Goal: Task Accomplishment & Management: Use online tool/utility

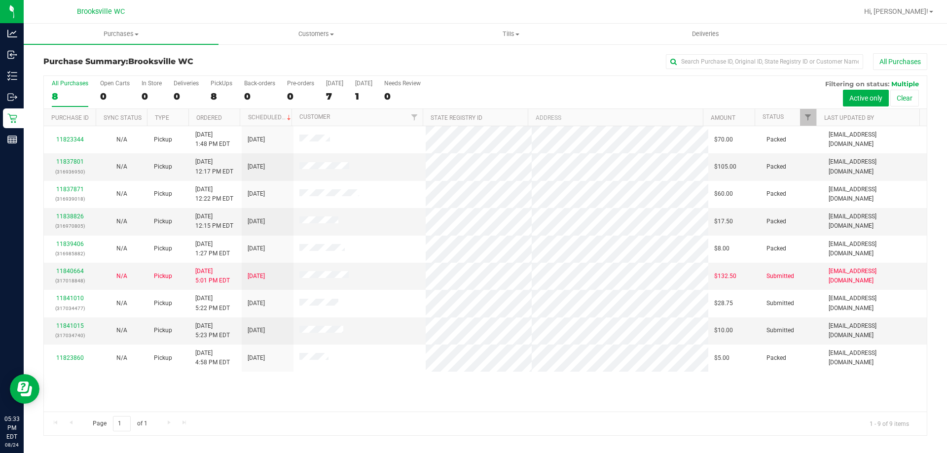
click at [464, 80] on div "All Purchases 8 Open Carts 0 In Store 0 Deliveries 0 PickUps 8 Back-orders 0 Pr…" at bounding box center [485, 80] width 883 height 8
click at [331, 94] on div "0" at bounding box center [334, 96] width 17 height 11
click at [0, 0] on input "[DATE] 0" at bounding box center [0, 0] width 0 height 0
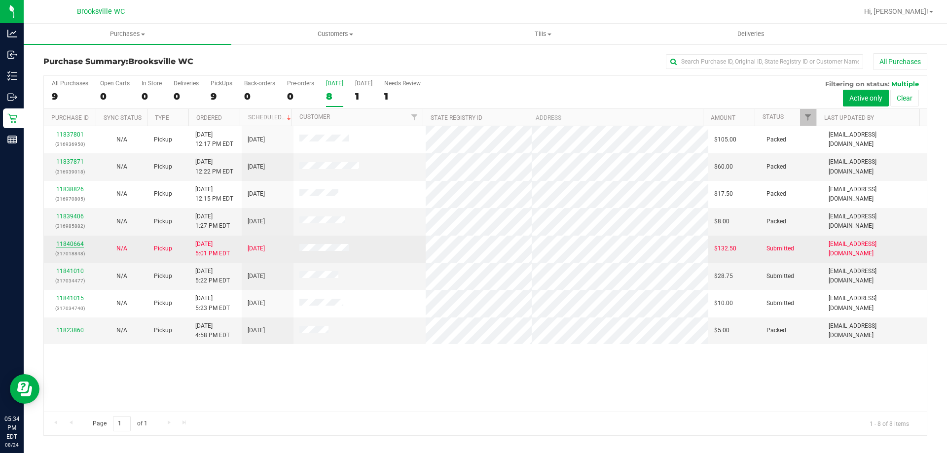
click at [73, 242] on link "11840664" at bounding box center [70, 244] width 28 height 7
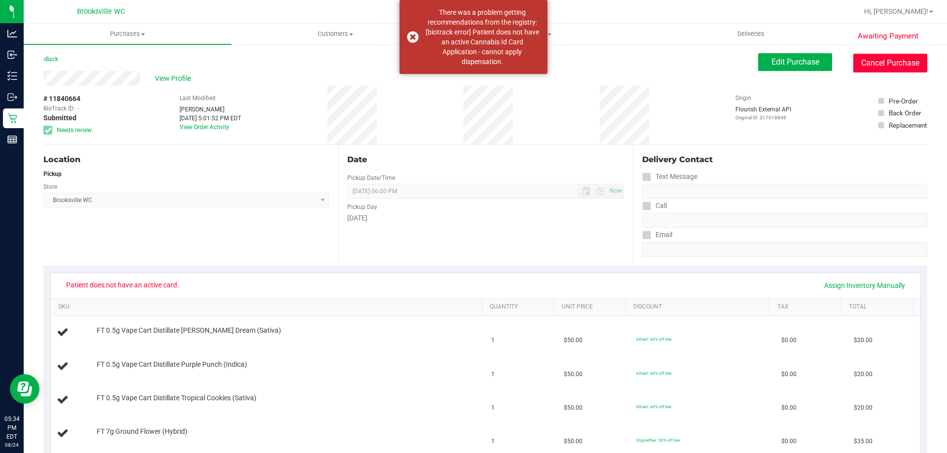
click at [867, 68] on button "Cancel Purchase" at bounding box center [890, 63] width 74 height 19
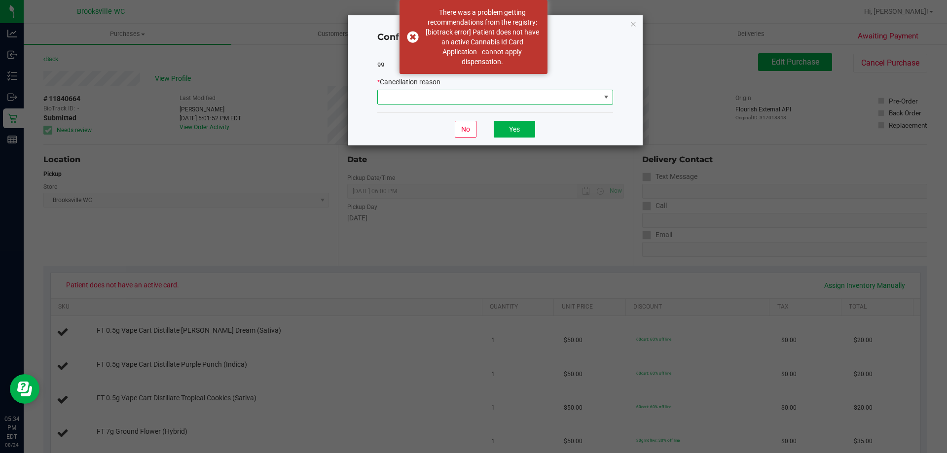
click at [417, 99] on span at bounding box center [489, 97] width 222 height 14
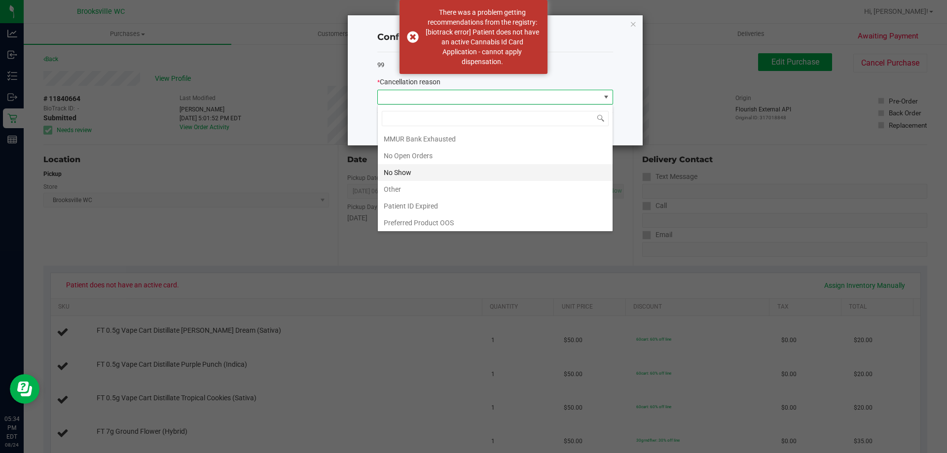
scroll to position [86, 0]
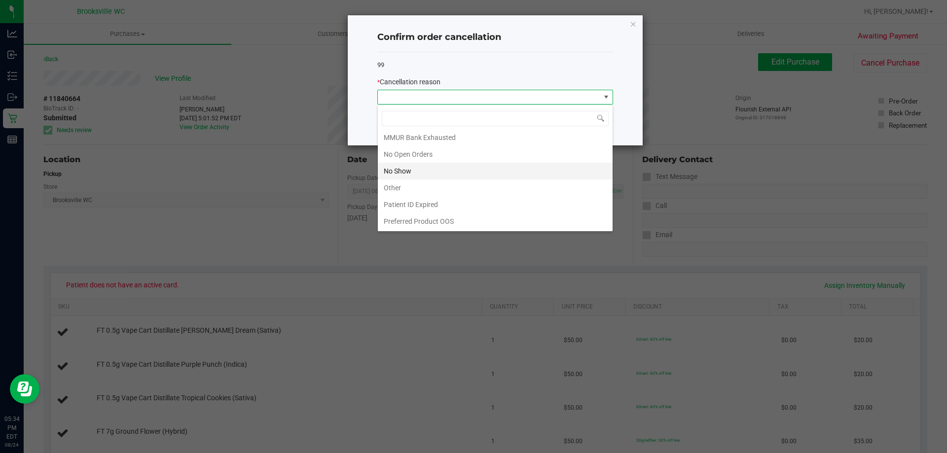
click at [416, 171] on li "No Show" at bounding box center [495, 171] width 235 height 17
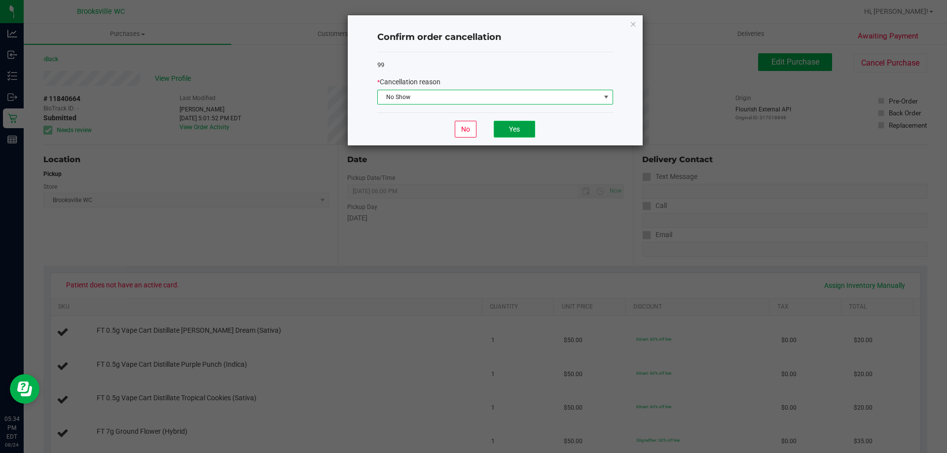
click at [512, 128] on button "Yes" at bounding box center [514, 129] width 41 height 17
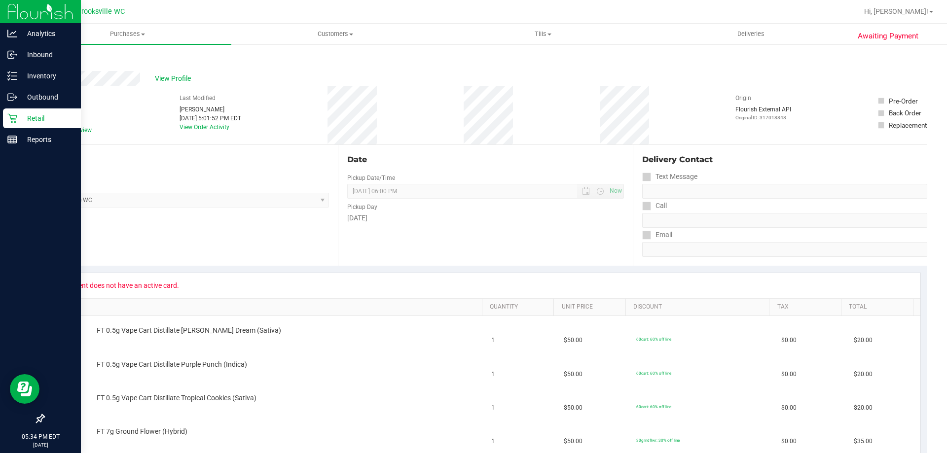
click at [22, 120] on p "Retail" at bounding box center [46, 118] width 59 height 12
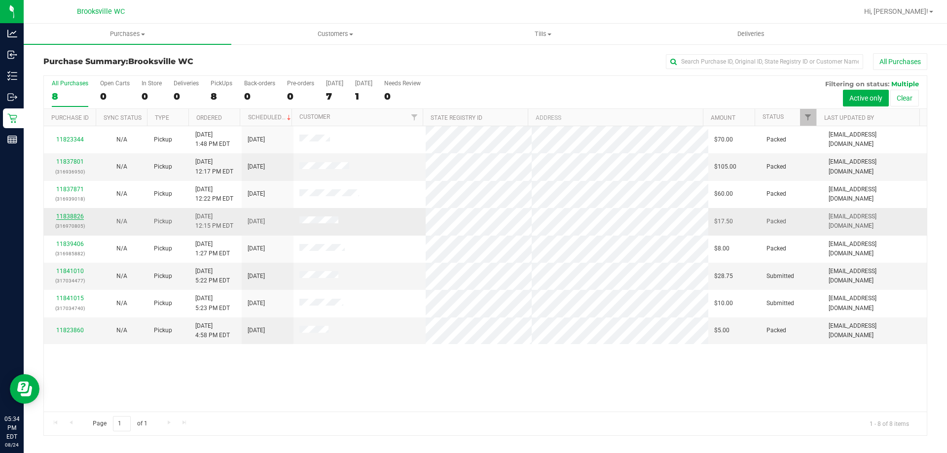
click at [70, 215] on link "11838826" at bounding box center [70, 216] width 28 height 7
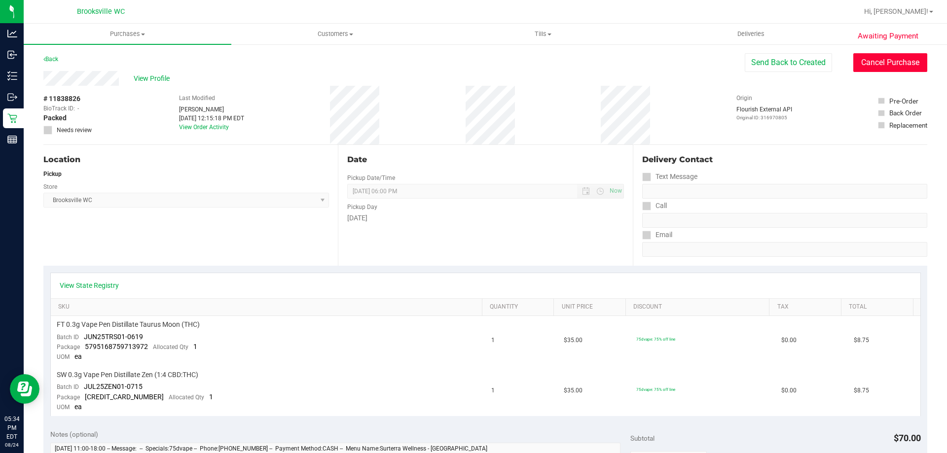
click at [863, 65] on button "Cancel Purchase" at bounding box center [890, 62] width 74 height 19
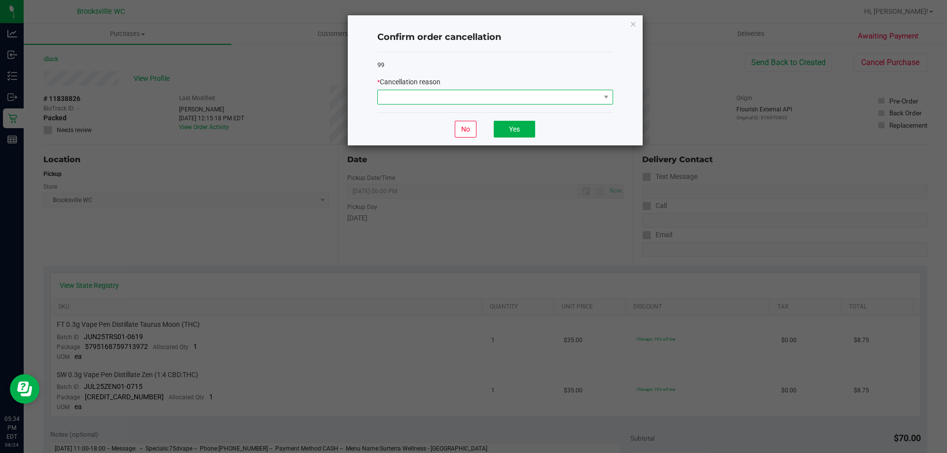
click at [505, 100] on span at bounding box center [489, 97] width 222 height 14
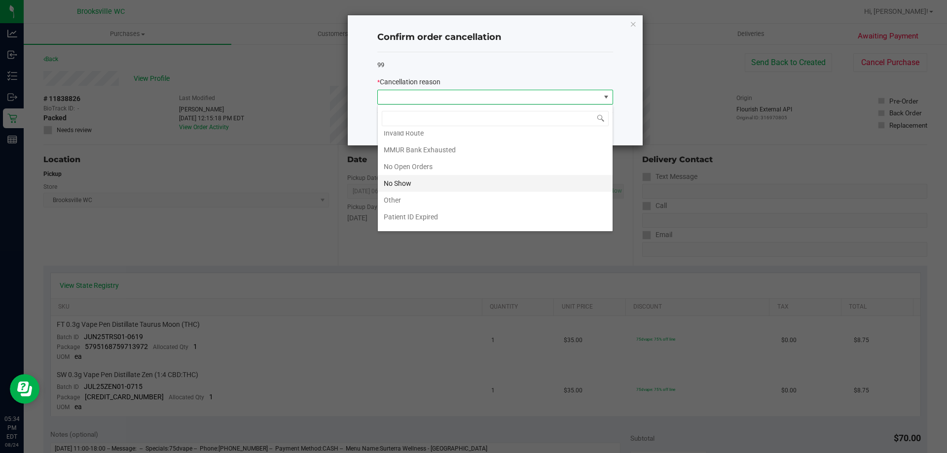
scroll to position [86, 0]
click at [448, 169] on li "No Show" at bounding box center [495, 171] width 235 height 17
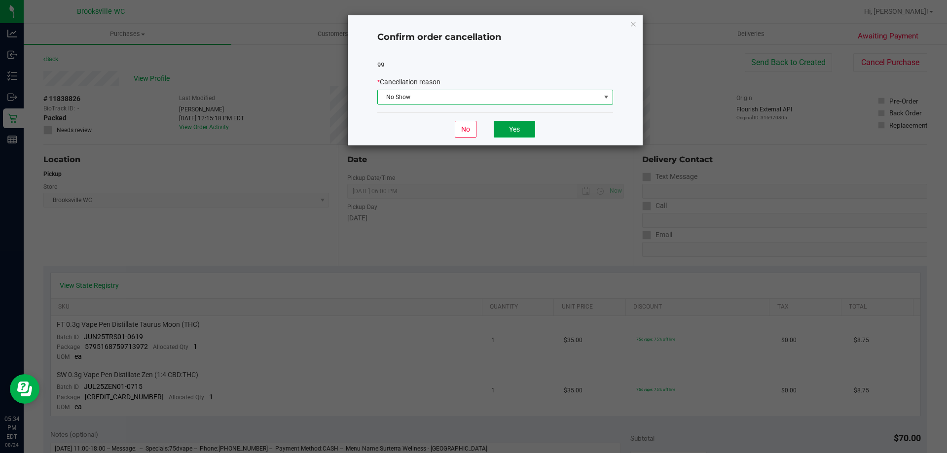
click at [514, 135] on button "Yes" at bounding box center [514, 129] width 41 height 17
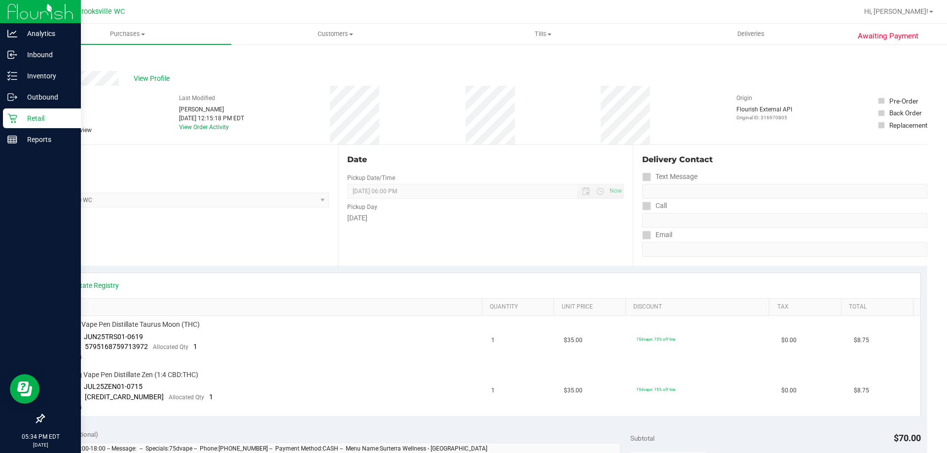
click at [16, 118] on icon at bounding box center [12, 118] width 10 height 10
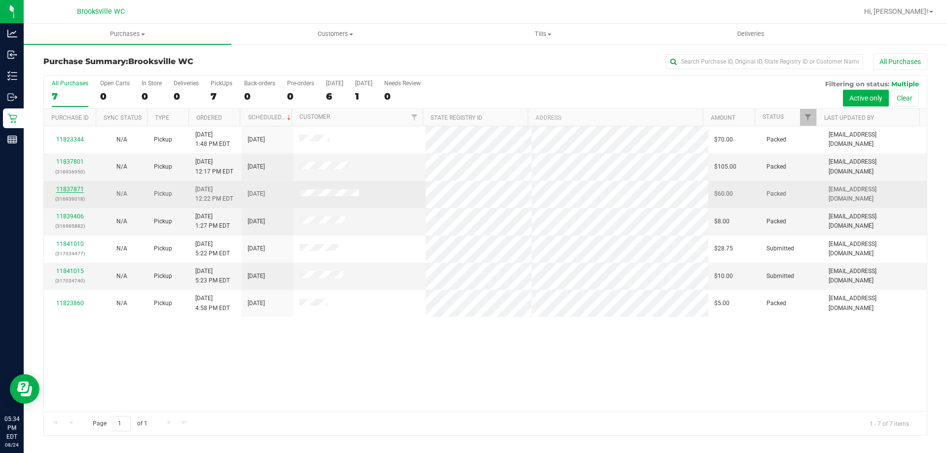
click at [75, 186] on link "11837871" at bounding box center [70, 189] width 28 height 7
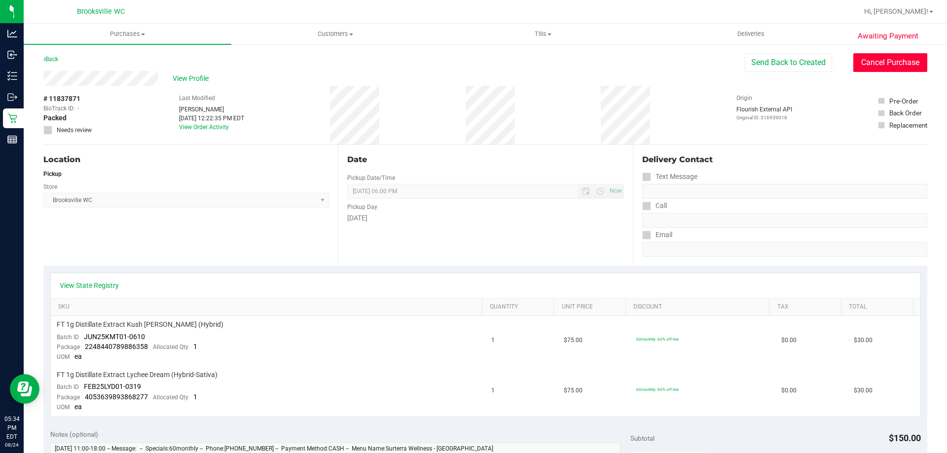
click at [888, 64] on button "Cancel Purchase" at bounding box center [890, 62] width 74 height 19
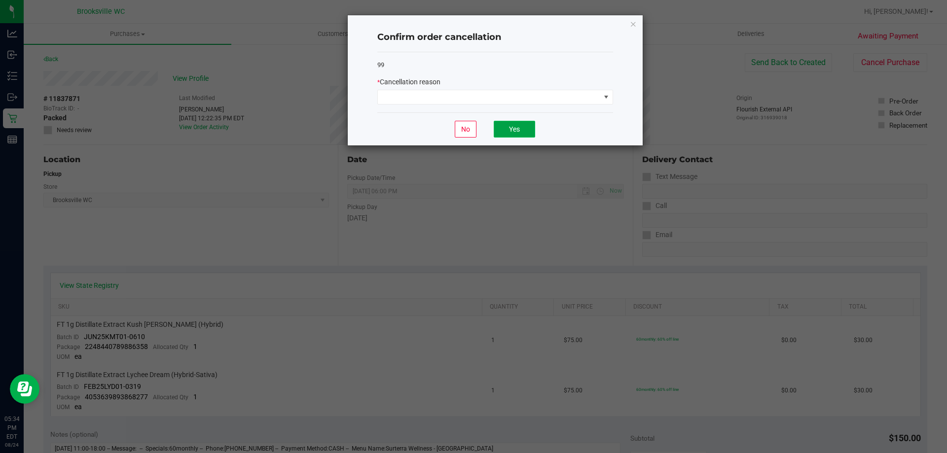
click at [527, 132] on button "Yes" at bounding box center [514, 129] width 41 height 17
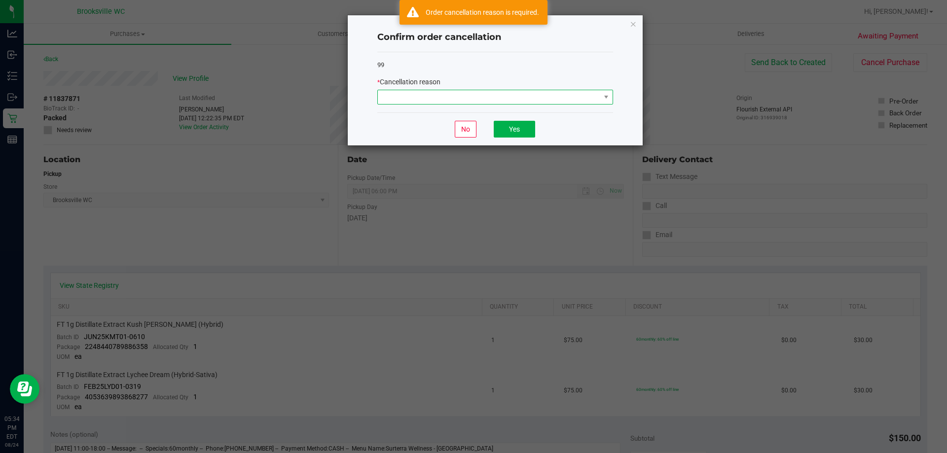
click at [452, 97] on span at bounding box center [489, 97] width 222 height 14
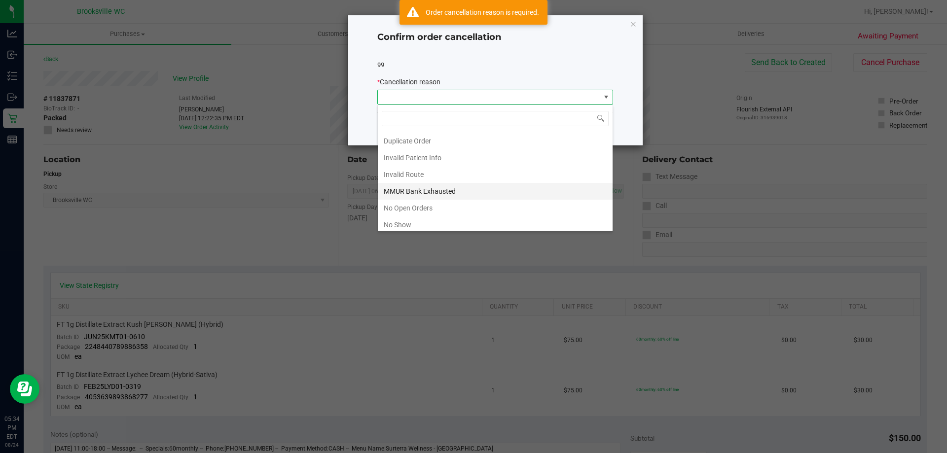
scroll to position [49, 0]
click at [408, 203] on li "No Show" at bounding box center [495, 207] width 235 height 17
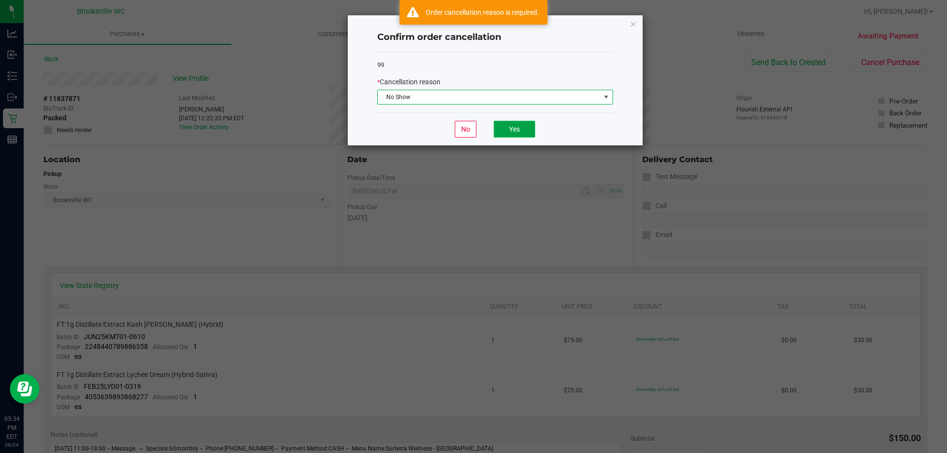
click at [515, 127] on button "Yes" at bounding box center [514, 129] width 41 height 17
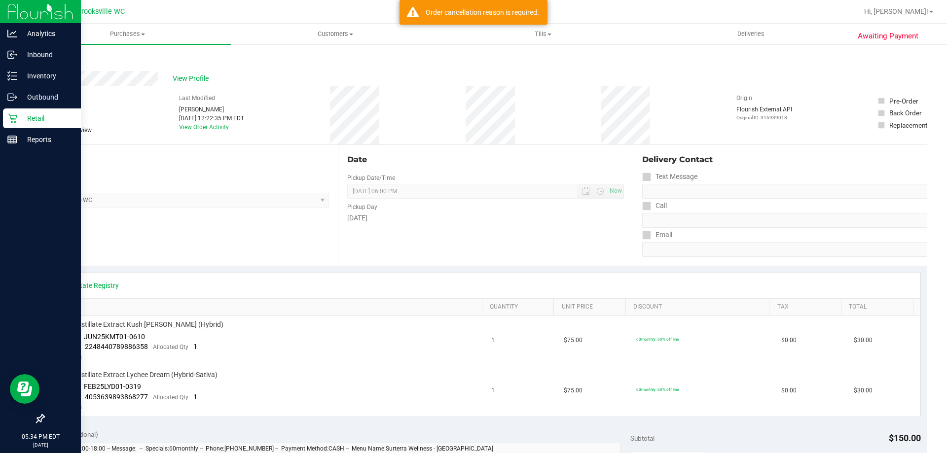
click at [20, 121] on p "Retail" at bounding box center [46, 118] width 59 height 12
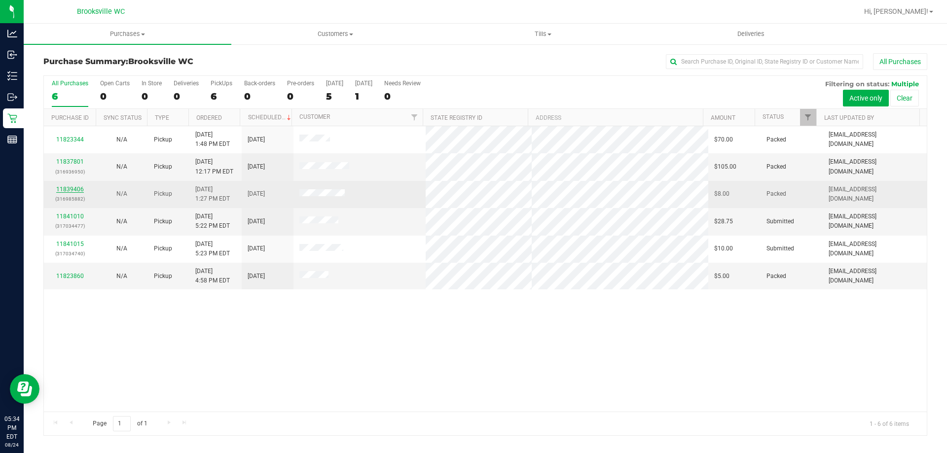
click at [72, 190] on link "11839406" at bounding box center [70, 189] width 28 height 7
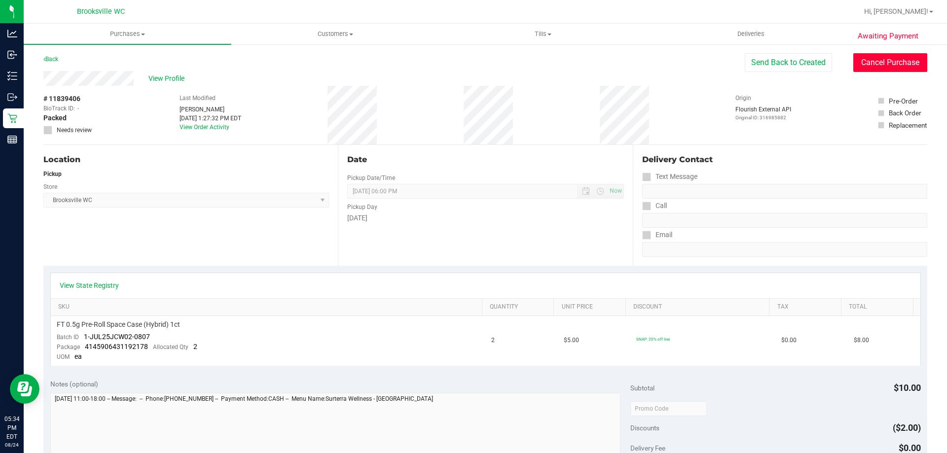
click at [878, 61] on button "Cancel Purchase" at bounding box center [890, 62] width 74 height 19
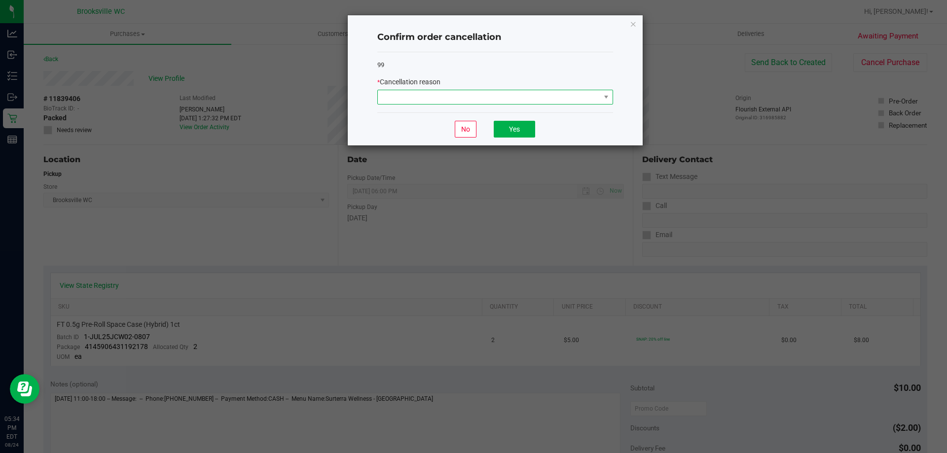
drag, startPoint x: 520, startPoint y: 103, endPoint x: 514, endPoint y: 103, distance: 5.9
click at [518, 103] on span at bounding box center [489, 97] width 222 height 14
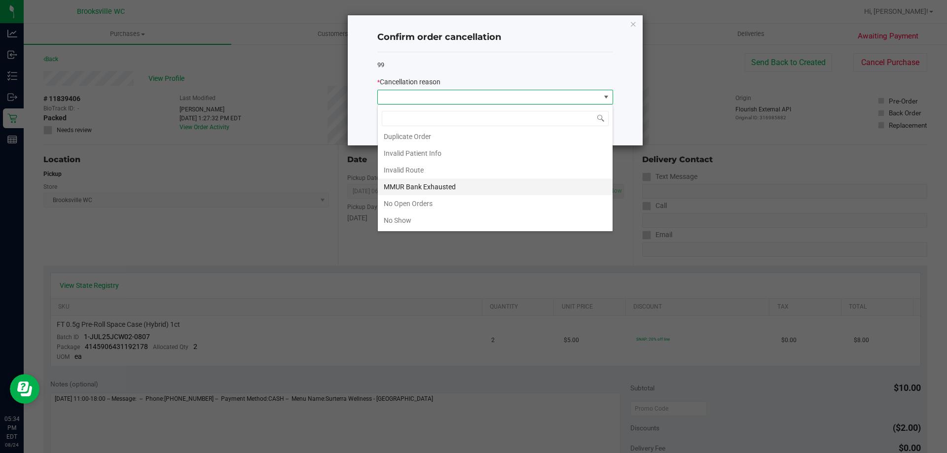
scroll to position [86, 0]
click at [432, 173] on li "No Show" at bounding box center [495, 171] width 235 height 17
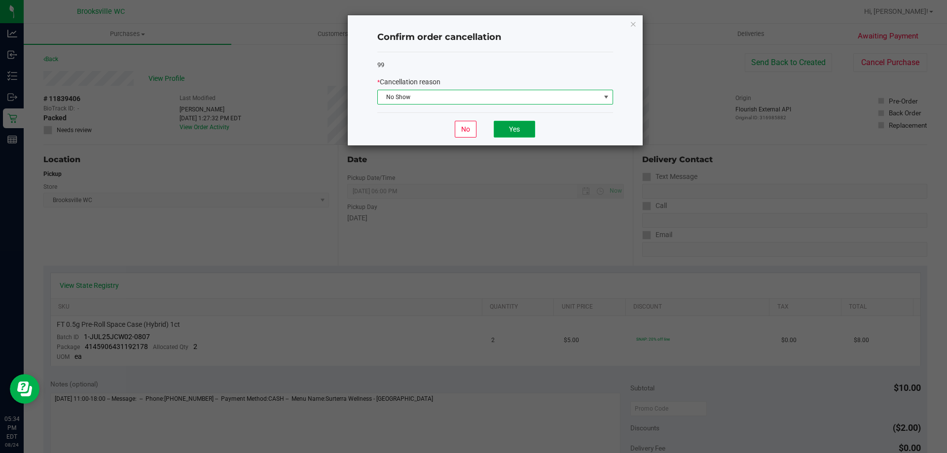
click at [514, 131] on button "Yes" at bounding box center [514, 129] width 41 height 17
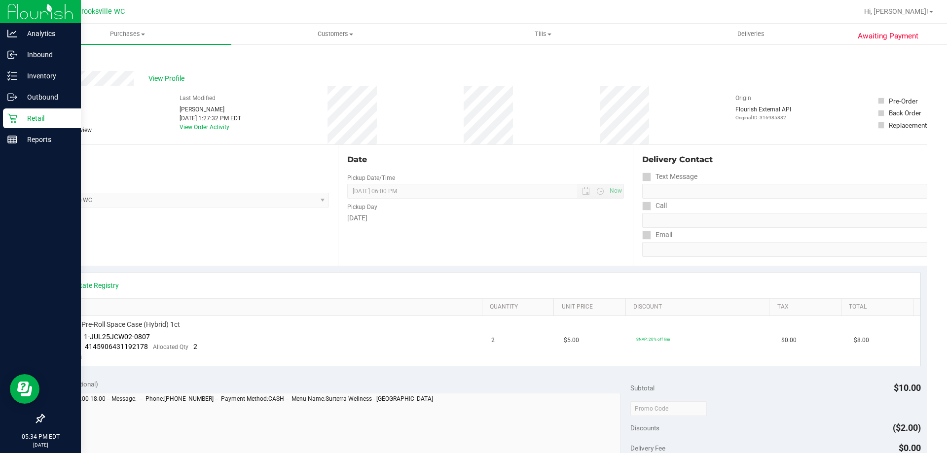
click at [41, 124] on p "Retail" at bounding box center [46, 118] width 59 height 12
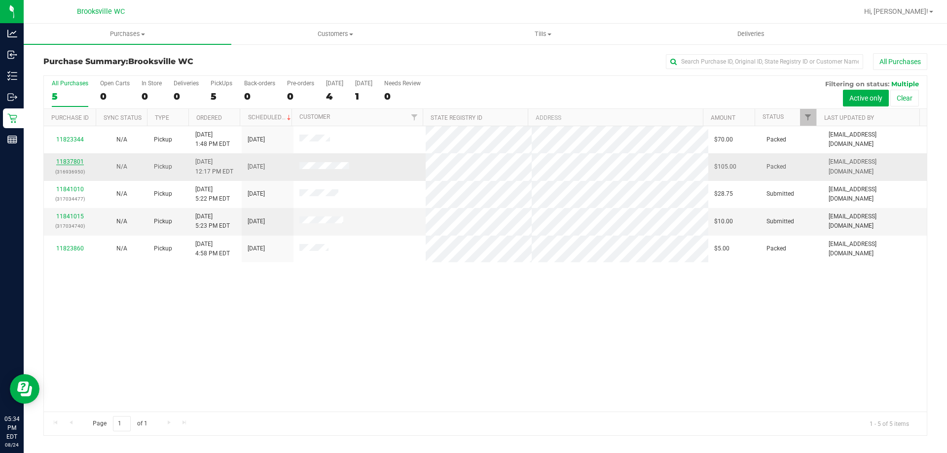
click at [74, 162] on link "11837801" at bounding box center [70, 161] width 28 height 7
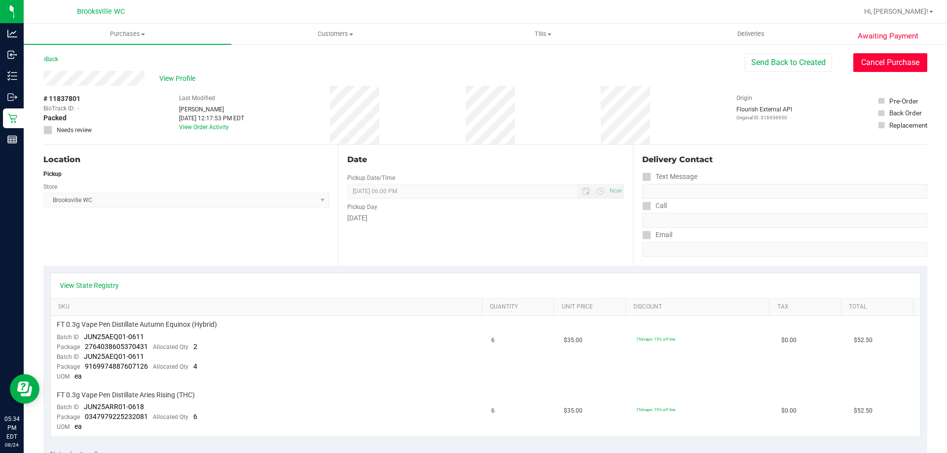
click at [880, 62] on button "Cancel Purchase" at bounding box center [890, 62] width 74 height 19
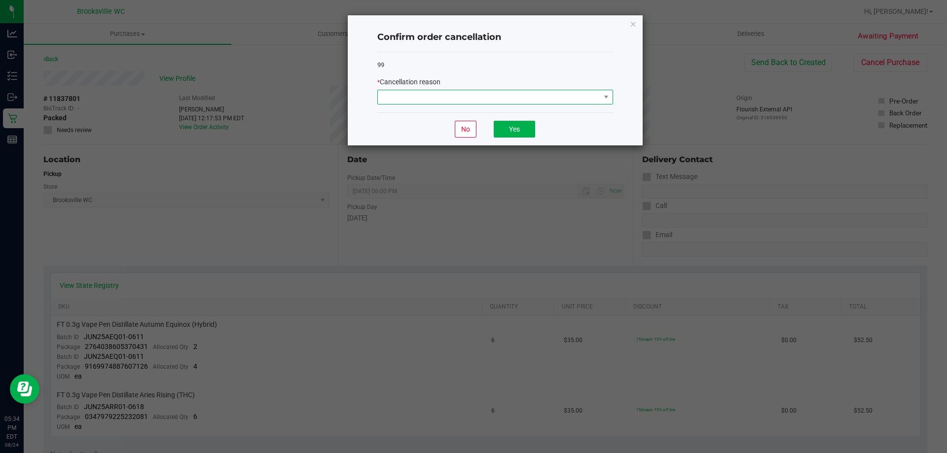
click at [457, 96] on span at bounding box center [489, 97] width 222 height 14
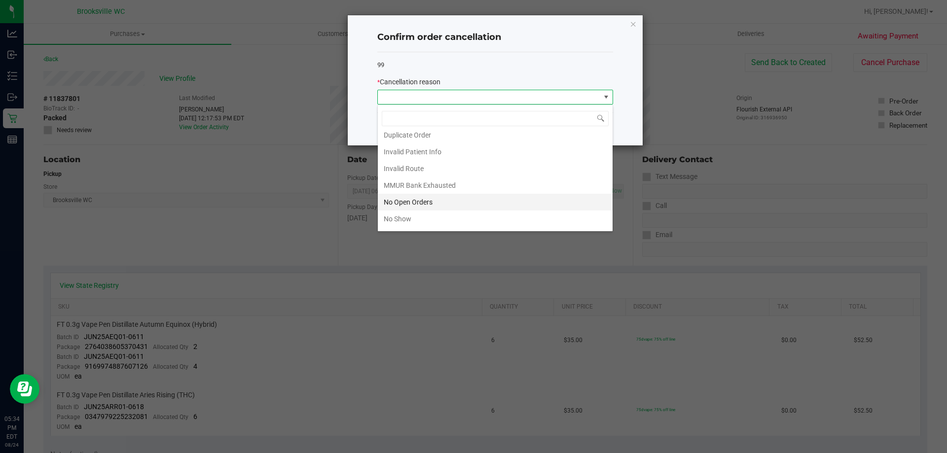
scroll to position [86, 0]
click at [432, 167] on li "No Show" at bounding box center [495, 171] width 235 height 17
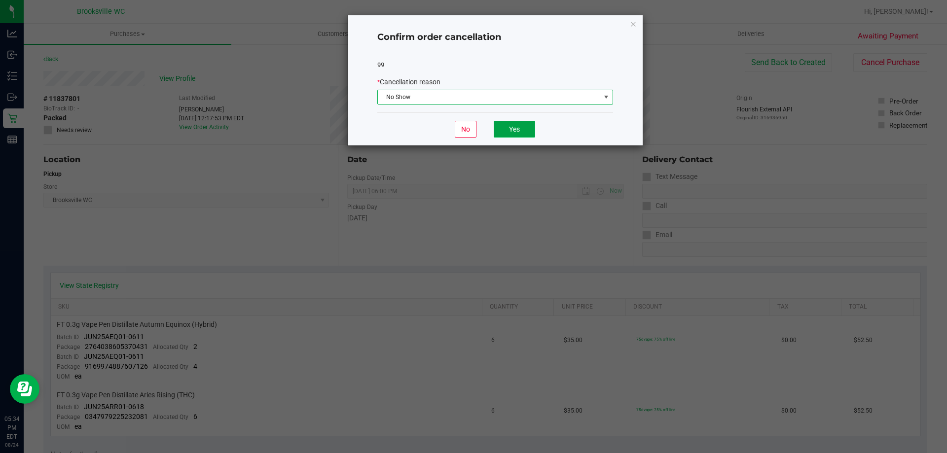
click at [512, 130] on button "Yes" at bounding box center [514, 129] width 41 height 17
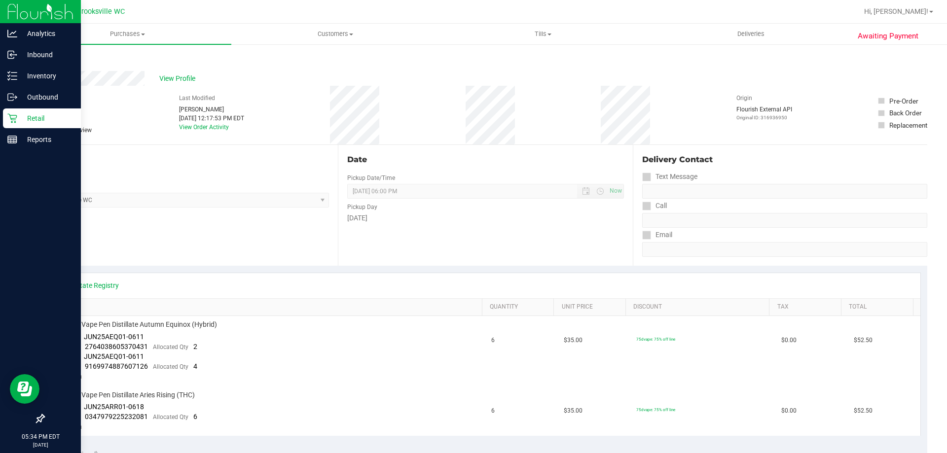
click at [21, 120] on p "Retail" at bounding box center [46, 118] width 59 height 12
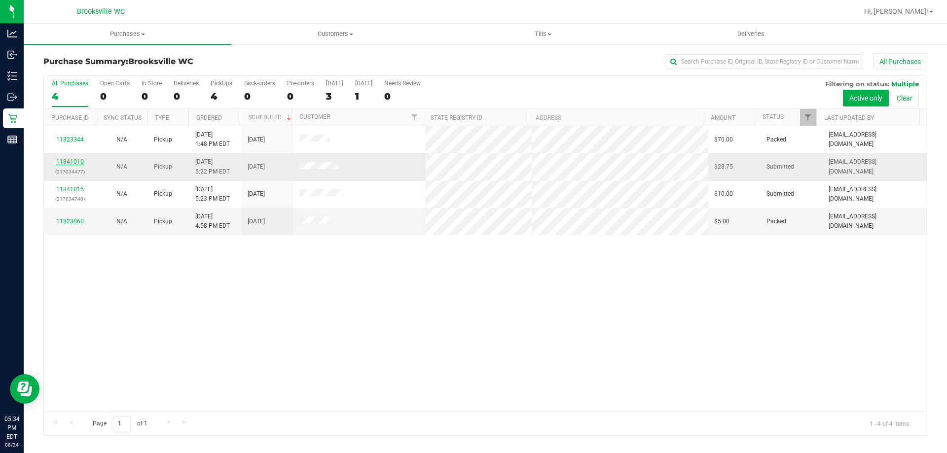
click at [70, 159] on link "11841010" at bounding box center [70, 161] width 28 height 7
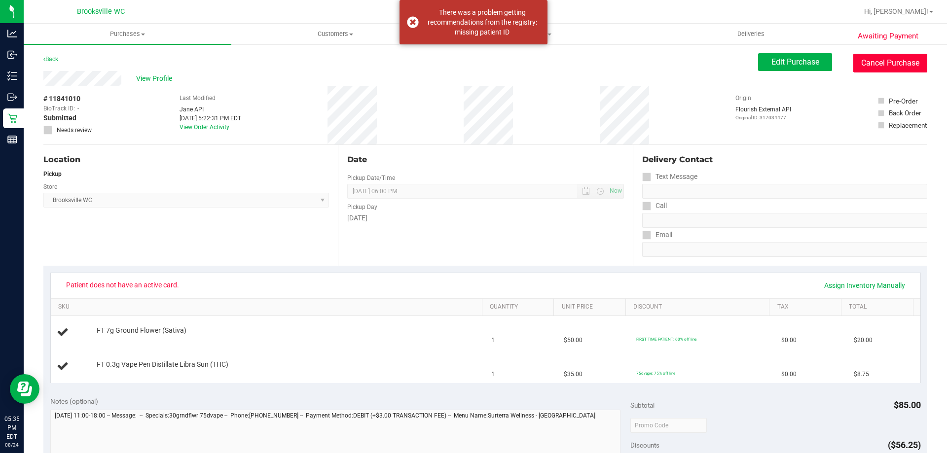
click at [888, 65] on button "Cancel Purchase" at bounding box center [890, 63] width 74 height 19
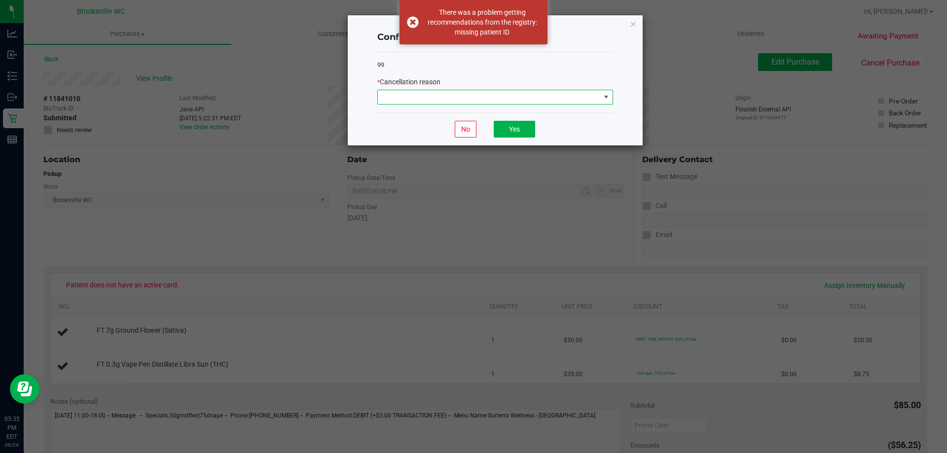
click at [488, 96] on span at bounding box center [489, 97] width 222 height 14
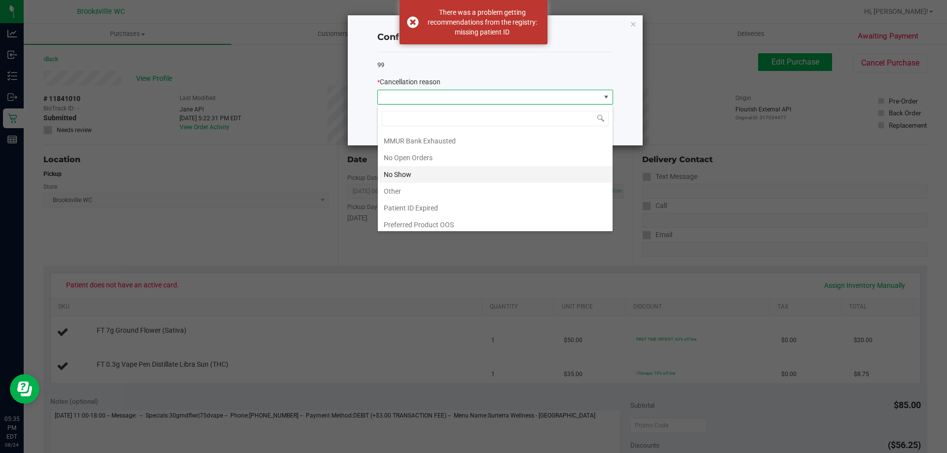
scroll to position [86, 0]
click at [420, 167] on li "No Show" at bounding box center [495, 171] width 235 height 17
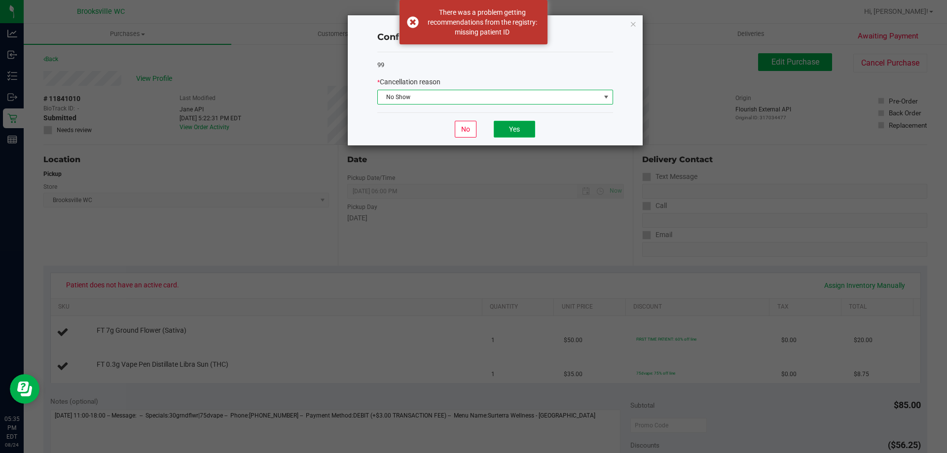
click at [508, 124] on button "Yes" at bounding box center [514, 129] width 41 height 17
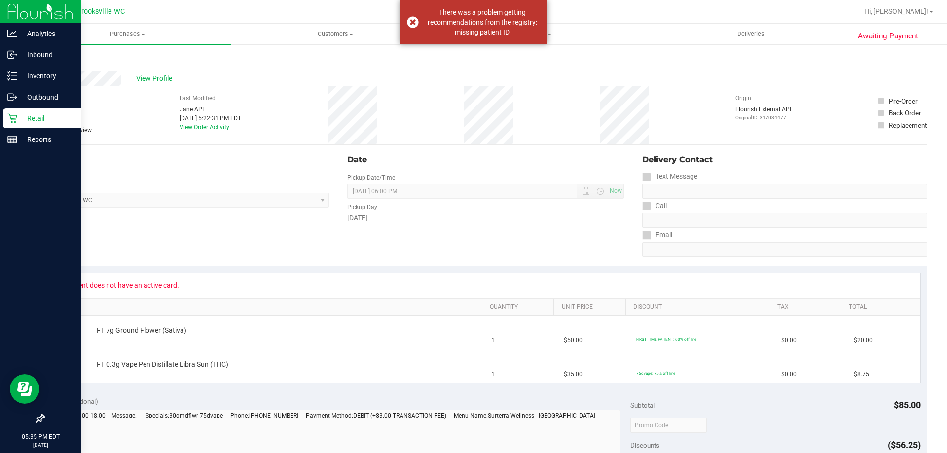
click at [10, 120] on icon at bounding box center [12, 118] width 10 height 10
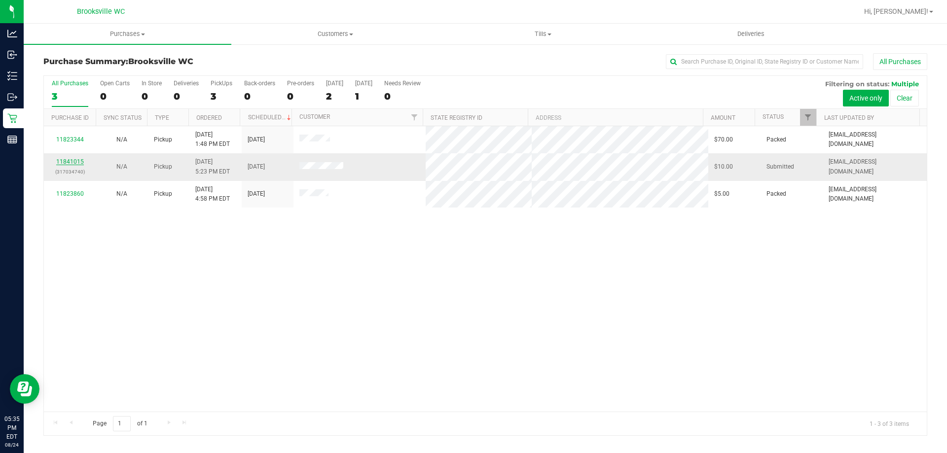
click at [71, 163] on link "11841015" at bounding box center [70, 161] width 28 height 7
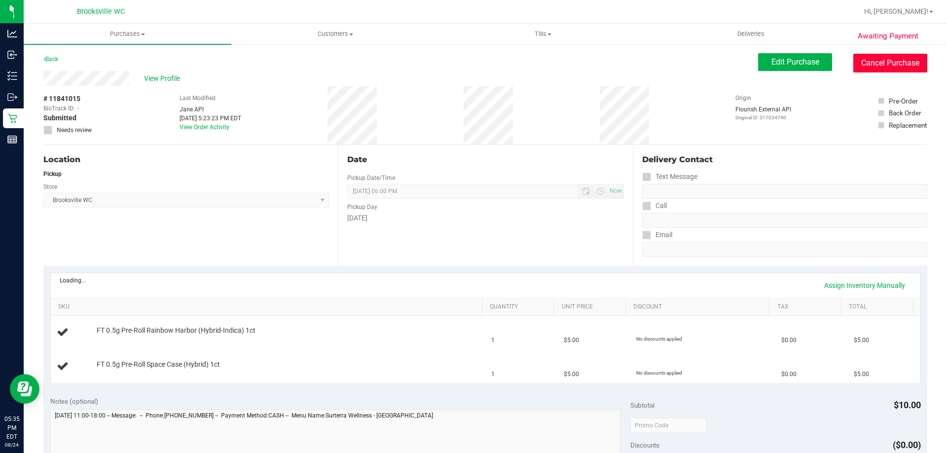
click at [893, 65] on button "Cancel Purchase" at bounding box center [890, 63] width 74 height 19
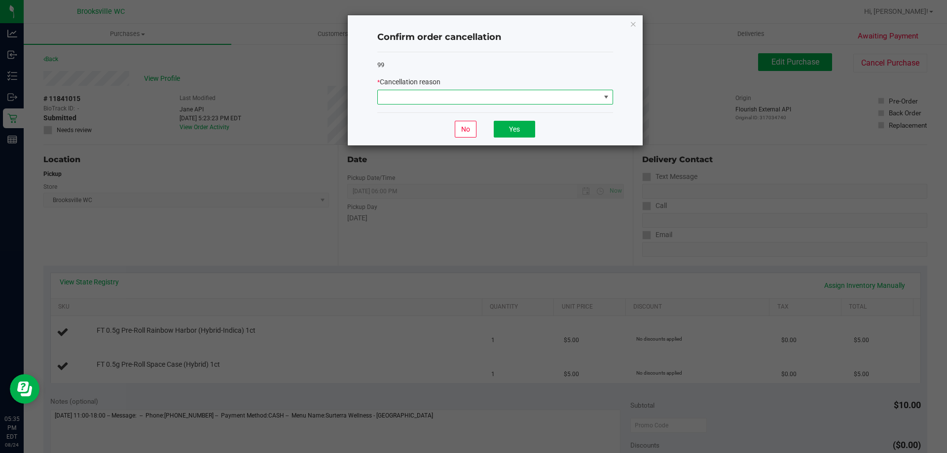
click at [546, 96] on span at bounding box center [489, 97] width 222 height 14
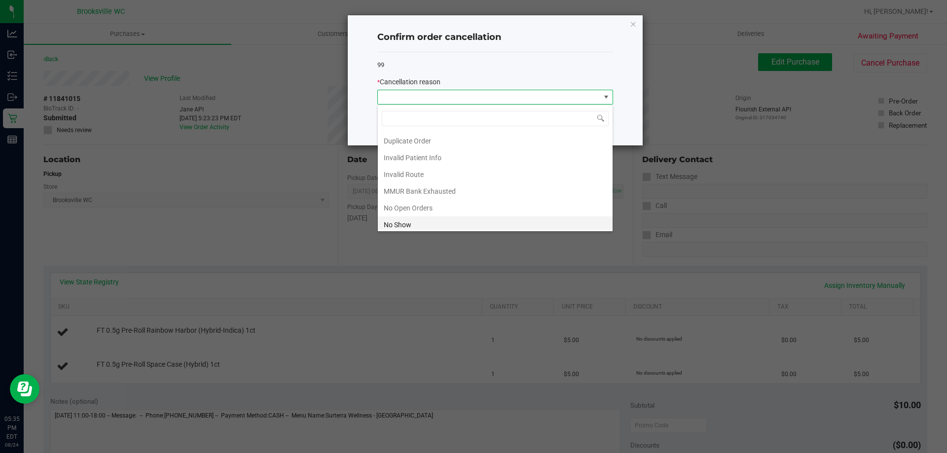
scroll to position [86, 0]
click at [461, 173] on li "No Show" at bounding box center [495, 171] width 235 height 17
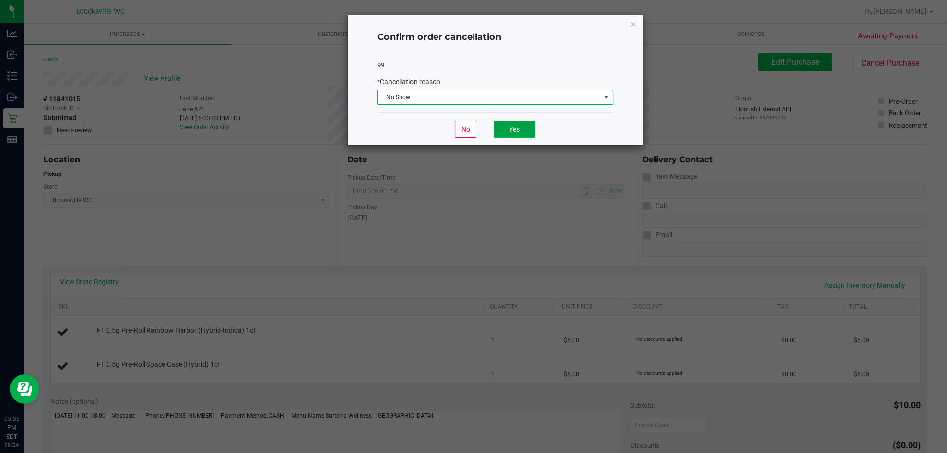
click at [513, 134] on button "Yes" at bounding box center [514, 129] width 41 height 17
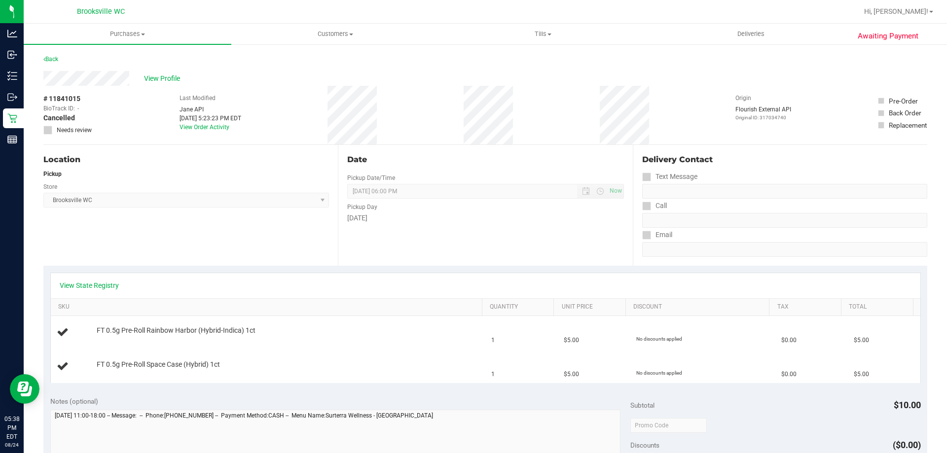
click at [478, 270] on div "View State Registry SKU Quantity Unit Price Discount Tax Total FT 0.5g Pre-Roll…" at bounding box center [485, 328] width 884 height 124
click at [485, 272] on div "View State Registry SKU Quantity Unit Price Discount Tax Total FT 0.5g Pre-Roll…" at bounding box center [485, 328] width 884 height 124
click at [444, 263] on div "Date Pickup Date/Time 08/24/2025 Now 08/24/2025 06:00 PM Now Pickup Day Sunday" at bounding box center [485, 205] width 294 height 121
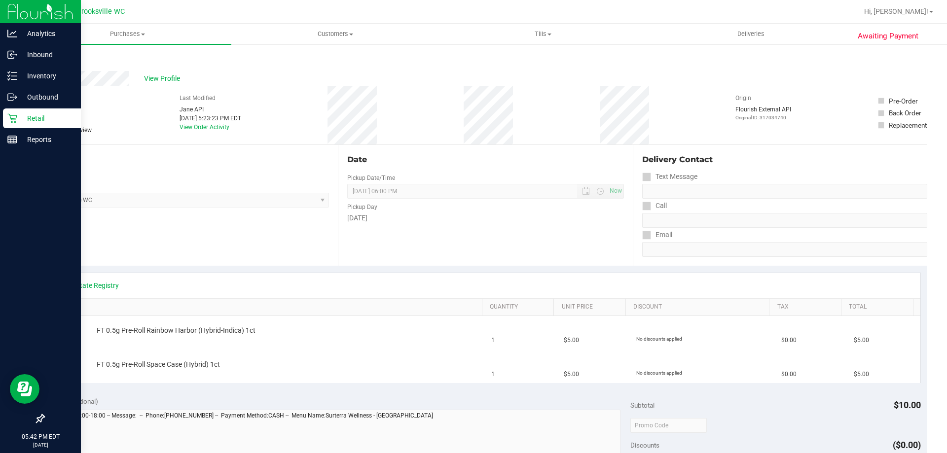
click at [47, 111] on div "Retail" at bounding box center [42, 118] width 78 height 20
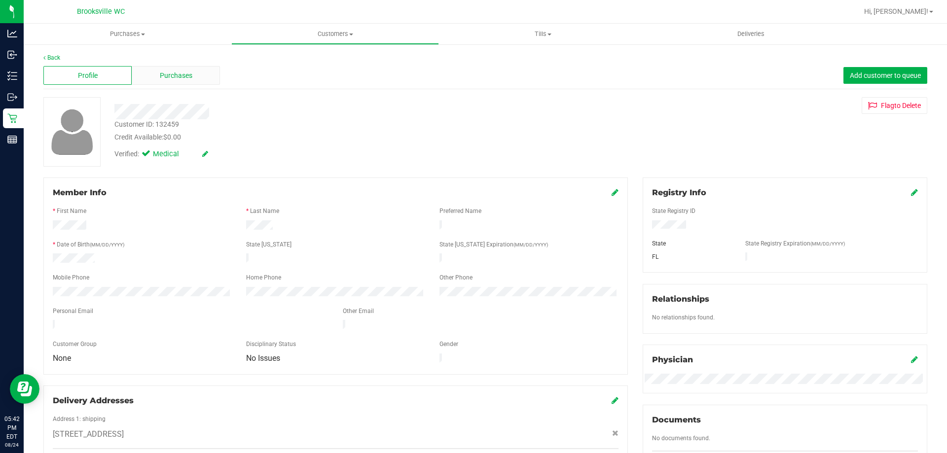
click at [183, 79] on span "Purchases" at bounding box center [176, 76] width 33 height 10
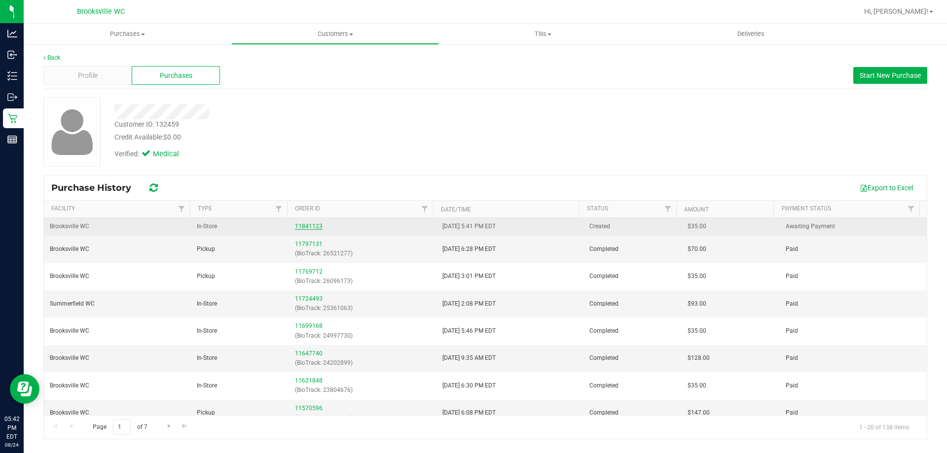
click at [301, 229] on link "11841123" at bounding box center [309, 226] width 28 height 7
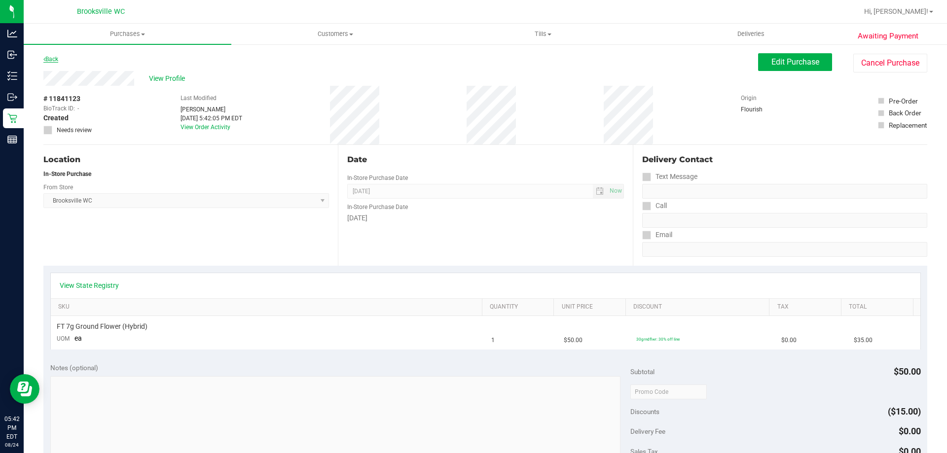
click at [53, 56] on link "Back" at bounding box center [50, 59] width 15 height 7
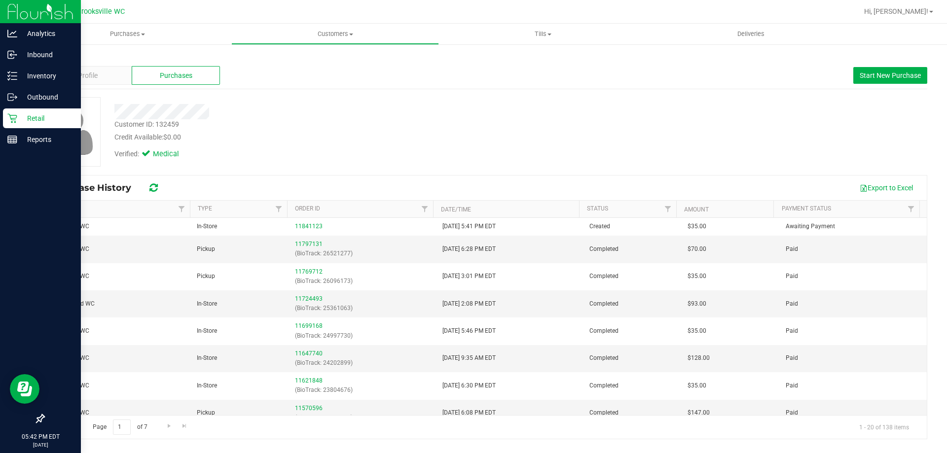
click at [17, 120] on p "Retail" at bounding box center [46, 118] width 59 height 12
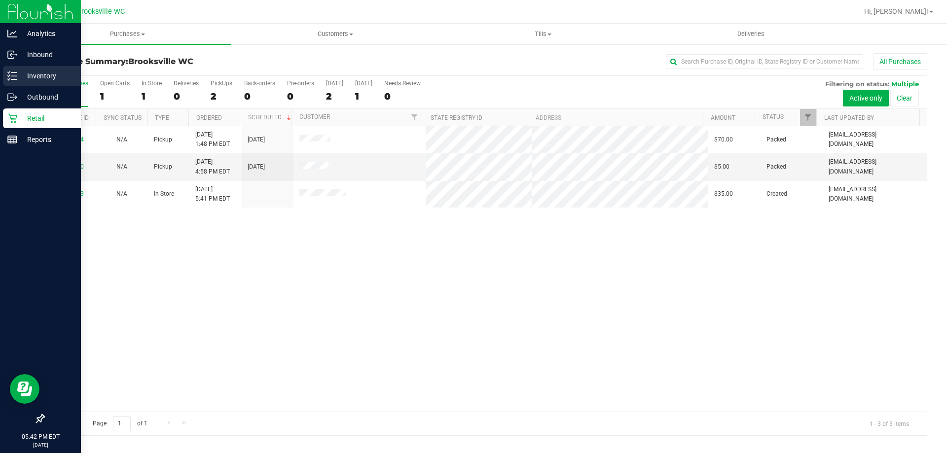
click at [37, 76] on p "Inventory" at bounding box center [46, 76] width 59 height 12
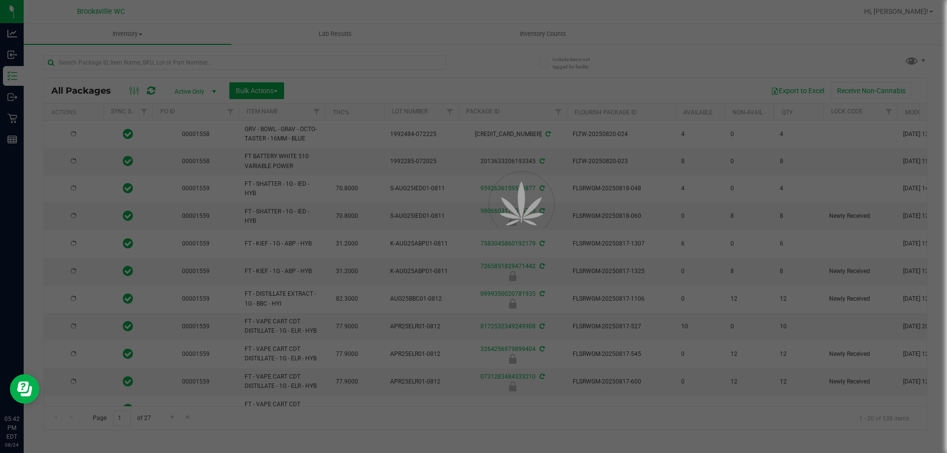
click at [541, 35] on div at bounding box center [473, 226] width 947 height 453
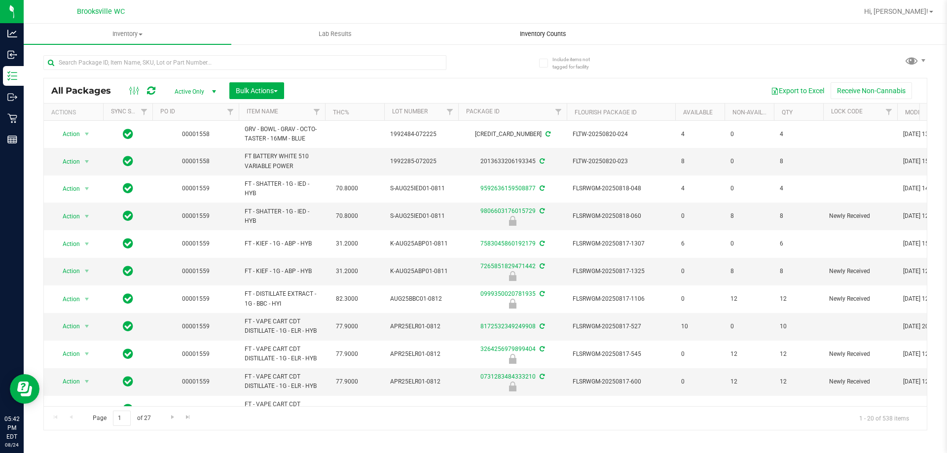
click at [536, 34] on span "Inventory Counts" at bounding box center [542, 34] width 73 height 9
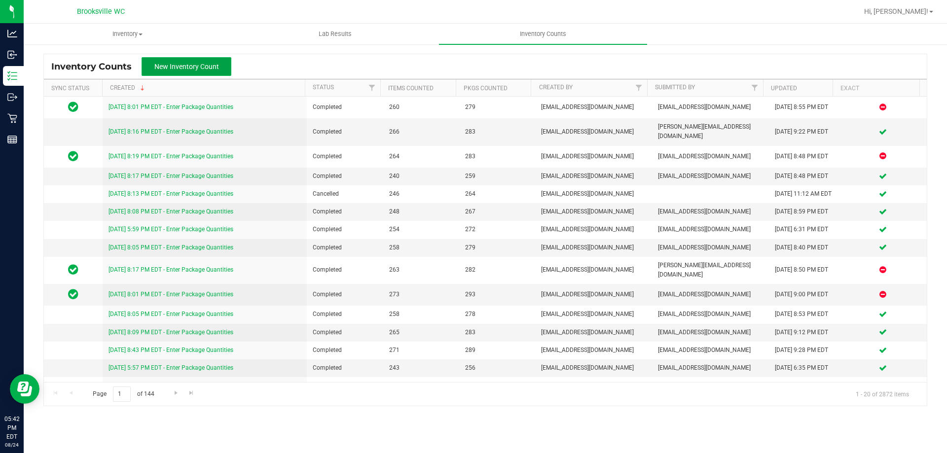
click at [210, 69] on span "New Inventory Count" at bounding box center [186, 67] width 65 height 8
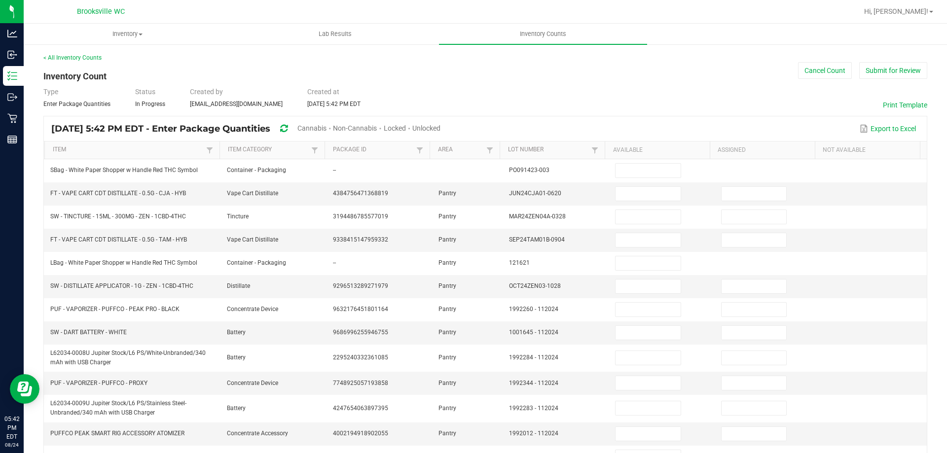
click at [326, 130] on span "Cannabis" at bounding box center [311, 128] width 29 height 8
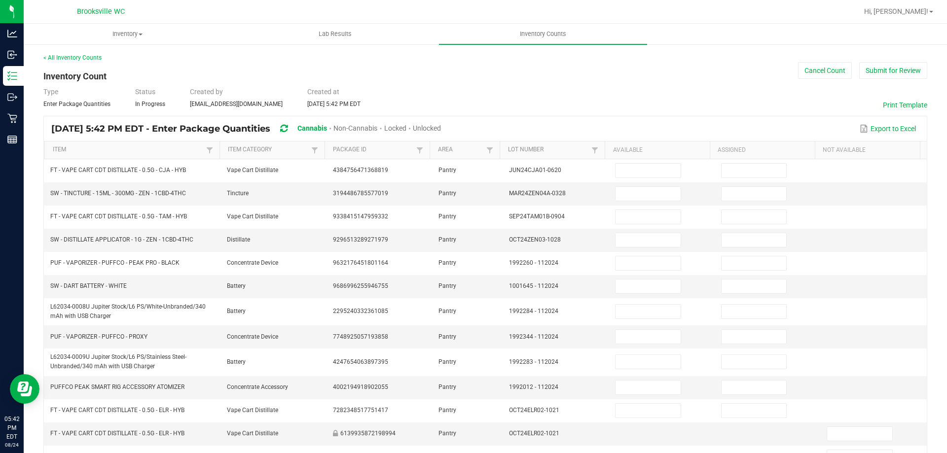
click at [441, 132] on div "Unlocked" at bounding box center [427, 129] width 28 height 18
click at [441, 124] on span "Unlocked" at bounding box center [427, 128] width 28 height 8
click at [146, 154] on th "Item" at bounding box center [131, 151] width 175 height 18
click at [146, 147] on link "Item" at bounding box center [128, 150] width 151 height 8
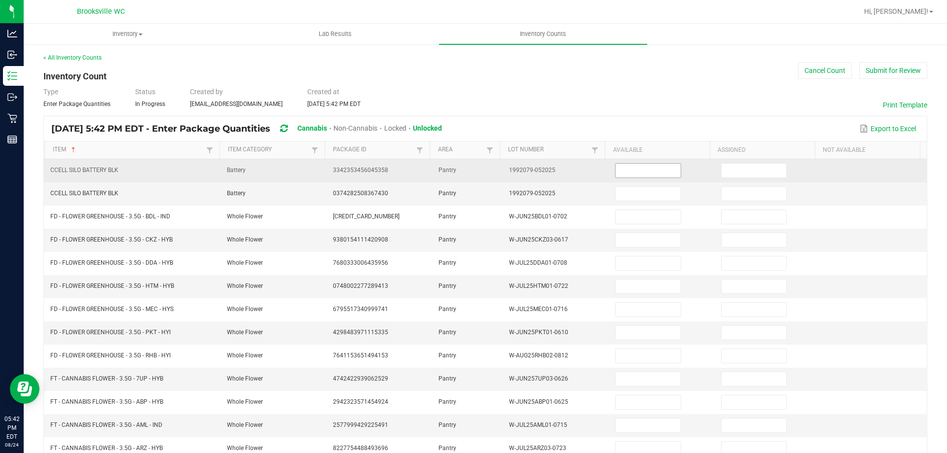
click at [663, 175] on input at bounding box center [647, 171] width 65 height 14
type input "1"
type input "17"
type input "16"
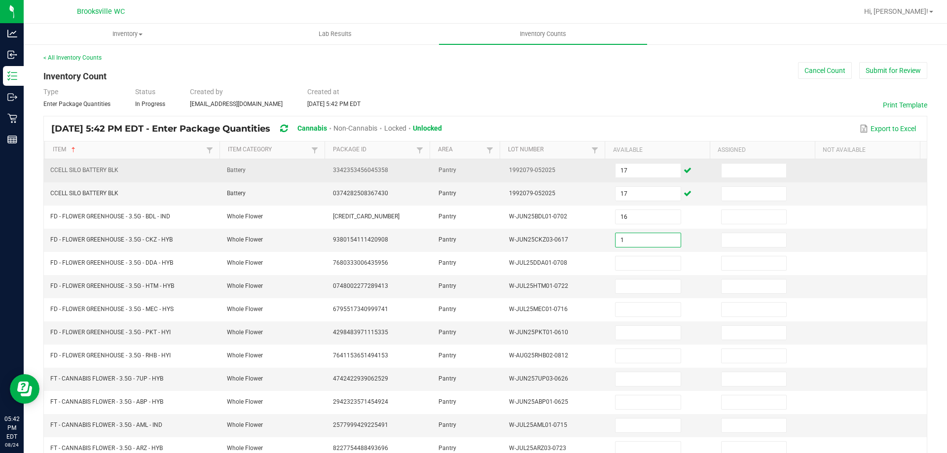
type input "1"
type input "2"
type input "12"
type input "9"
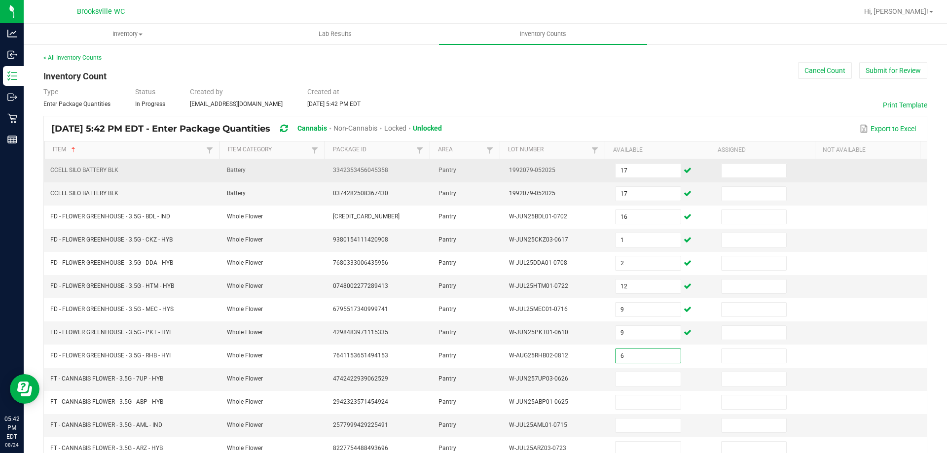
type input "6"
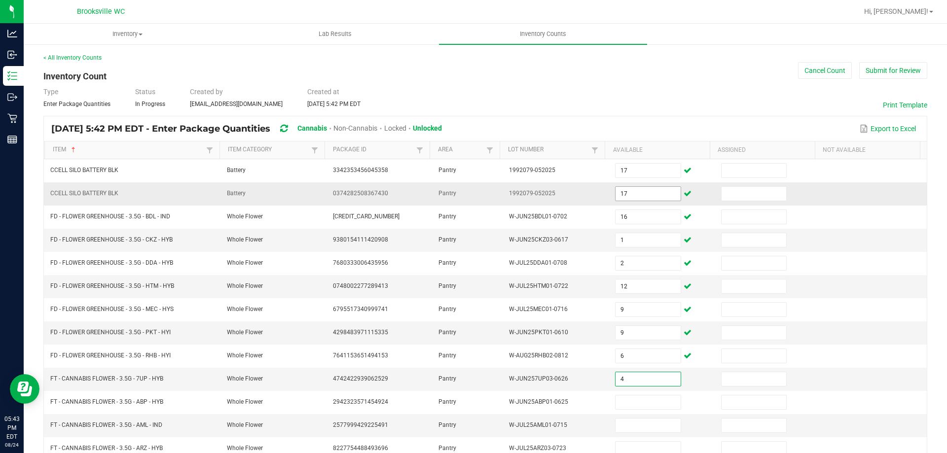
type input "4"
type input "3"
type input "2"
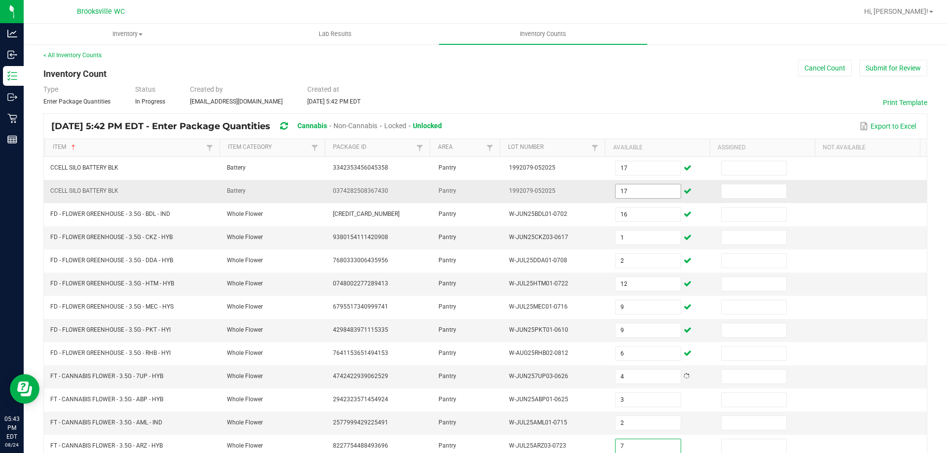
type input "7"
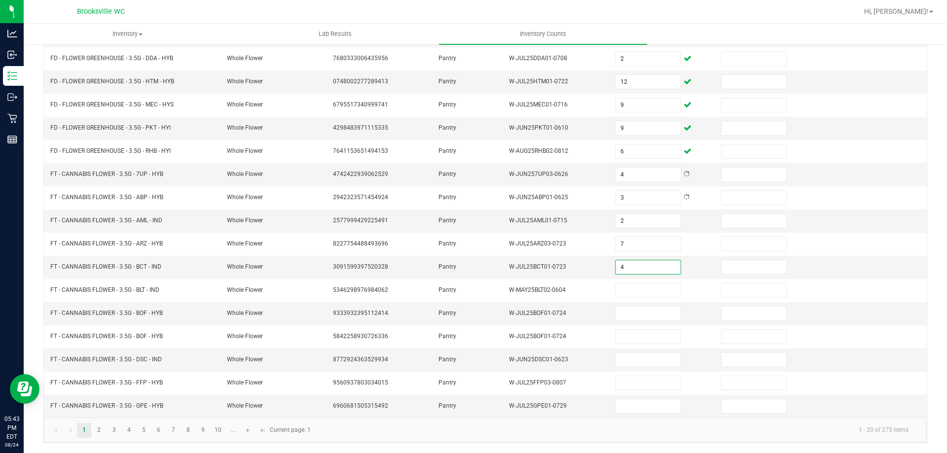
type input "4"
type input "11"
type input "18"
type input "3"
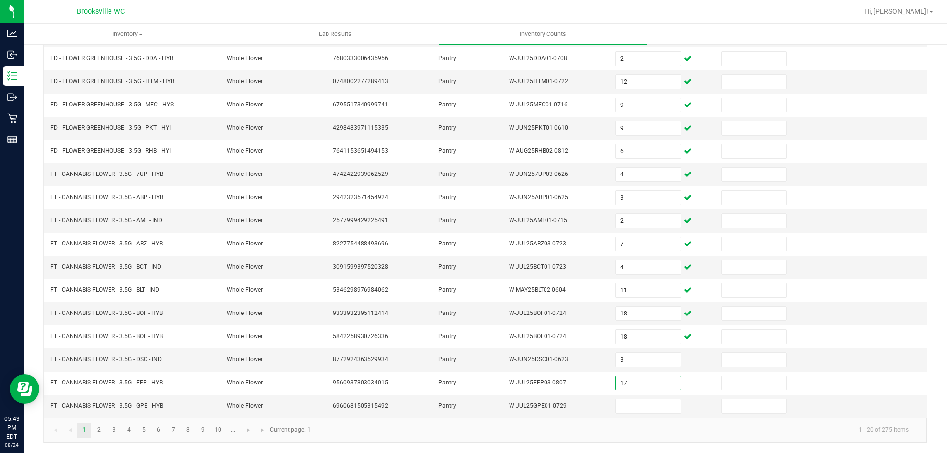
type input "17"
type input "1"
click at [97, 432] on link "2" at bounding box center [99, 430] width 14 height 15
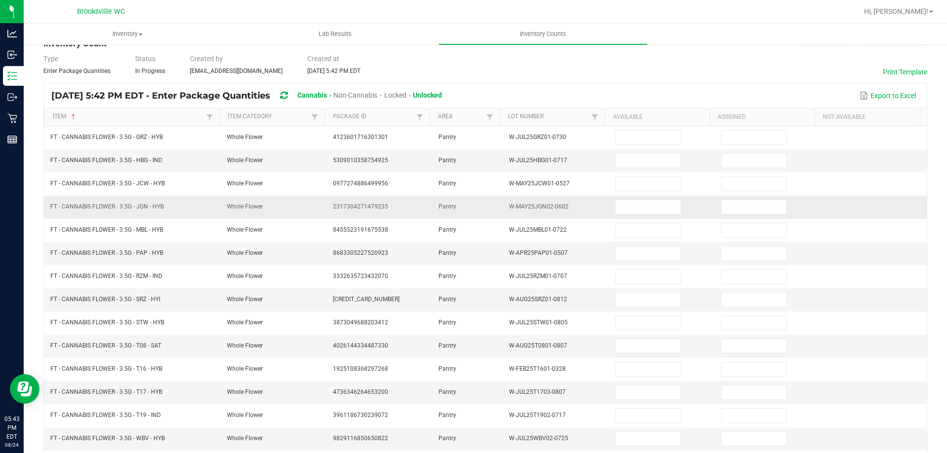
scroll to position [0, 0]
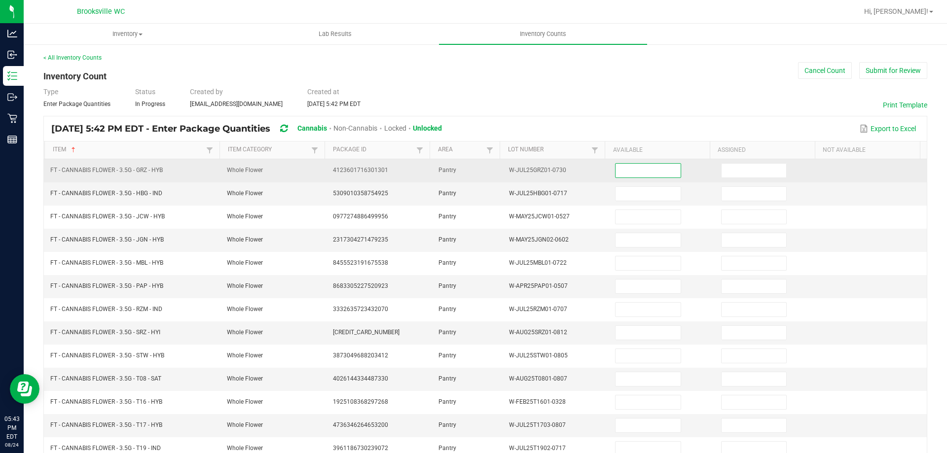
click at [629, 174] on input at bounding box center [647, 171] width 65 height 14
type input "13"
type input "3"
type input "19"
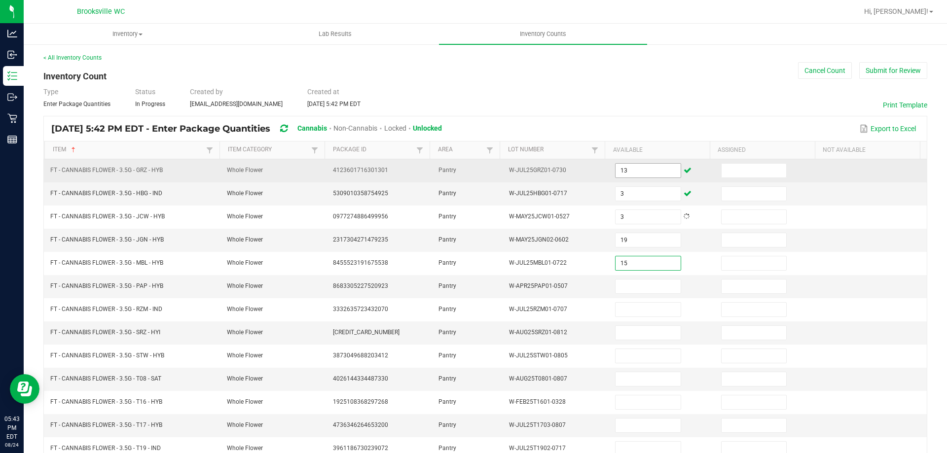
type input "15"
type input "2"
type input "9"
type input "19"
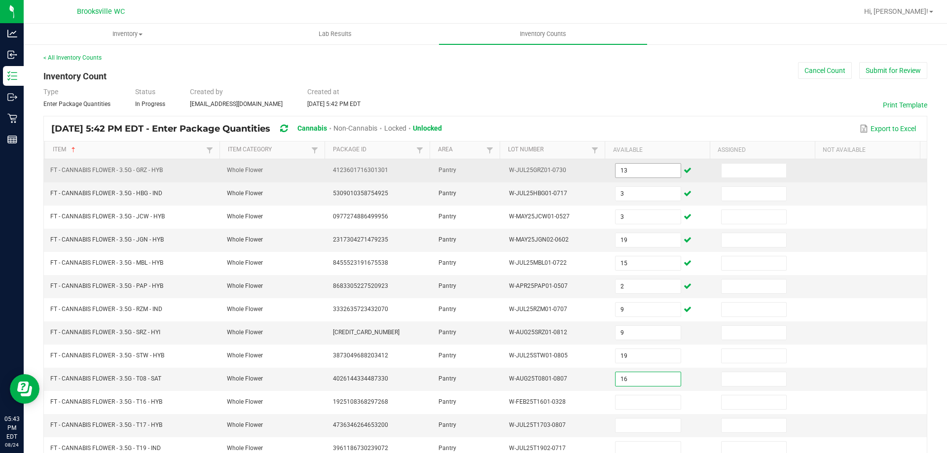
type input "16"
type input "2"
type input "1"
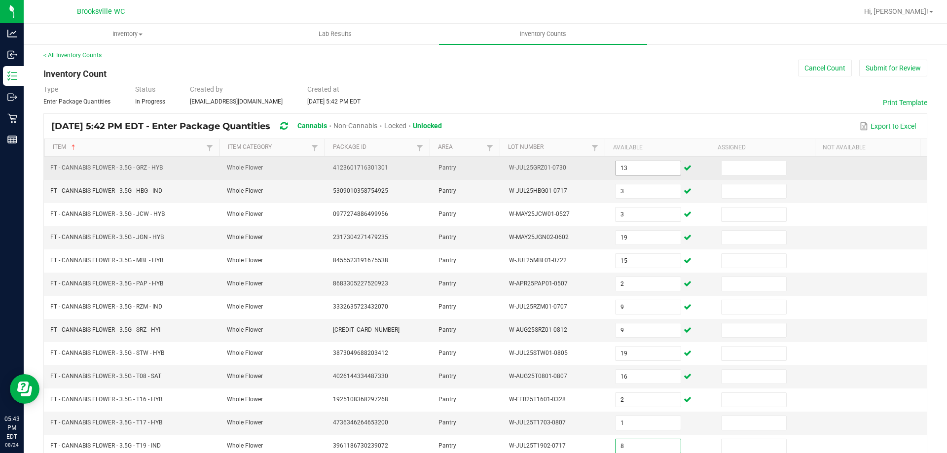
type input "8"
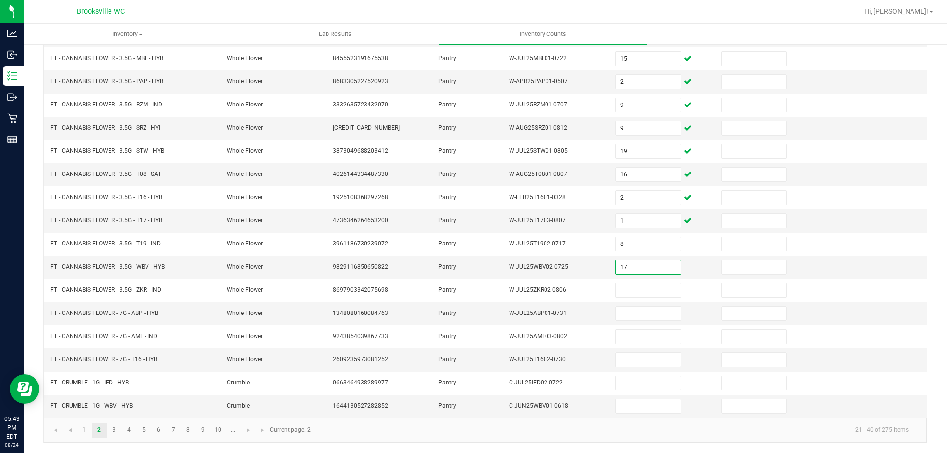
type input "17"
type input "16"
type input "20"
type input "12"
type input "17"
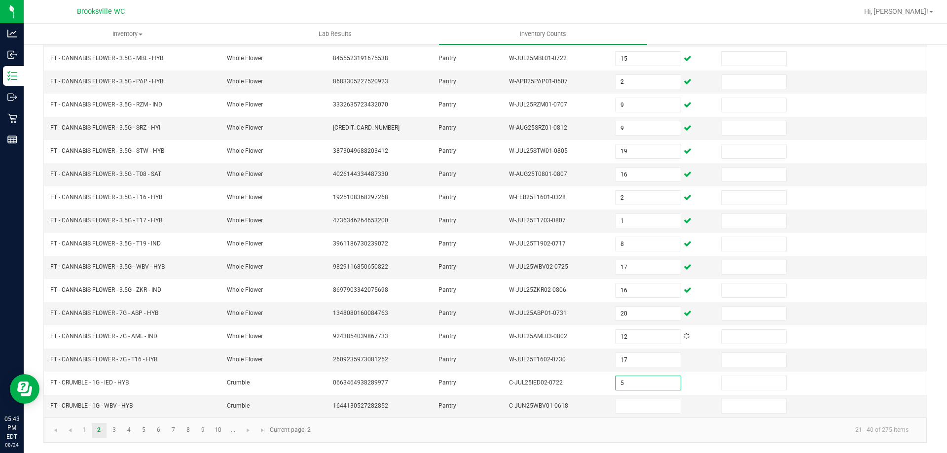
type input "5"
type input "3"
click at [115, 429] on link "3" at bounding box center [114, 430] width 14 height 15
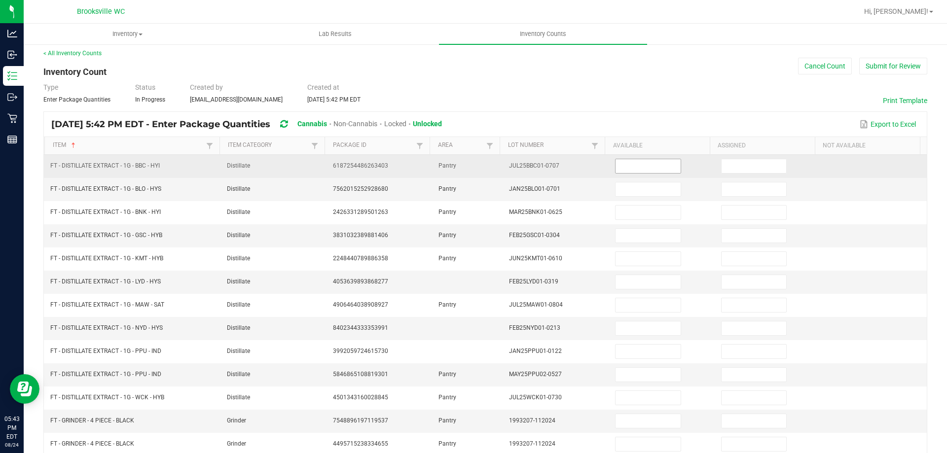
scroll to position [0, 0]
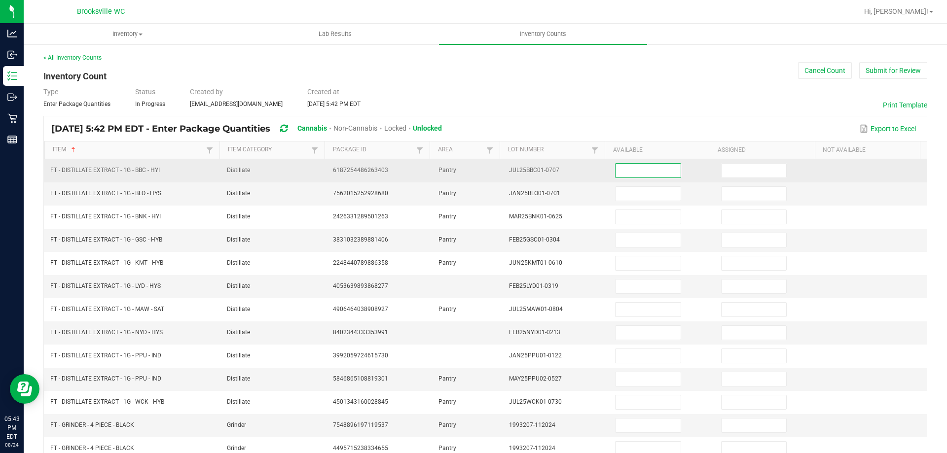
click at [626, 171] on input at bounding box center [647, 171] width 65 height 14
type input "3"
type input "9"
type input "1"
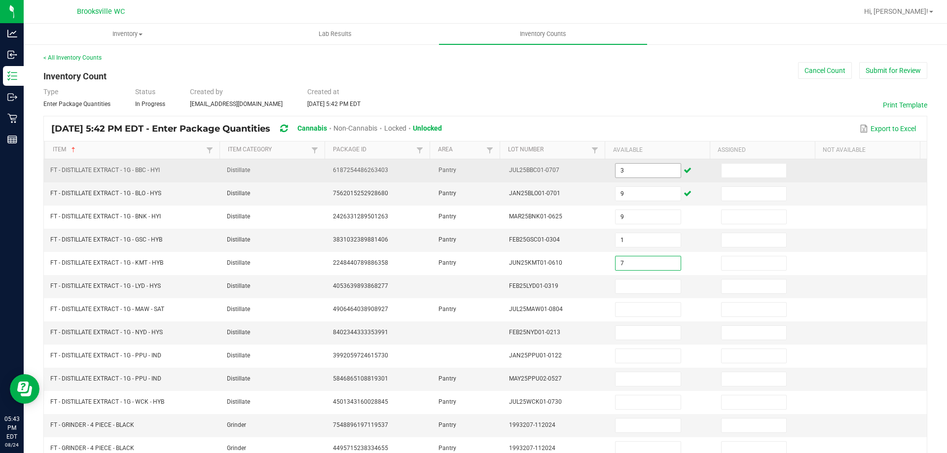
type input "7"
type input "6"
type input "2"
type input "8"
type input "3"
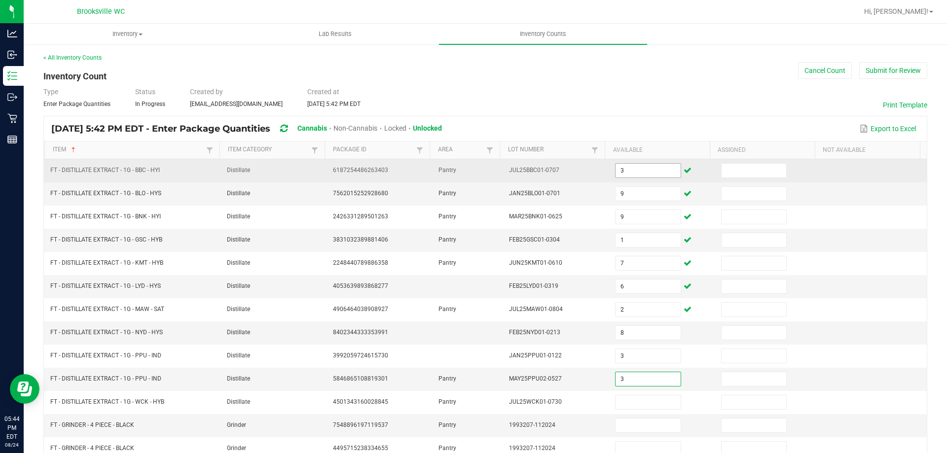
type input "3"
type input "1"
type input "6"
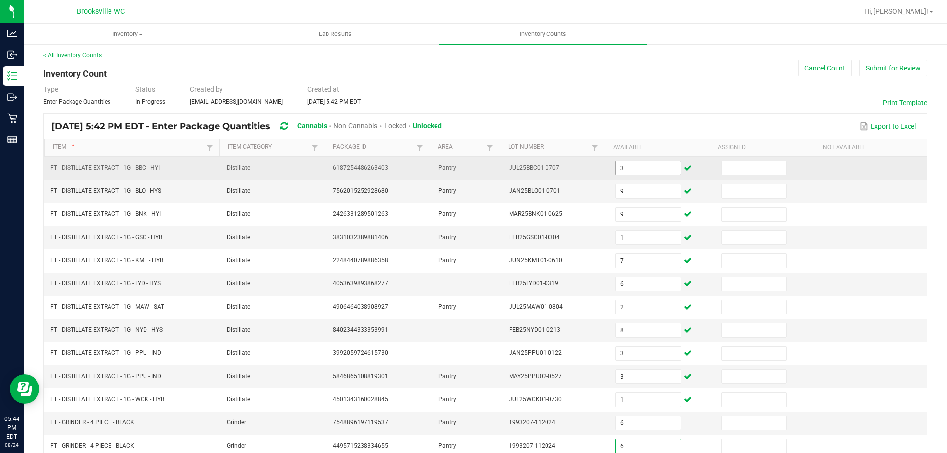
type input "6"
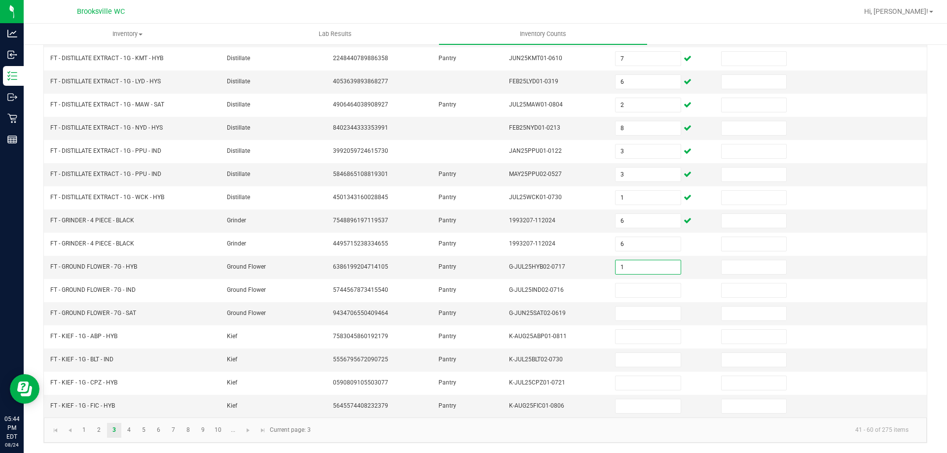
type input "1"
type input "11"
type input "9"
type input "6"
type input "4"
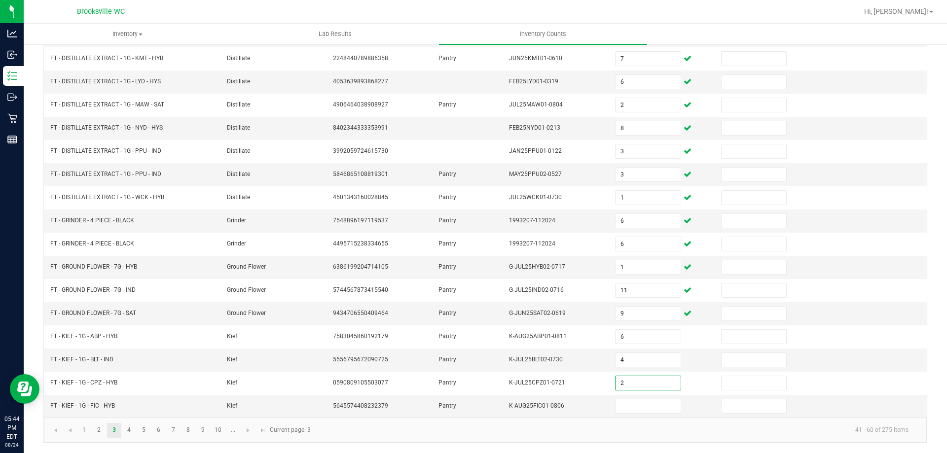
type input "2"
type input "3"
click at [129, 433] on link "4" at bounding box center [129, 430] width 14 height 15
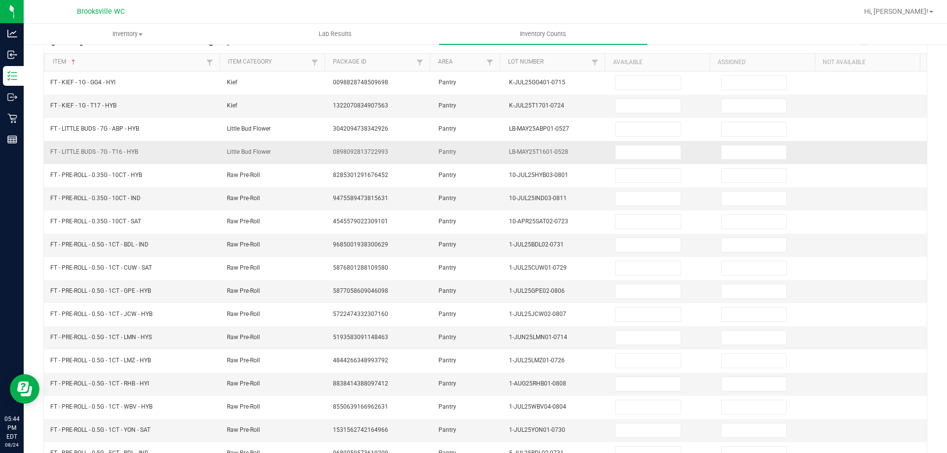
scroll to position [0, 0]
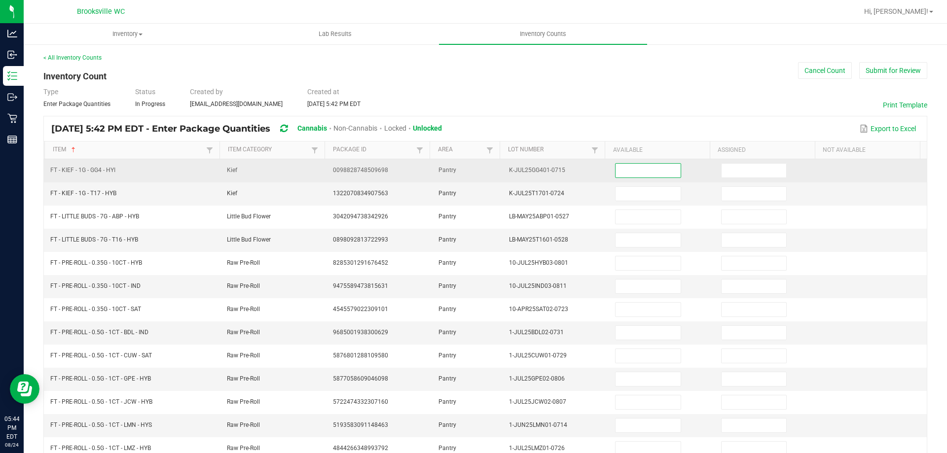
click at [615, 169] on input at bounding box center [647, 171] width 65 height 14
type input "3"
type input "5"
type input "1"
type input "10"
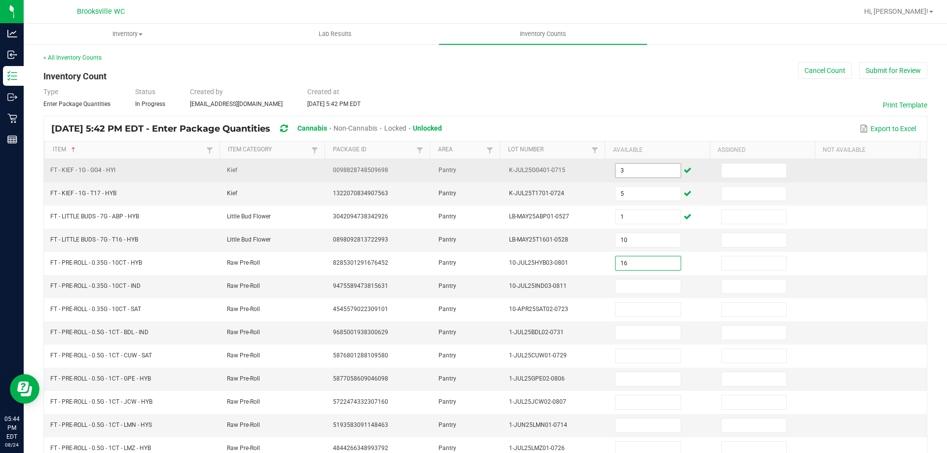
type input "16"
type input "19"
type input "22"
type input "7"
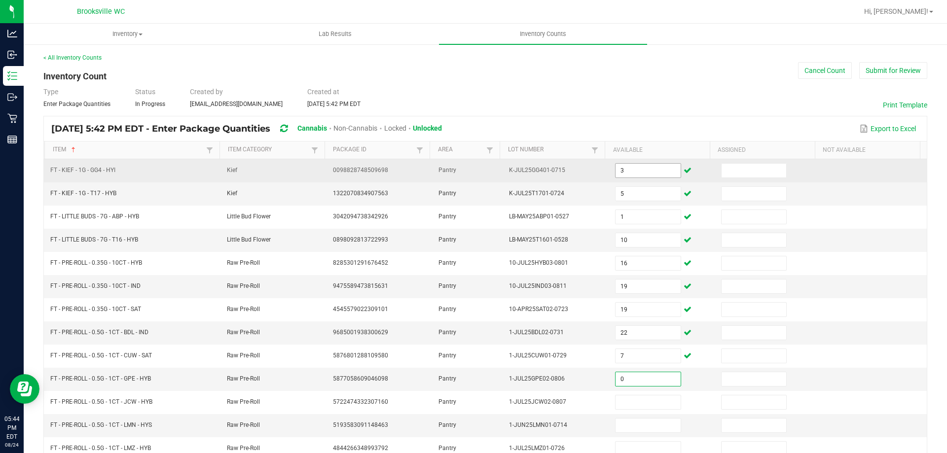
type input "0"
type input "24"
type input "2"
type input "7"
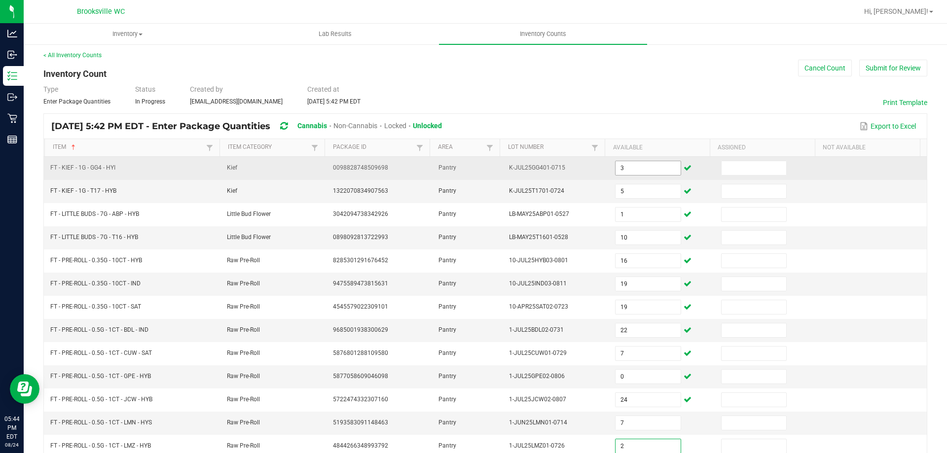
type input "2"
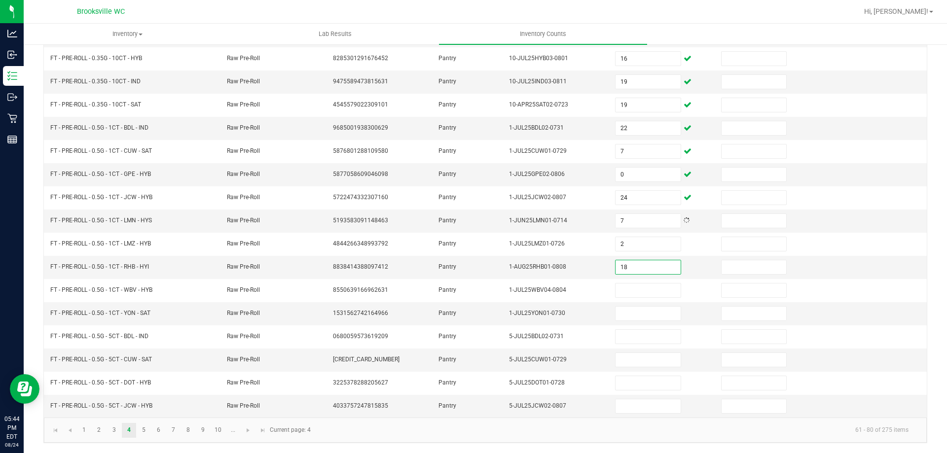
type input "18"
type input "19"
type input "8"
type input "11"
type input "5"
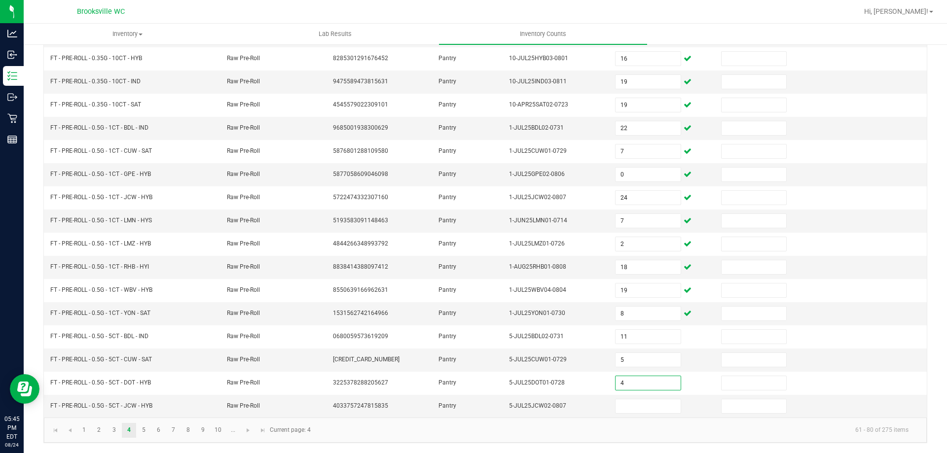
type input "4"
type input "2"
click at [146, 428] on link "5" at bounding box center [144, 430] width 14 height 15
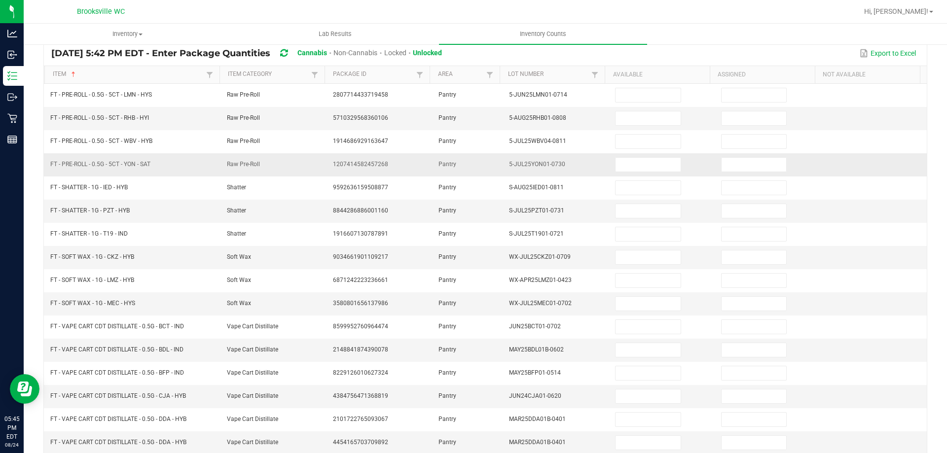
scroll to position [0, 0]
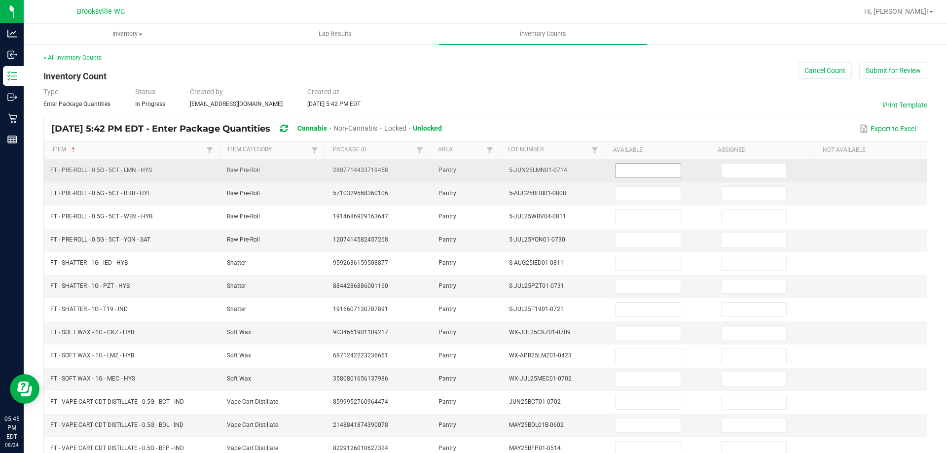
click at [650, 172] on input at bounding box center [647, 171] width 65 height 14
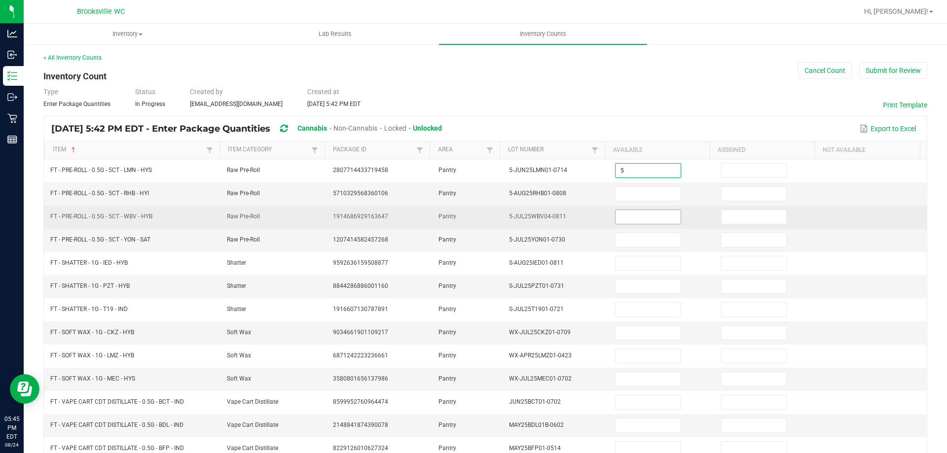
type input "5"
type input "11"
type input "1"
type input "10"
type input "9"
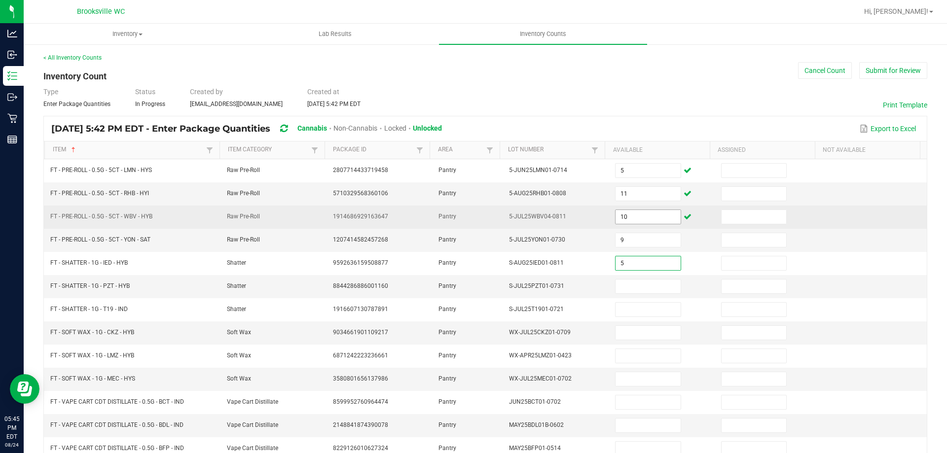
type input "5"
type input "8"
type input "2"
type input "4"
type input "1"
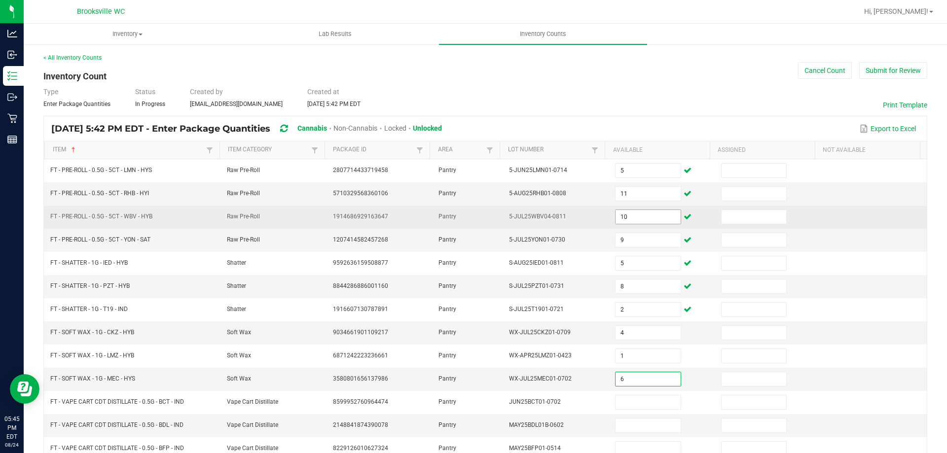
type input "6"
type input "4"
type input "9"
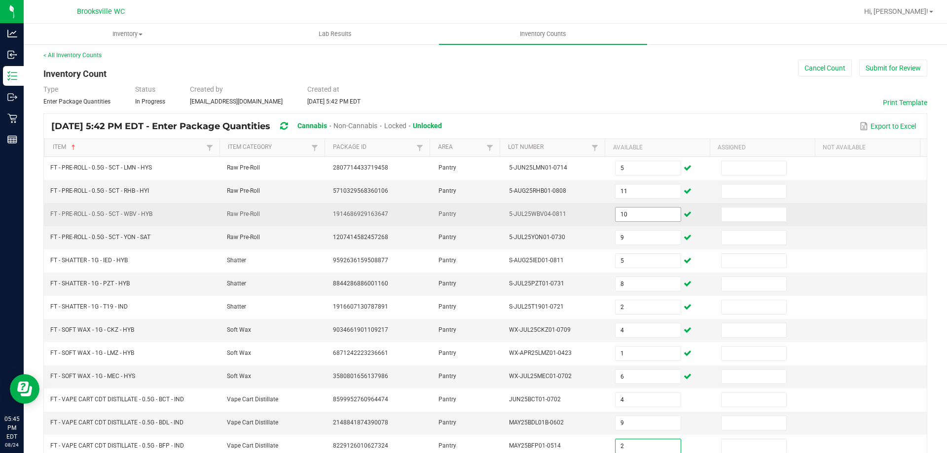
type input "2"
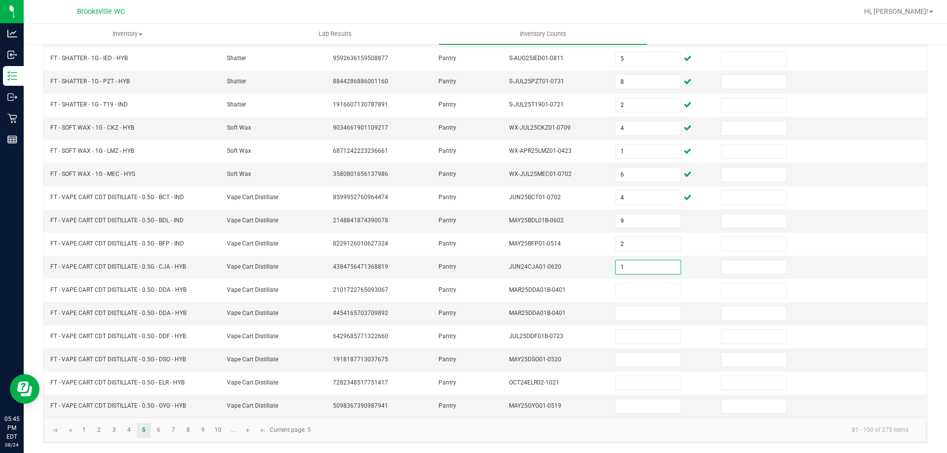
type input "1"
type input "13"
type input "11"
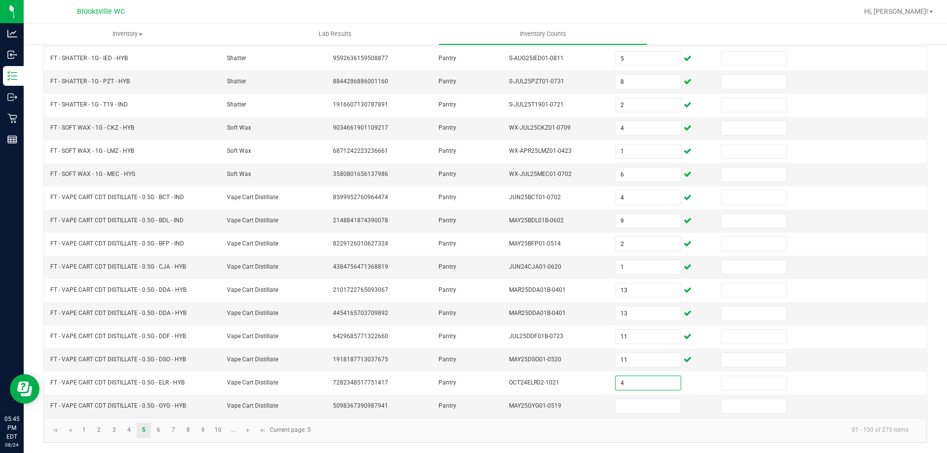
type input "4"
type input "6"
click at [158, 432] on link "6" at bounding box center [158, 430] width 14 height 15
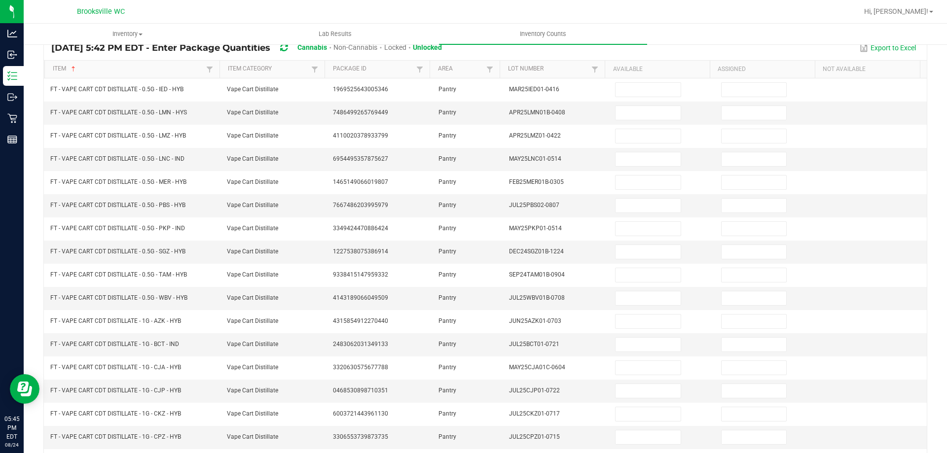
scroll to position [0, 0]
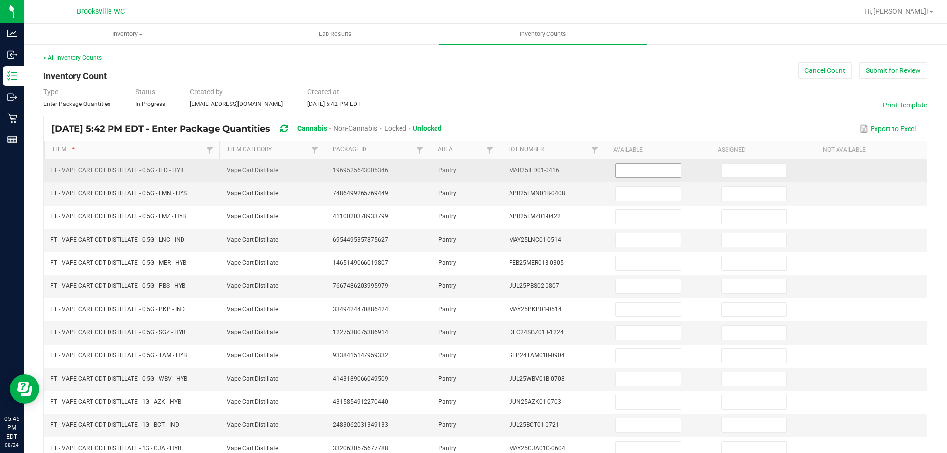
click at [640, 165] on input at bounding box center [647, 171] width 65 height 14
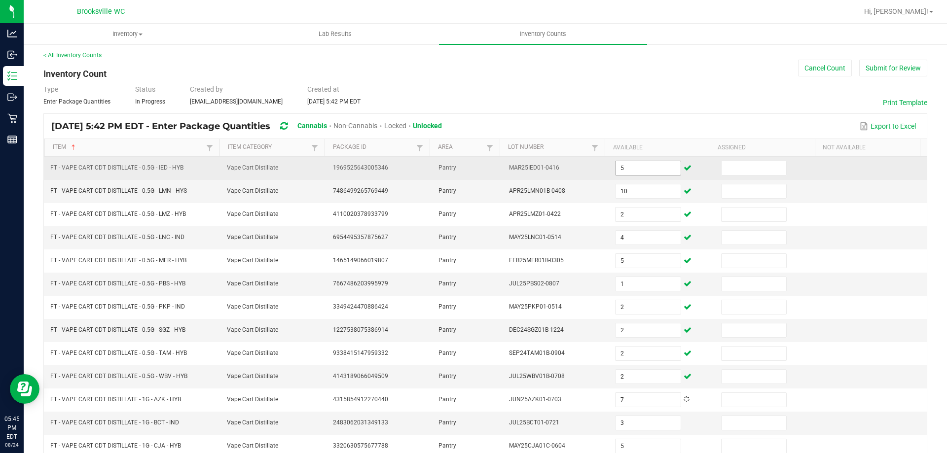
scroll to position [205, 0]
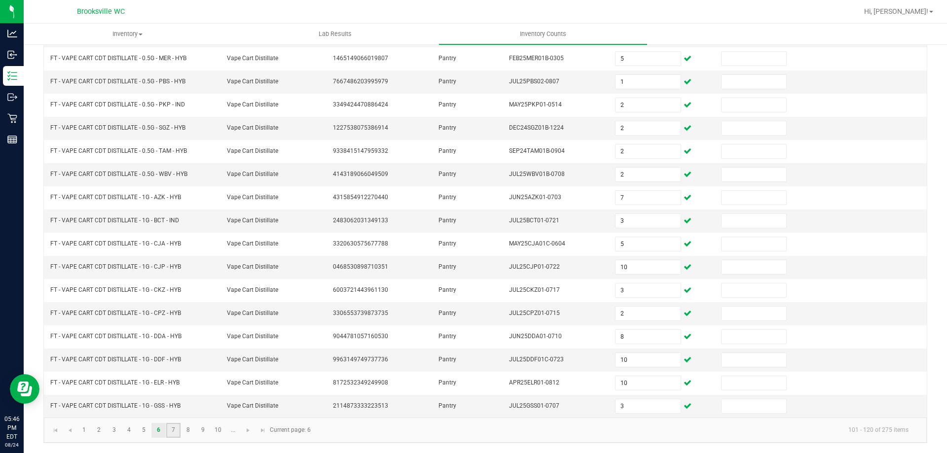
click at [171, 427] on link "7" at bounding box center [173, 430] width 14 height 15
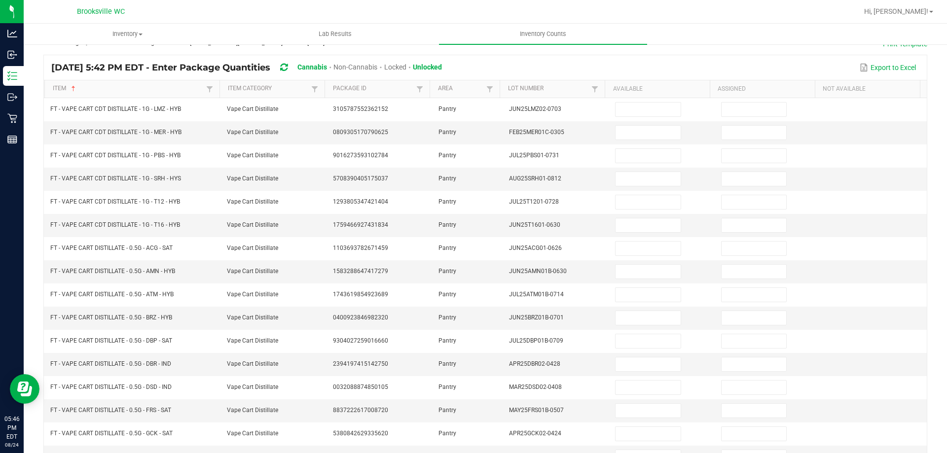
scroll to position [0, 0]
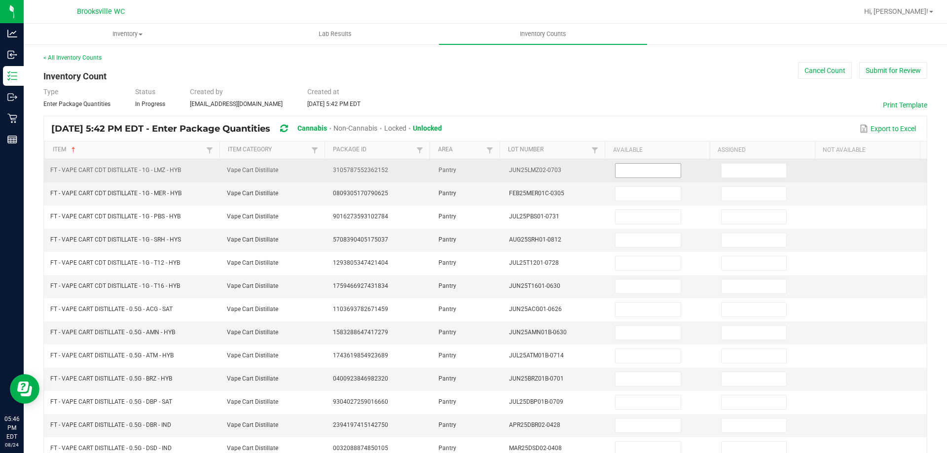
click at [631, 174] on input at bounding box center [647, 171] width 65 height 14
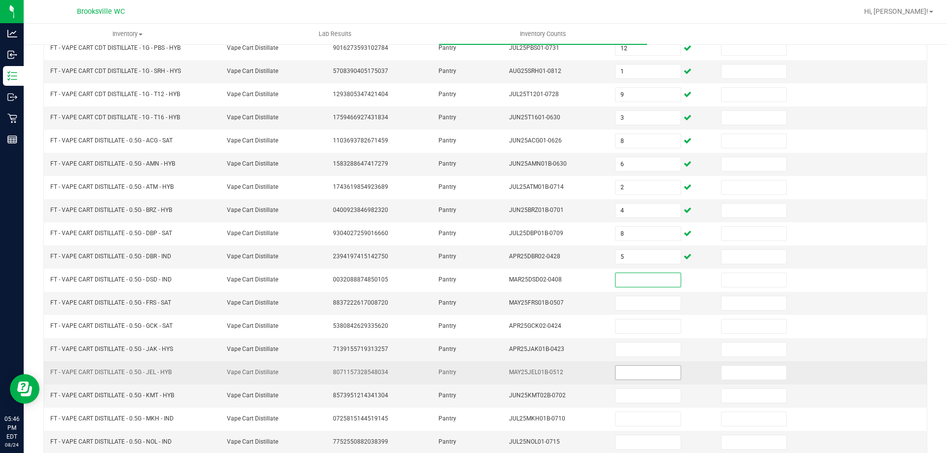
scroll to position [205, 0]
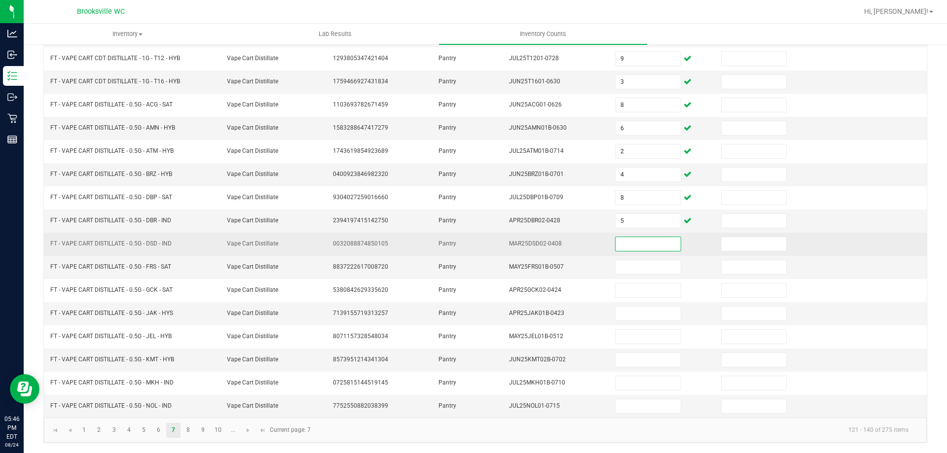
click at [623, 241] on input at bounding box center [647, 244] width 65 height 14
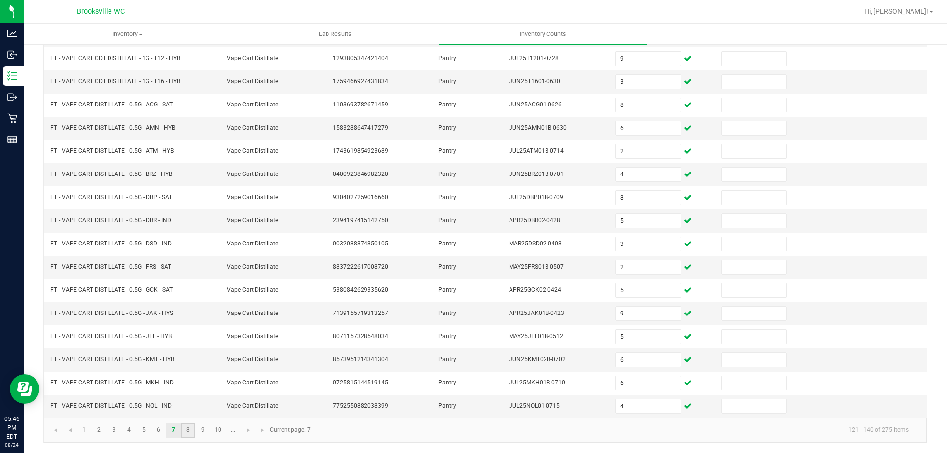
click at [185, 430] on link "8" at bounding box center [188, 430] width 14 height 15
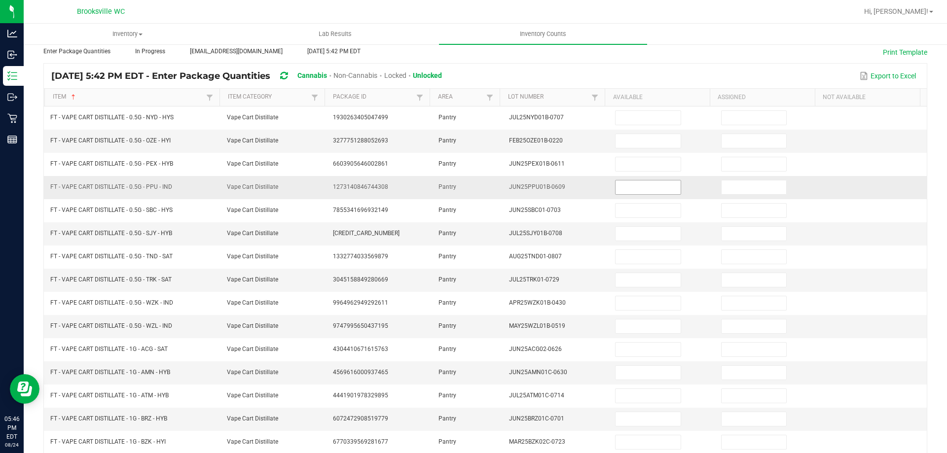
scroll to position [0, 0]
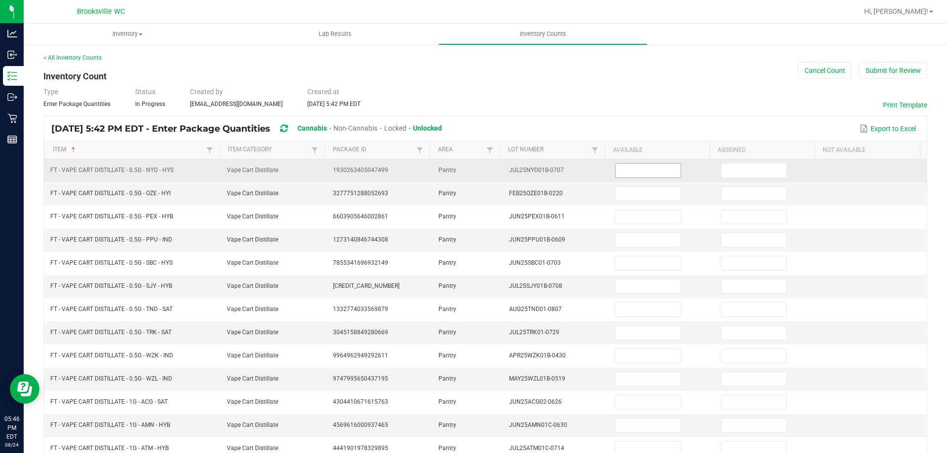
click at [647, 175] on input at bounding box center [647, 171] width 65 height 14
click at [633, 168] on input at bounding box center [647, 171] width 65 height 14
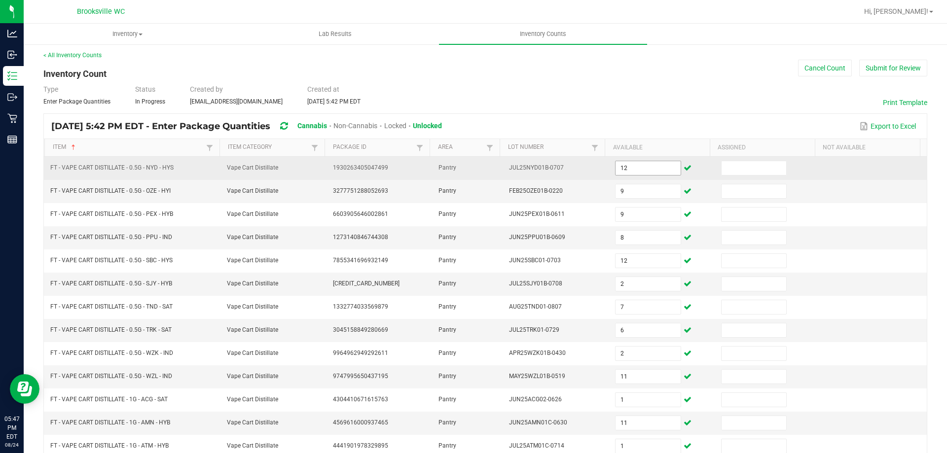
scroll to position [205, 0]
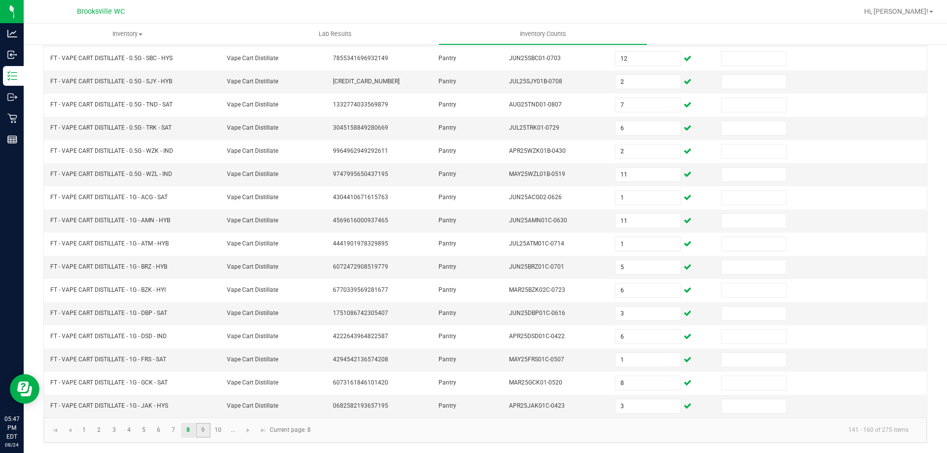
click at [205, 428] on link "9" at bounding box center [203, 430] width 14 height 15
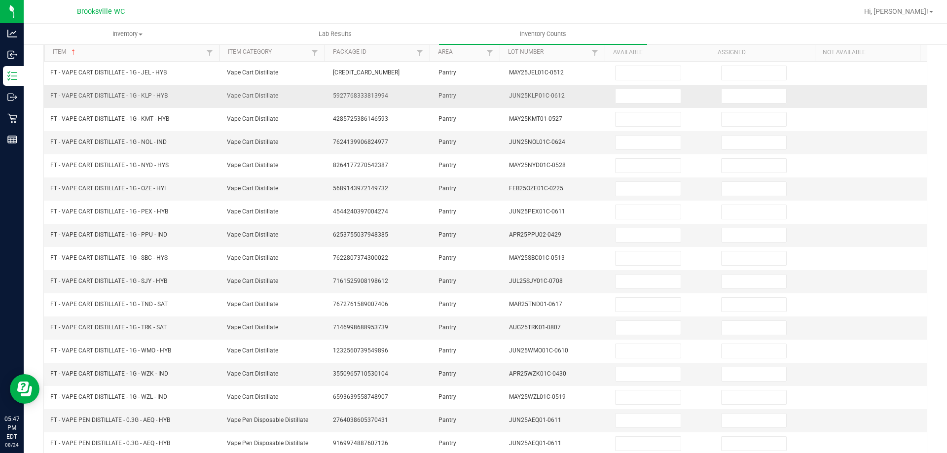
scroll to position [0, 0]
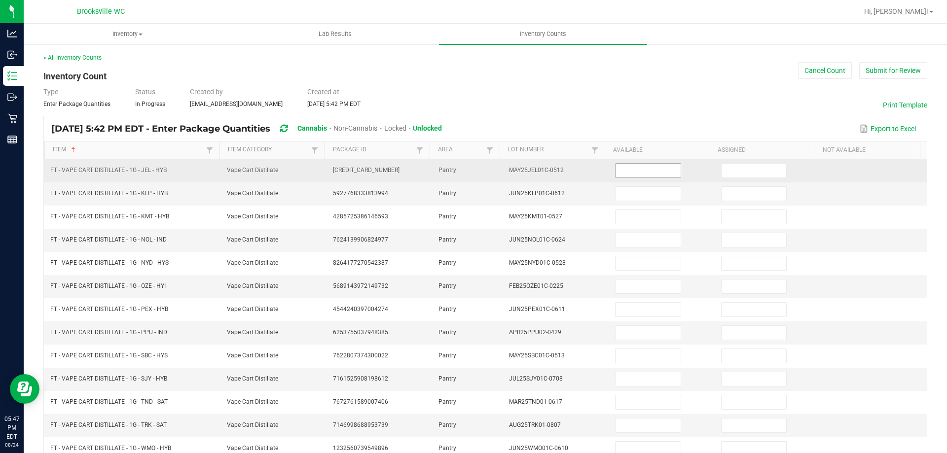
click at [617, 168] on input at bounding box center [647, 171] width 65 height 14
click at [619, 174] on input at bounding box center [647, 171] width 65 height 14
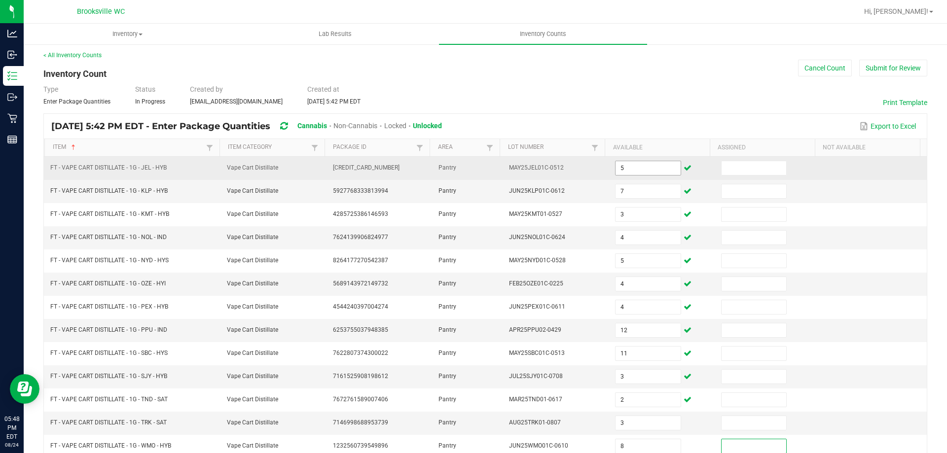
scroll to position [205, 0]
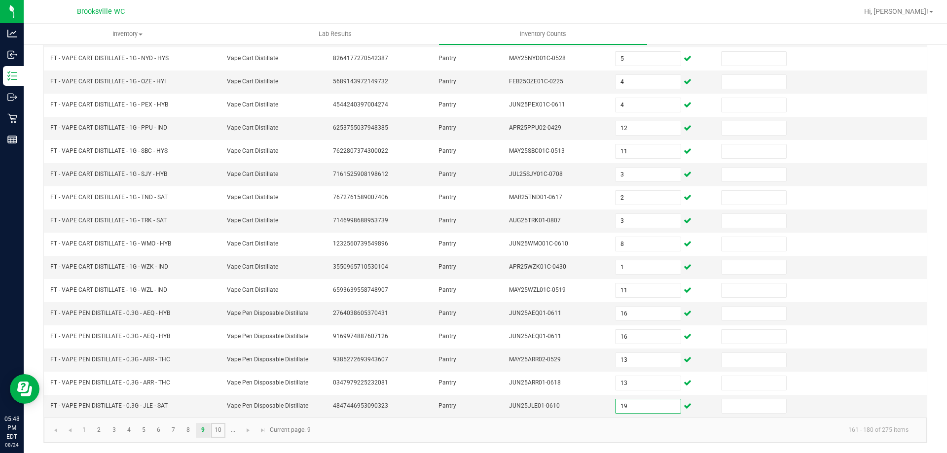
click at [219, 422] on kendo-pager "1 2 3 4 5 6 7 8 9 10 ... 161 - 180 of 275 items Current page: 9" at bounding box center [485, 430] width 883 height 25
click at [219, 432] on link "10" at bounding box center [218, 430] width 14 height 15
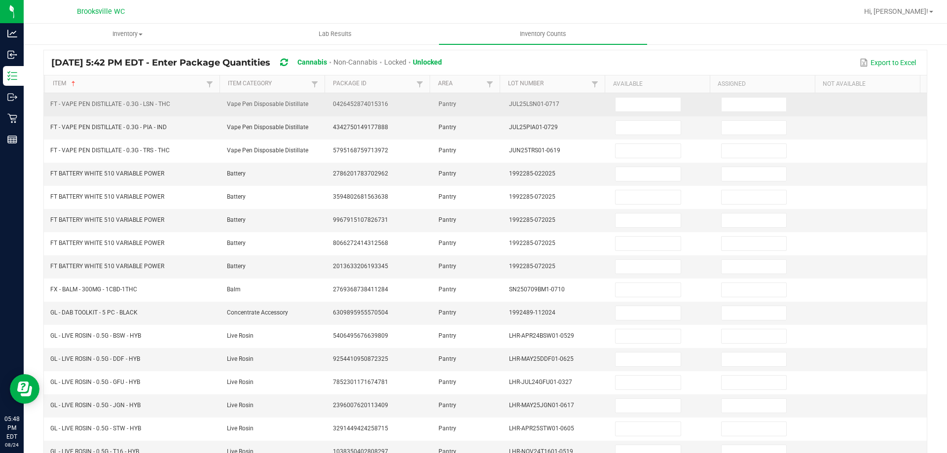
scroll to position [0, 0]
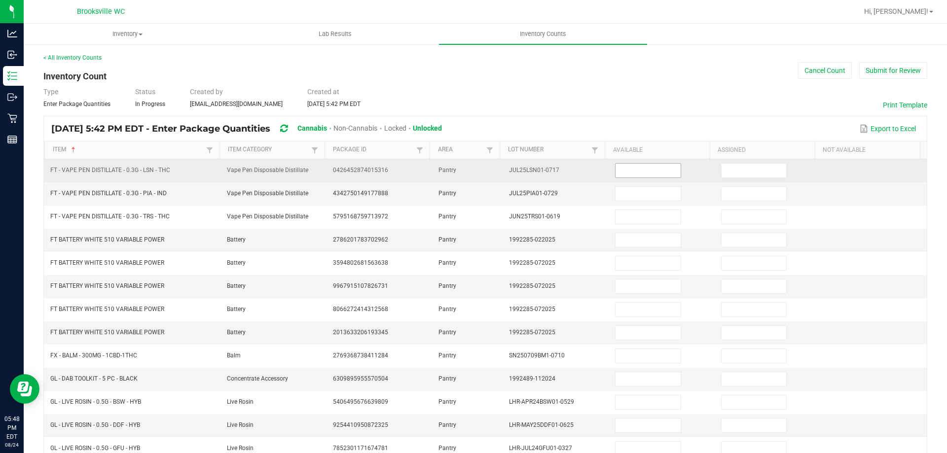
click at [650, 170] on input at bounding box center [647, 171] width 65 height 14
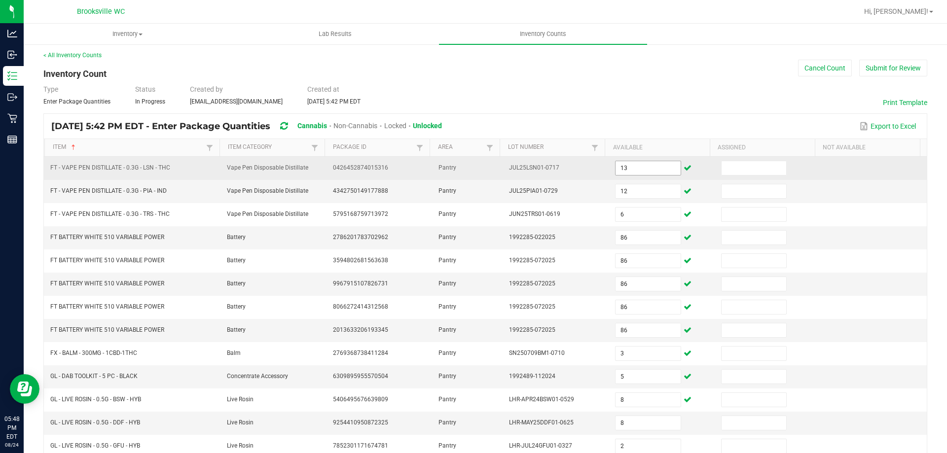
scroll to position [205, 0]
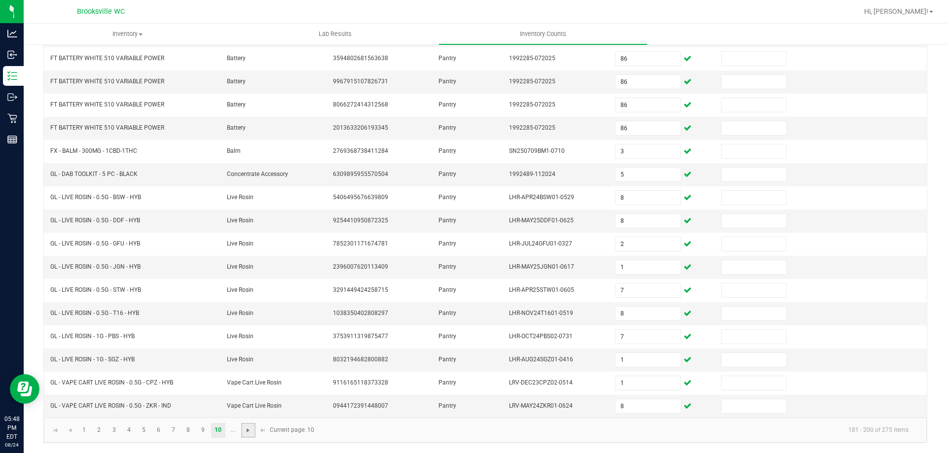
click at [248, 432] on span "Go to the next page" at bounding box center [248, 431] width 8 height 8
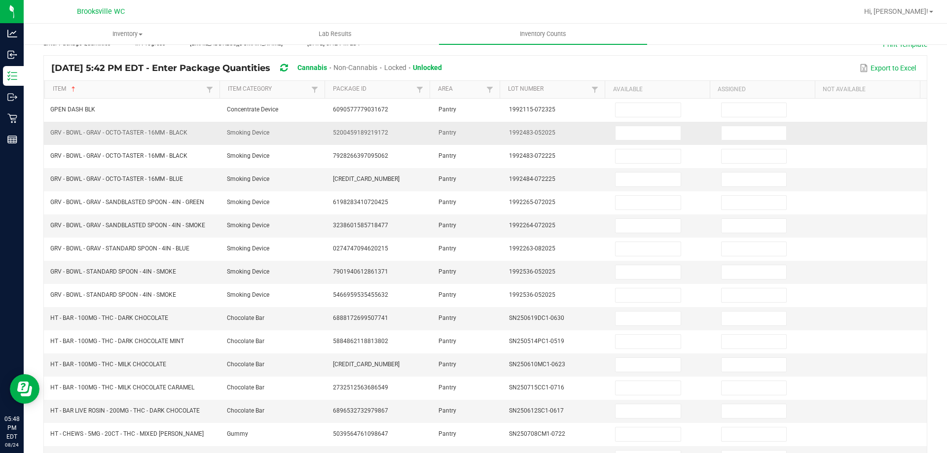
scroll to position [0, 0]
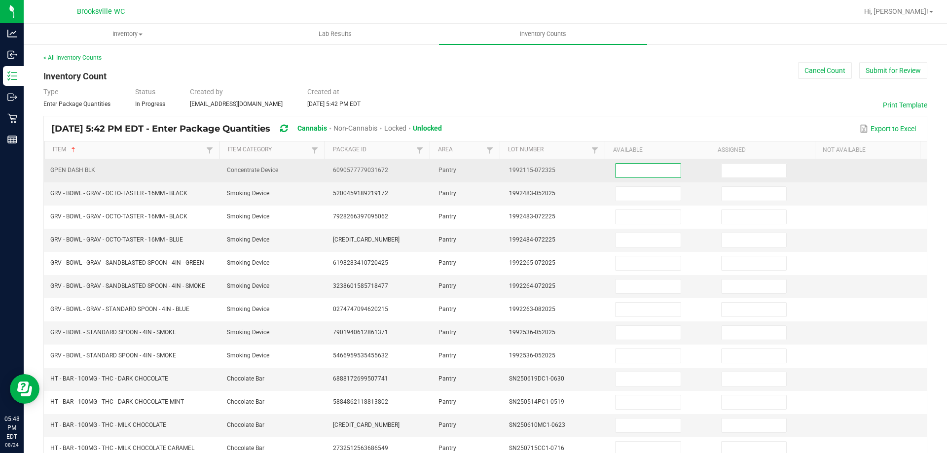
click at [619, 169] on input at bounding box center [647, 171] width 65 height 14
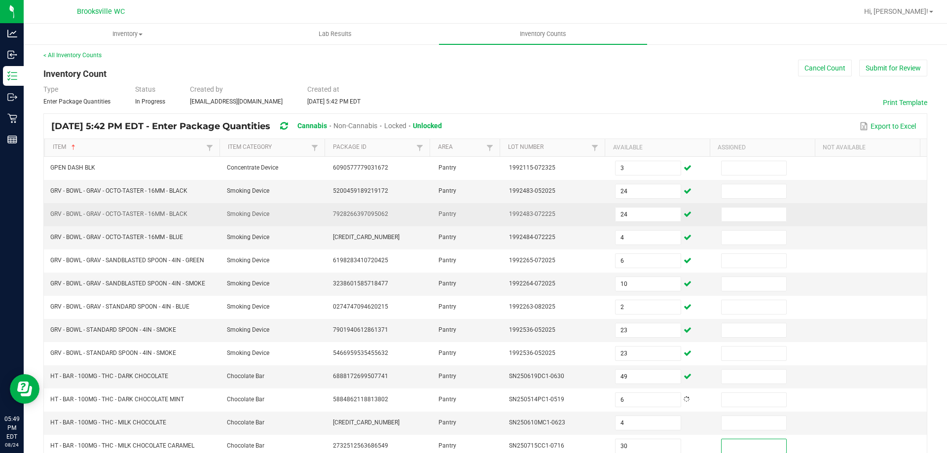
scroll to position [209, 0]
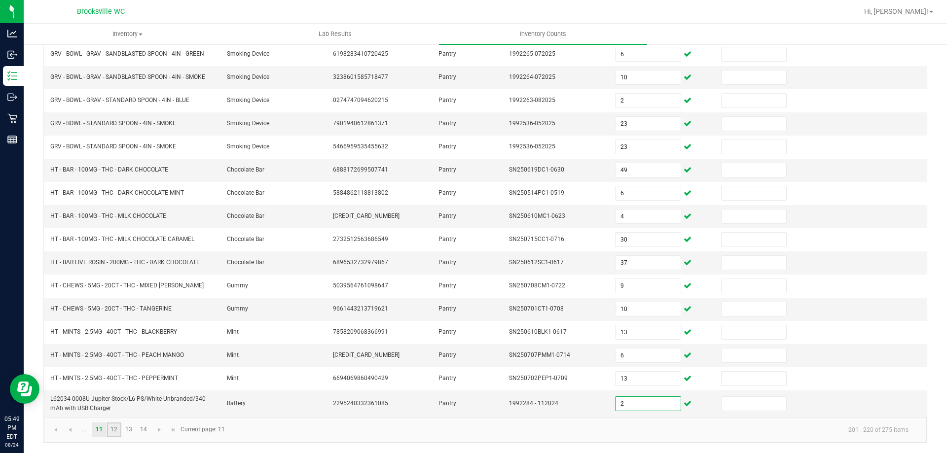
click at [111, 427] on link "12" at bounding box center [114, 430] width 14 height 15
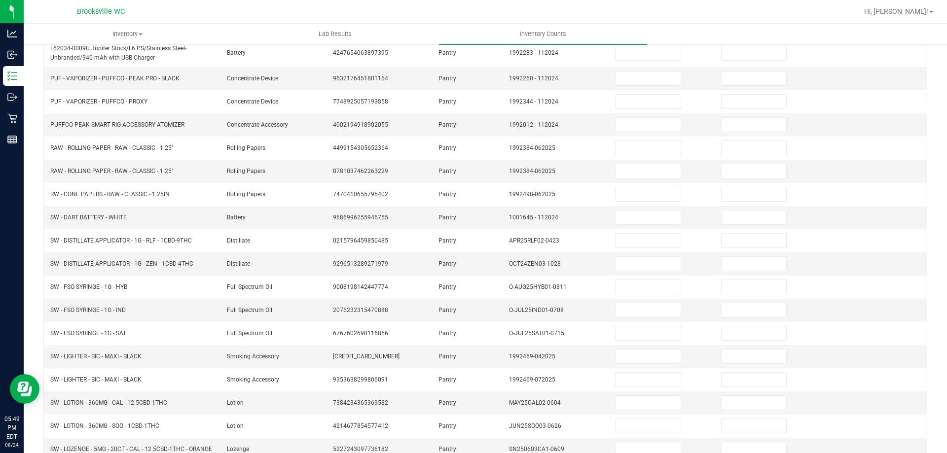
scroll to position [0, 0]
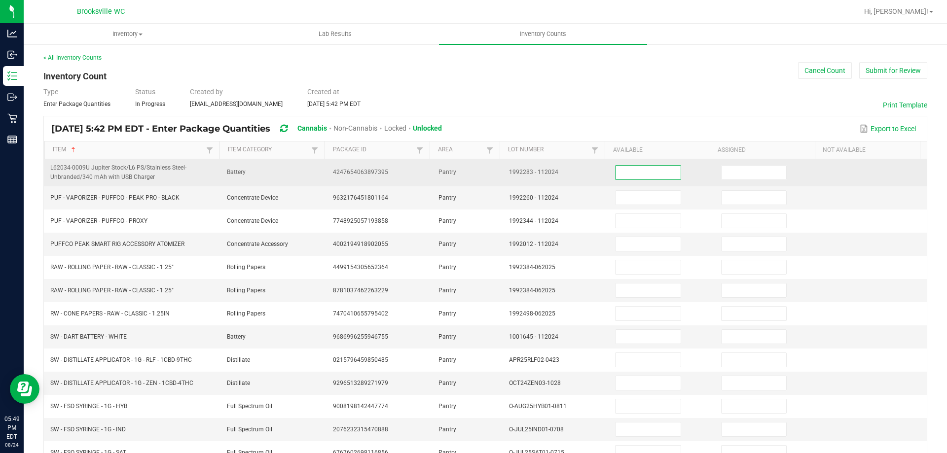
click at [631, 172] on input at bounding box center [647, 173] width 65 height 14
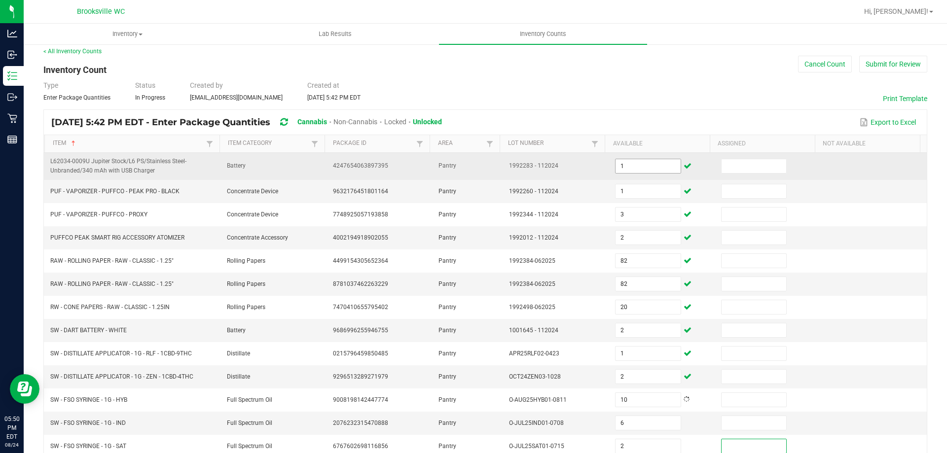
scroll to position [217, 0]
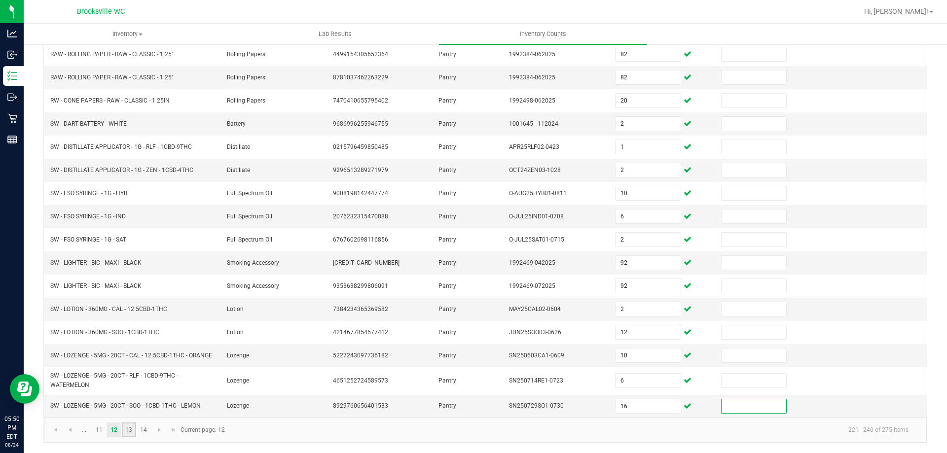
click at [129, 429] on link "13" at bounding box center [129, 430] width 14 height 15
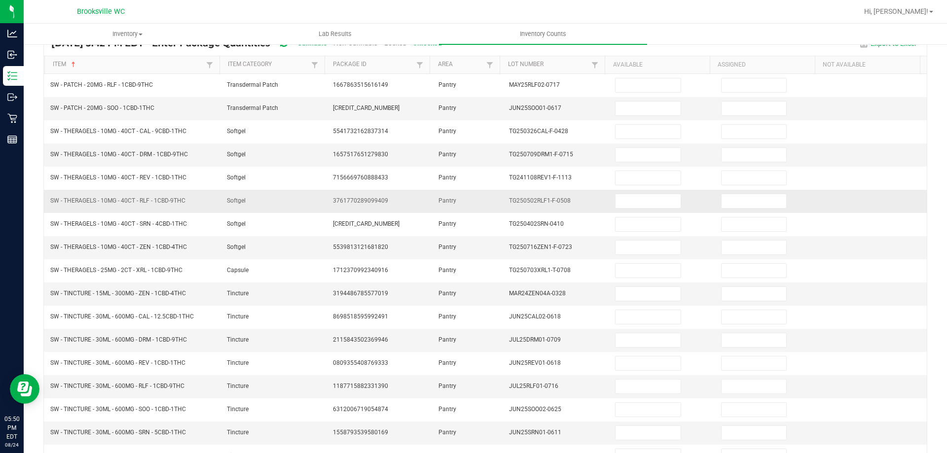
scroll to position [0, 0]
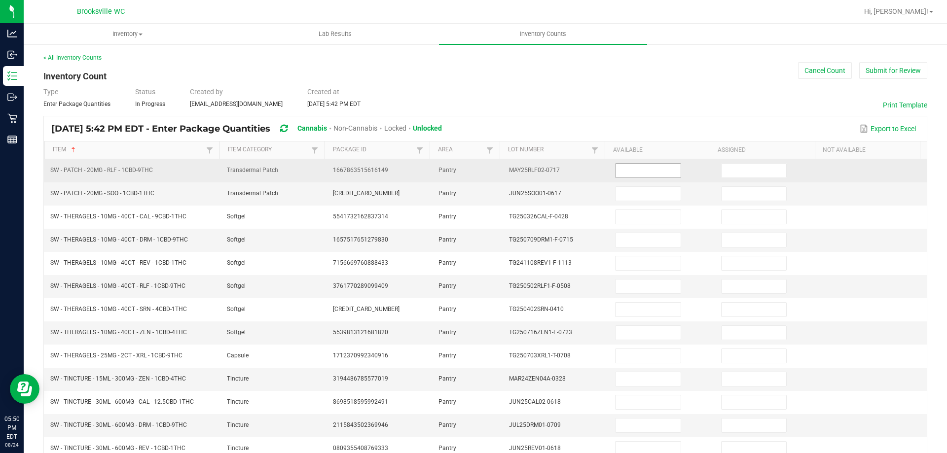
click at [622, 164] on input at bounding box center [647, 171] width 65 height 14
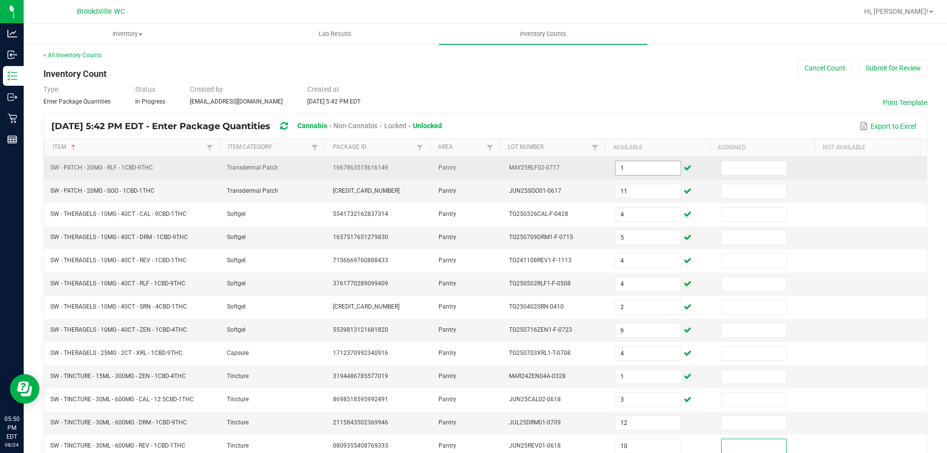
scroll to position [205, 0]
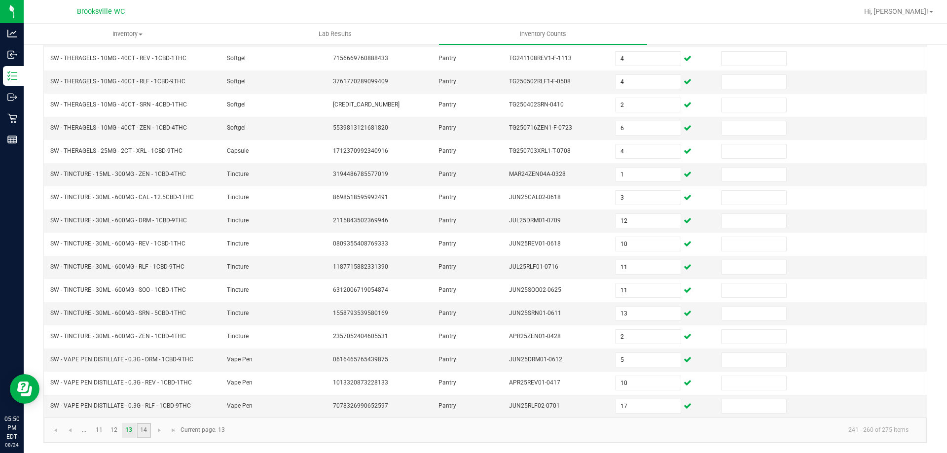
click at [143, 432] on link "14" at bounding box center [144, 430] width 14 height 15
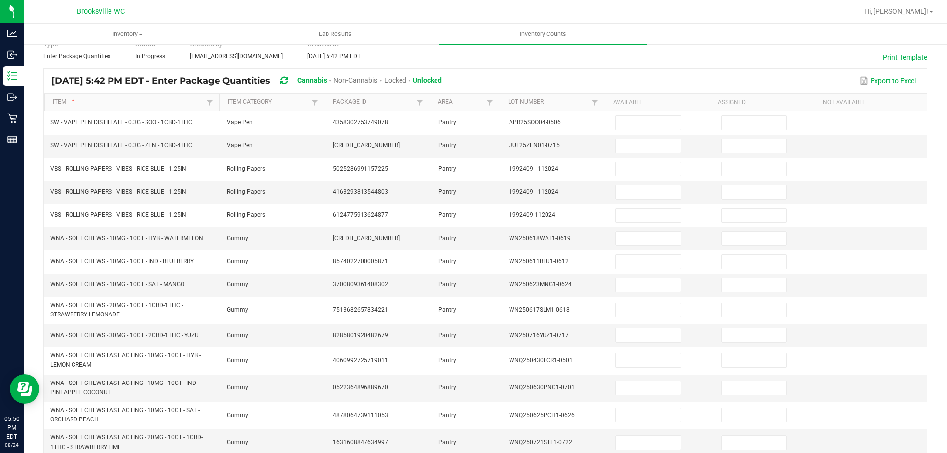
scroll to position [0, 0]
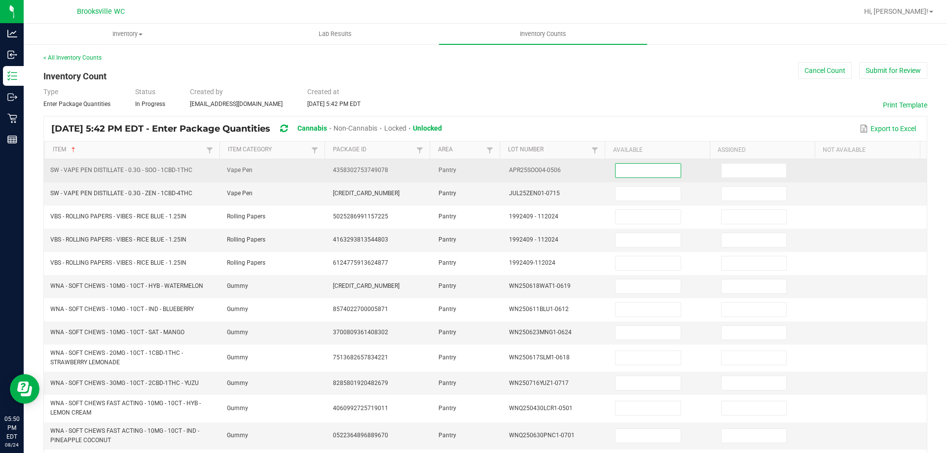
click at [633, 169] on input at bounding box center [647, 171] width 65 height 14
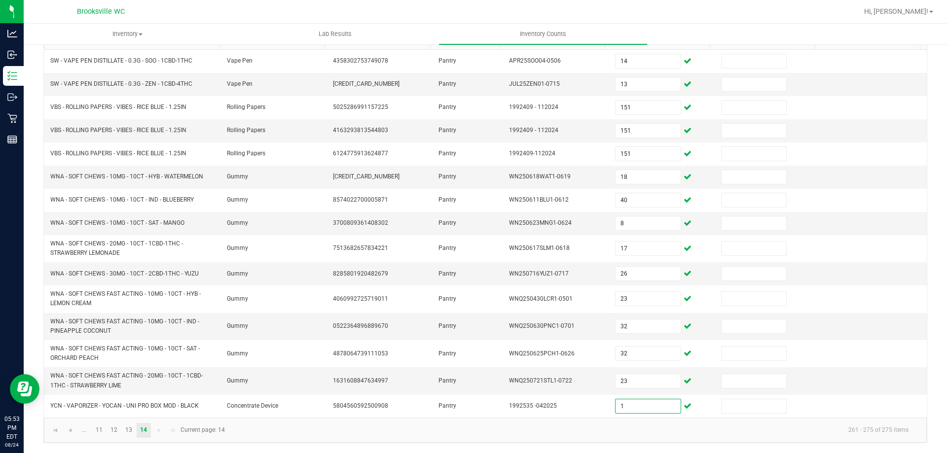
click at [457, 432] on kendo-pager-info "261 - 275 of 275 items" at bounding box center [573, 430] width 685 height 16
click at [99, 425] on link "11" at bounding box center [99, 430] width 14 height 15
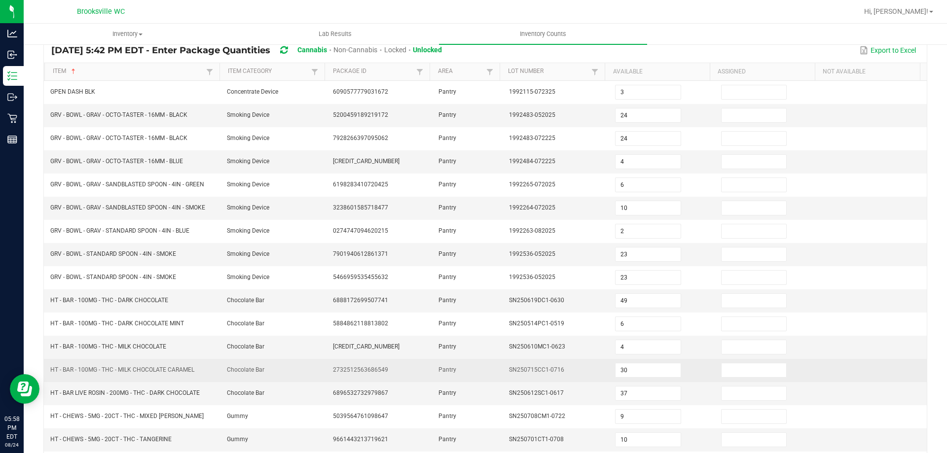
scroll to position [209, 0]
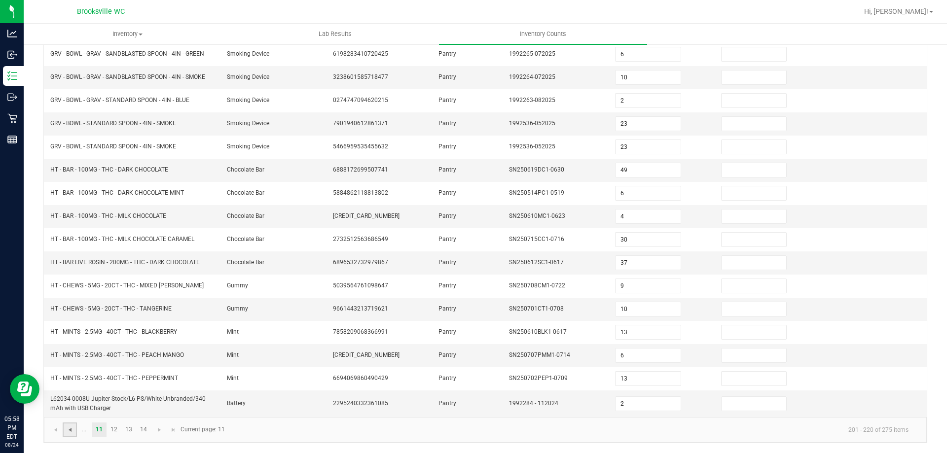
click at [68, 432] on span "Go to the previous page" at bounding box center [70, 430] width 8 height 8
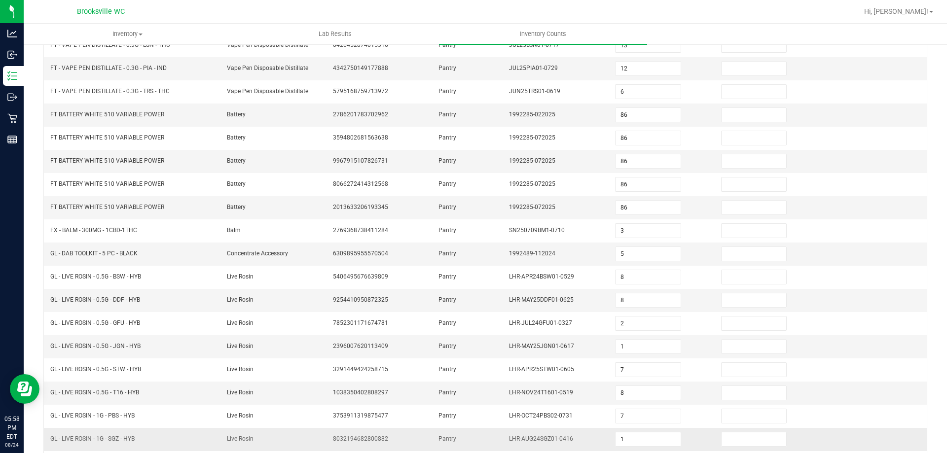
scroll to position [205, 0]
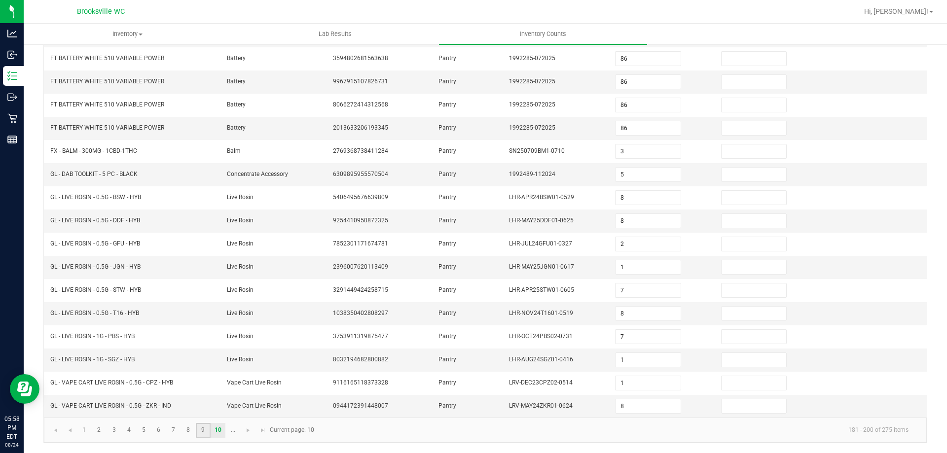
click at [200, 434] on link "9" at bounding box center [203, 430] width 14 height 15
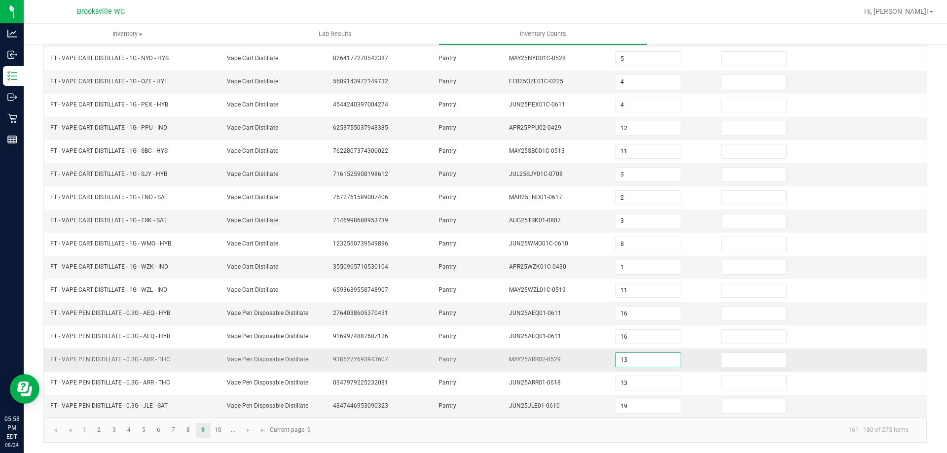
click at [618, 356] on input "13" at bounding box center [647, 360] width 65 height 14
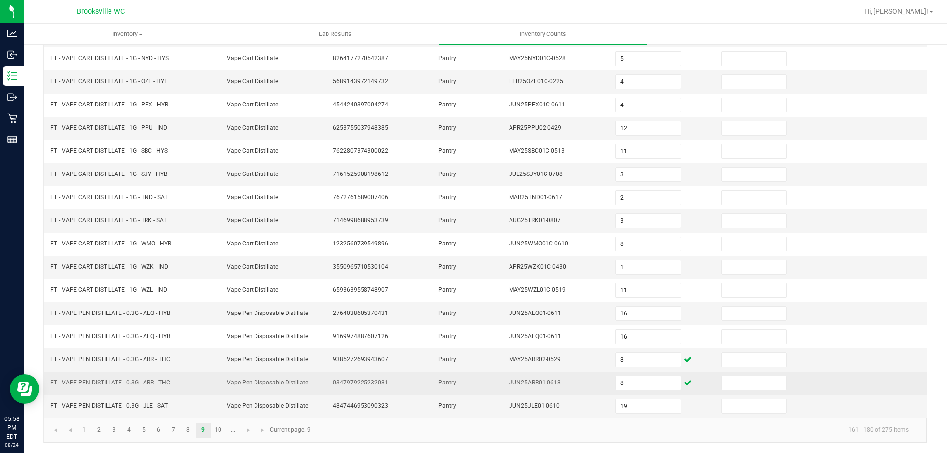
drag, startPoint x: 194, startPoint y: 369, endPoint x: 201, endPoint y: 373, distance: 8.2
click at [195, 369] on td "FT - VAPE PEN DISTILLATE - 0.3G - ARR - THC" at bounding box center [132, 360] width 177 height 23
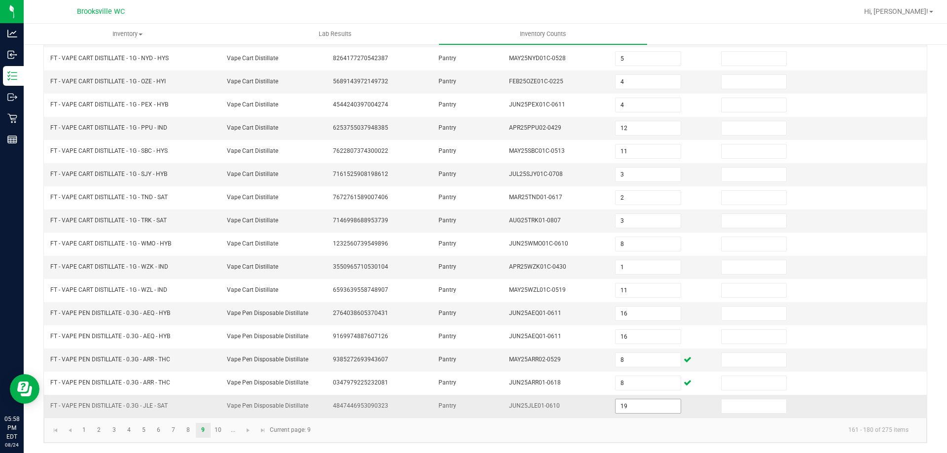
click at [651, 410] on input "19" at bounding box center [647, 406] width 65 height 14
drag, startPoint x: 506, startPoint y: 434, endPoint x: 297, endPoint y: 453, distance: 209.4
click at [504, 434] on kendo-pager-info "161 - 180 of 275 items" at bounding box center [617, 430] width 600 height 16
click at [217, 431] on link "10" at bounding box center [218, 430] width 14 height 15
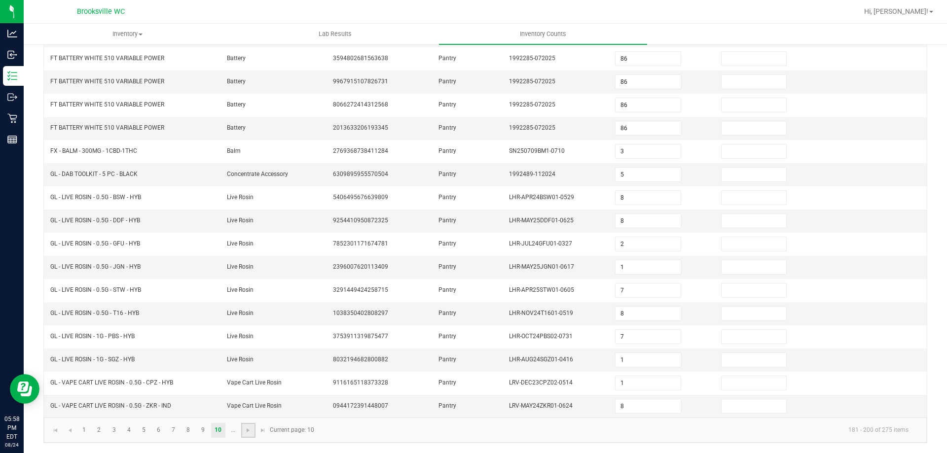
click at [245, 435] on link at bounding box center [248, 430] width 14 height 15
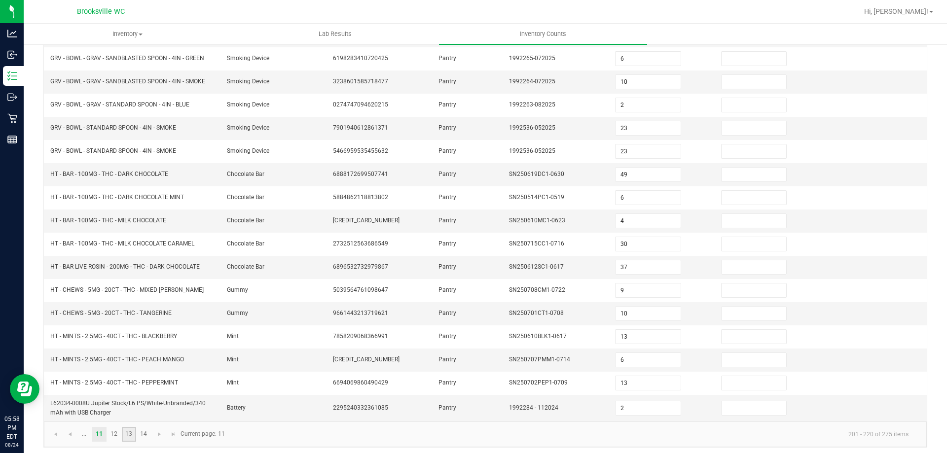
click at [128, 434] on link "13" at bounding box center [129, 434] width 14 height 15
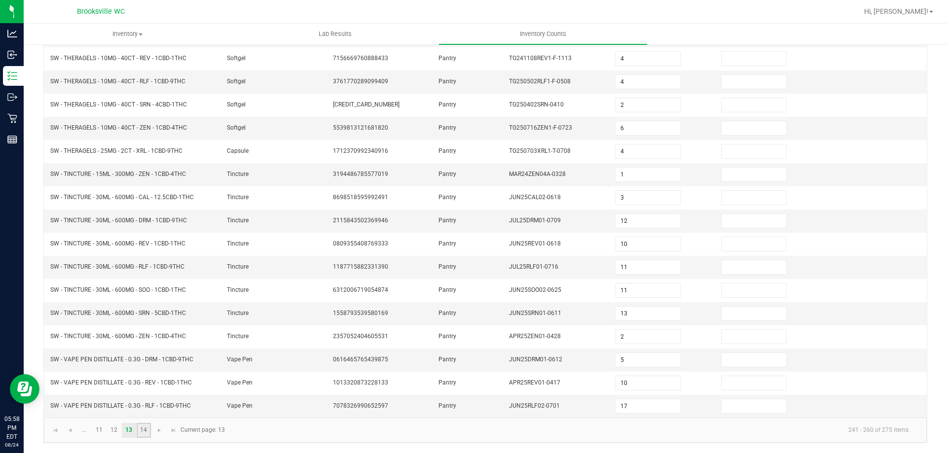
click at [146, 427] on link "14" at bounding box center [144, 430] width 14 height 15
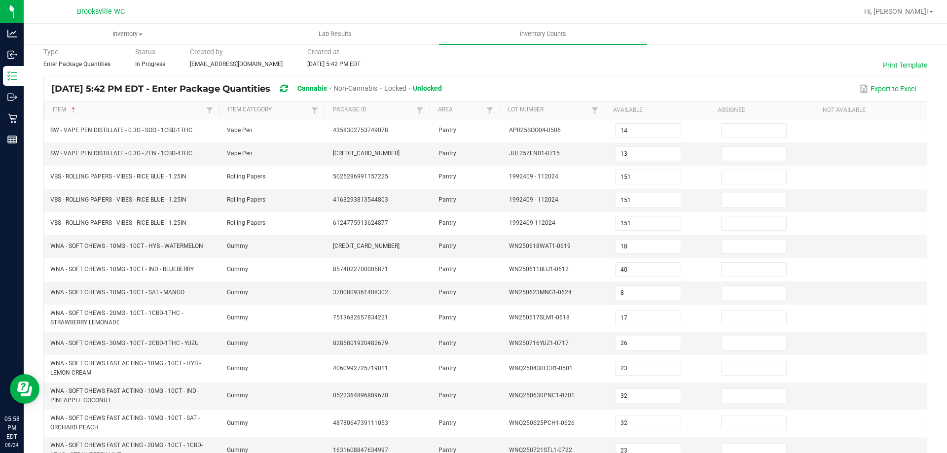
scroll to position [109, 0]
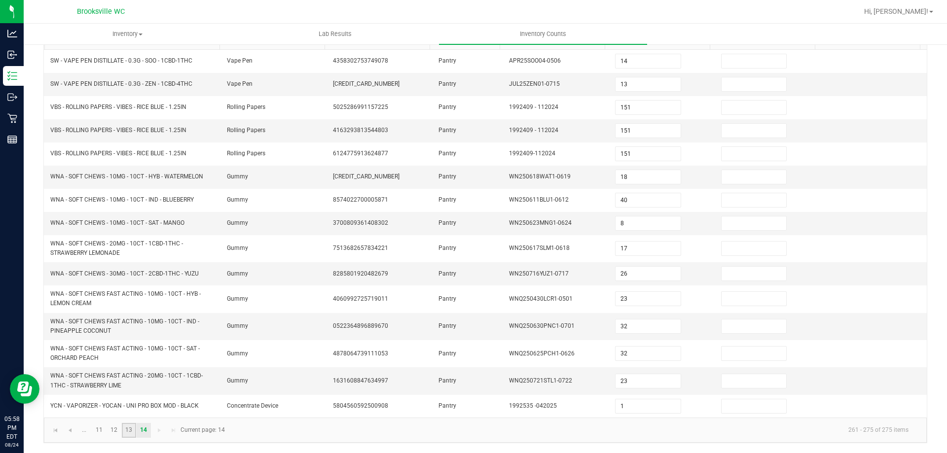
click at [126, 432] on link "13" at bounding box center [129, 430] width 14 height 15
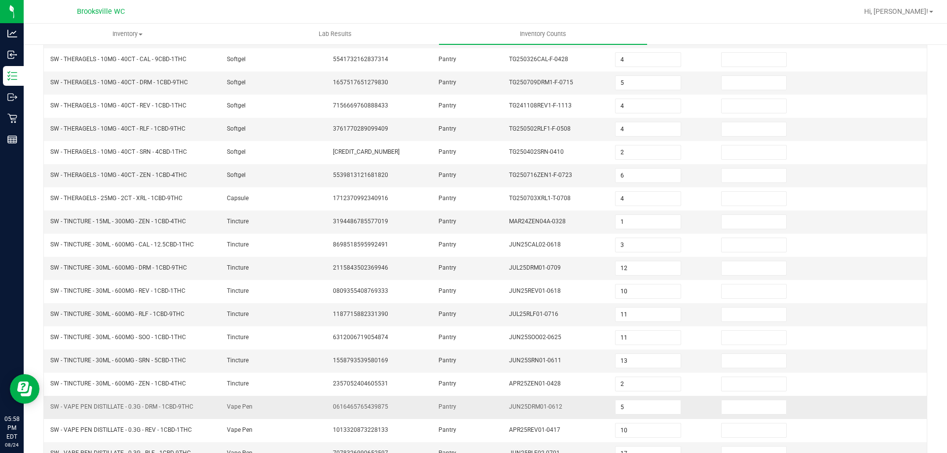
scroll to position [205, 0]
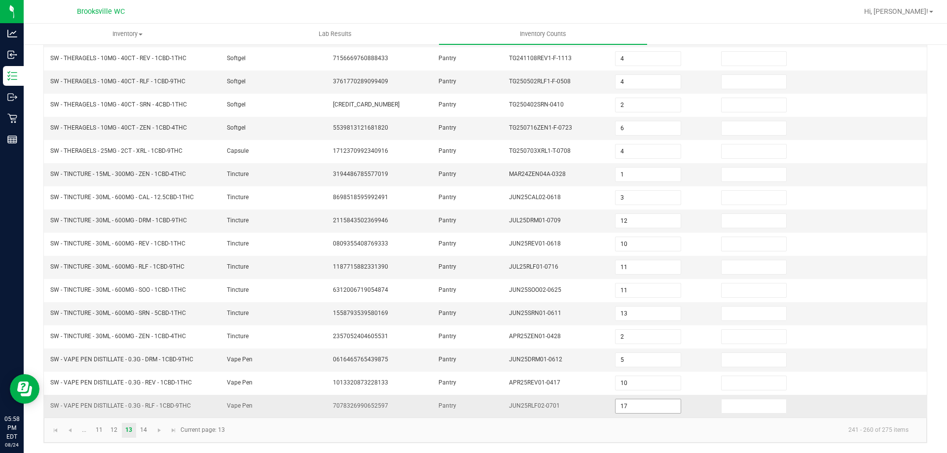
click at [636, 407] on input "17" at bounding box center [647, 406] width 65 height 14
drag, startPoint x: 302, startPoint y: 432, endPoint x: 256, endPoint y: 432, distance: 45.9
click at [297, 432] on kendo-pager-info "241 - 260 of 275 items" at bounding box center [573, 430] width 685 height 16
click at [141, 429] on link "14" at bounding box center [144, 430] width 14 height 15
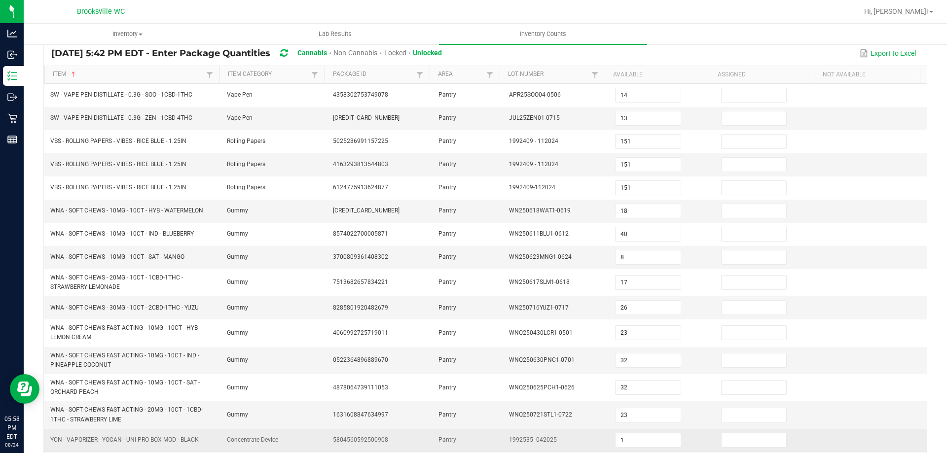
scroll to position [109, 0]
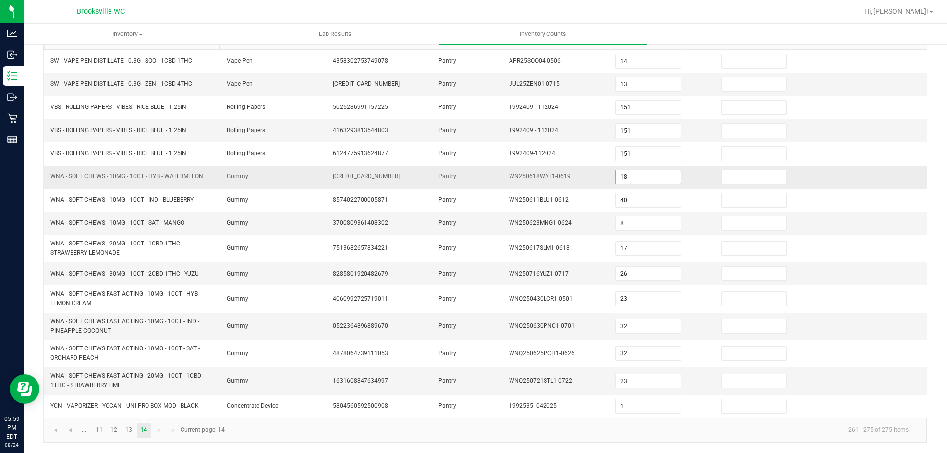
click at [638, 176] on input "18" at bounding box center [647, 177] width 65 height 14
click at [355, 429] on kendo-pager-info "261 - 275 of 275 items" at bounding box center [573, 430] width 685 height 16
click at [61, 429] on link at bounding box center [55, 430] width 14 height 15
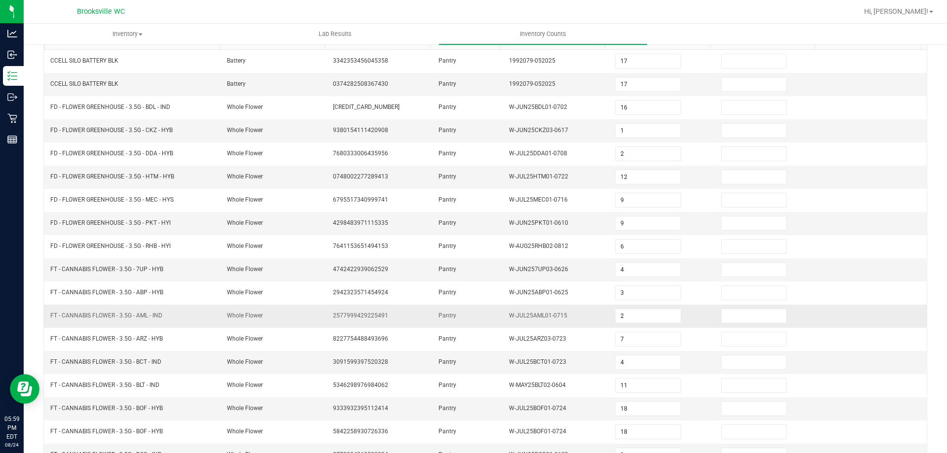
scroll to position [0, 0]
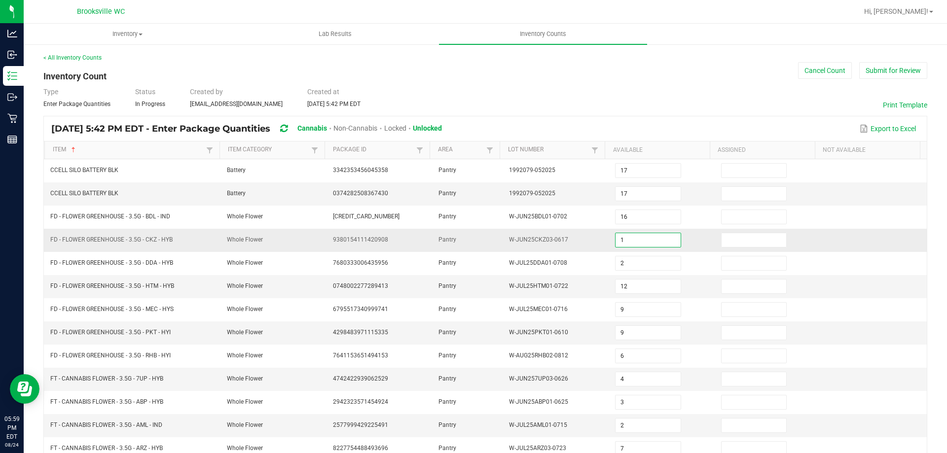
click at [639, 237] on input "1" at bounding box center [647, 240] width 65 height 14
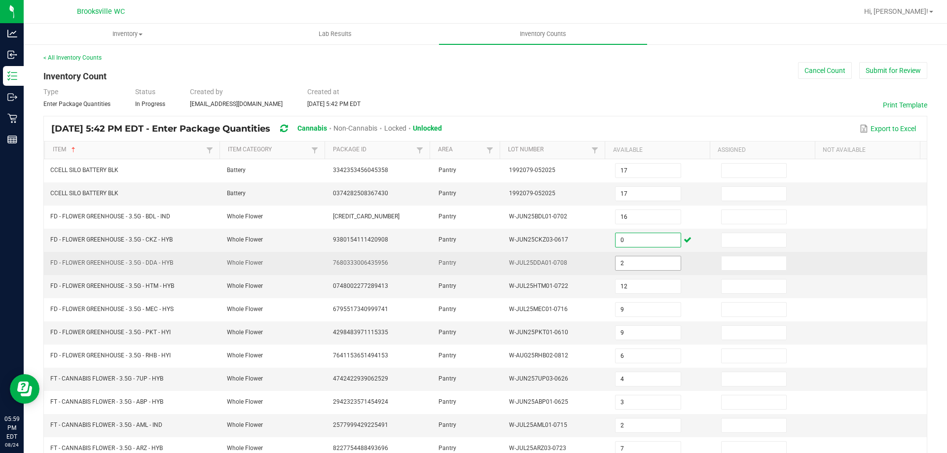
click at [638, 259] on input "2" at bounding box center [647, 263] width 65 height 14
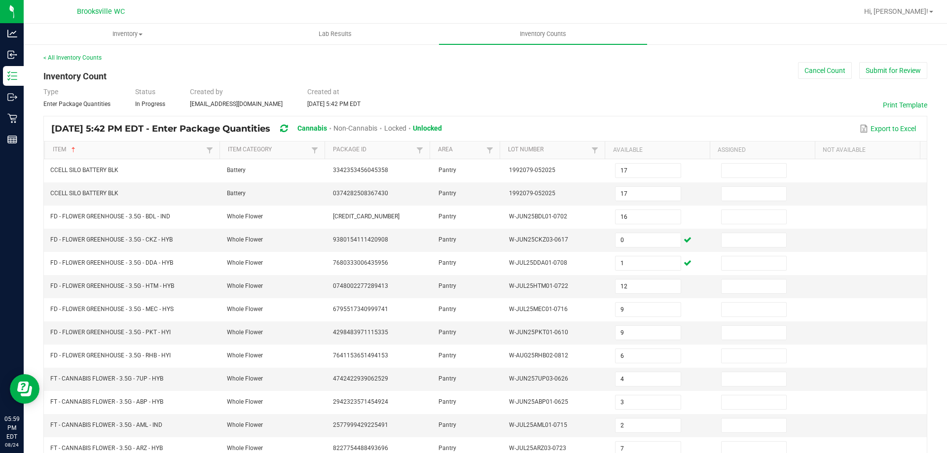
drag, startPoint x: 572, startPoint y: 71, endPoint x: 568, endPoint y: 75, distance: 6.6
click at [572, 73] on div "< All Inventory Counts Inventory Count Cancel Count Submit for Review Type Ente…" at bounding box center [485, 350] width 884 height 595
click at [899, 73] on button "Submit for Review" at bounding box center [893, 70] width 68 height 17
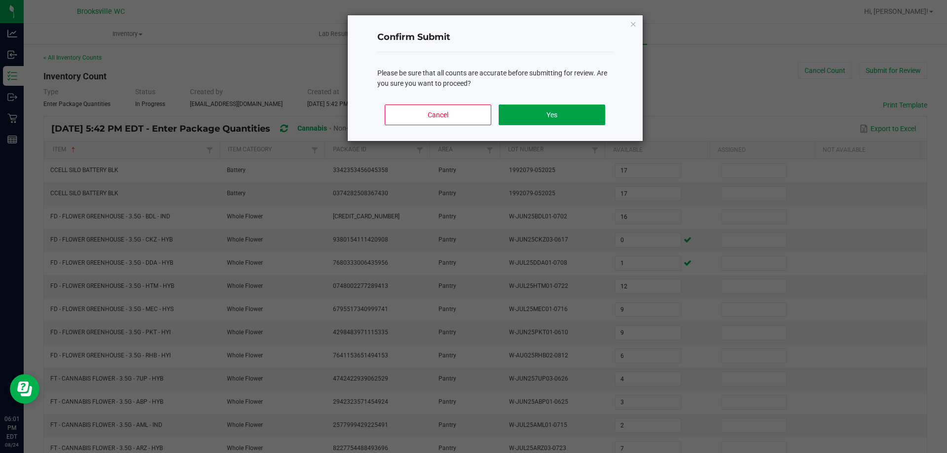
click at [507, 121] on button "Yes" at bounding box center [552, 115] width 106 height 21
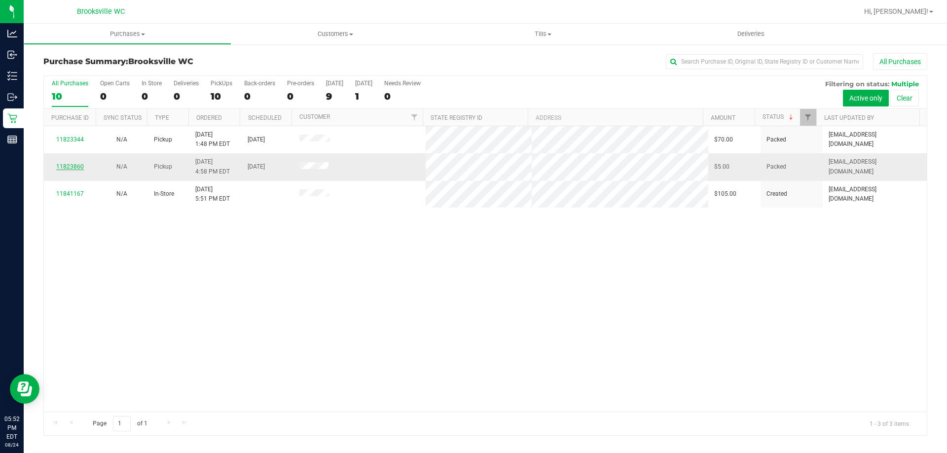
click at [71, 166] on link "11823860" at bounding box center [70, 166] width 28 height 7
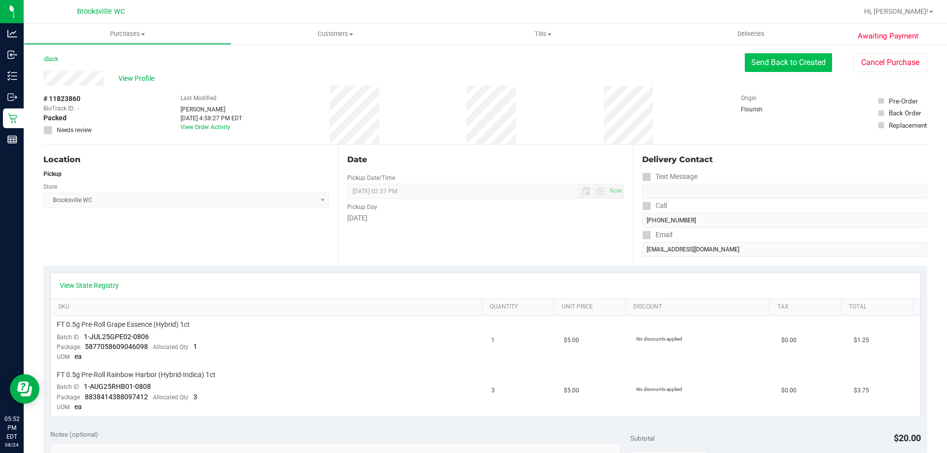
click at [800, 57] on button "Send Back to Created" at bounding box center [788, 62] width 87 height 19
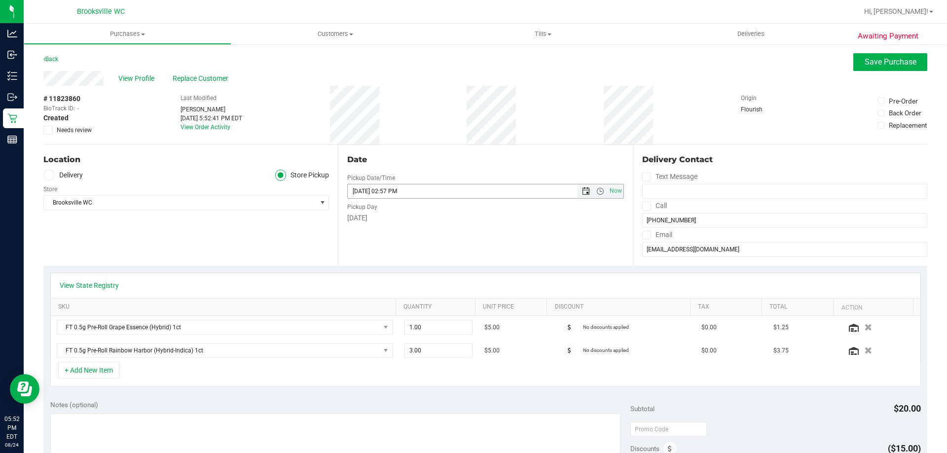
click at [582, 194] on span "Open the date view" at bounding box center [586, 191] width 8 height 8
click at [369, 312] on link "25" at bounding box center [368, 306] width 14 height 15
type input "08/25/2025 02:57 PM"
click at [575, 239] on div "Date Pickup Date/Time 08/25/2025 Now 08/25/2025 02:57 PM Now Pickup Day Monday" at bounding box center [485, 205] width 294 height 121
click at [883, 57] on span "Save Purchase" at bounding box center [890, 61] width 52 height 9
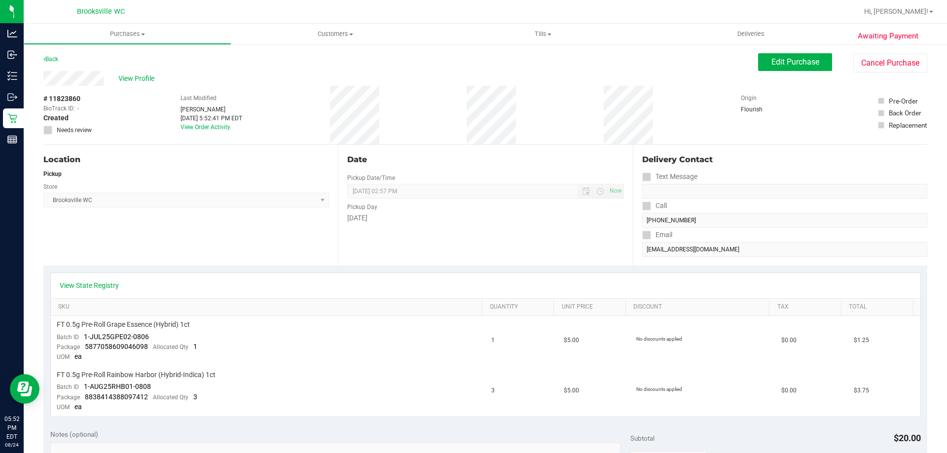
scroll to position [296, 0]
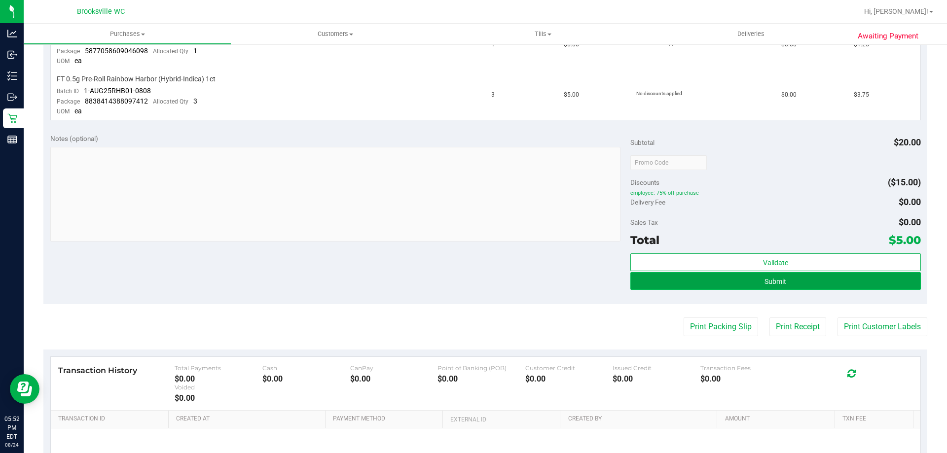
click at [756, 288] on button "Submit" at bounding box center [775, 281] width 290 height 18
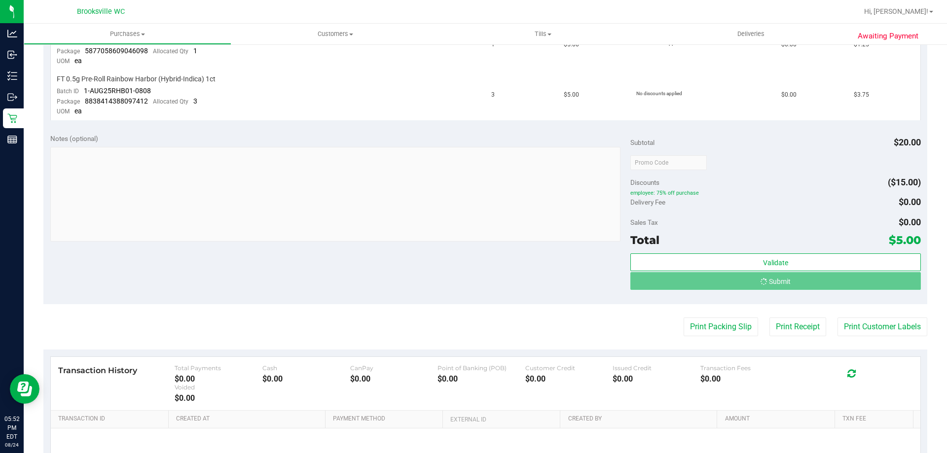
scroll to position [281, 0]
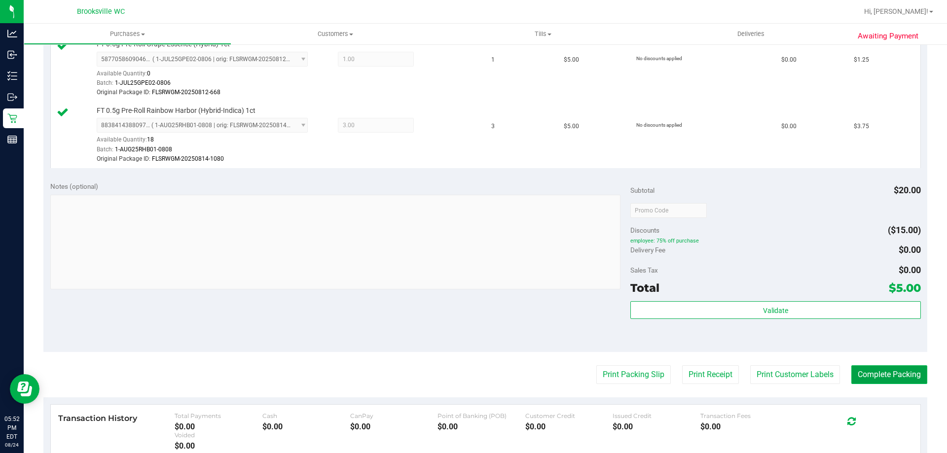
click at [863, 381] on button "Complete Packing" at bounding box center [889, 374] width 76 height 19
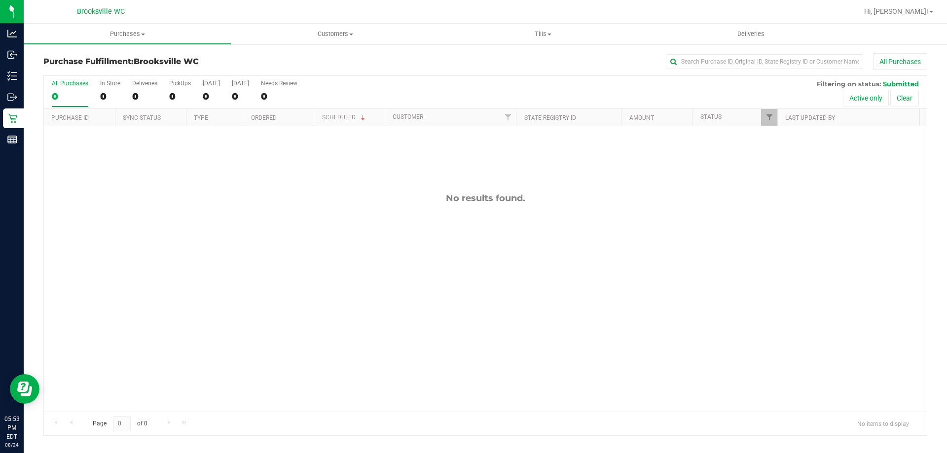
click at [211, 304] on div "No results found." at bounding box center [485, 302] width 883 height 352
